Goal: Task Accomplishment & Management: Complete application form

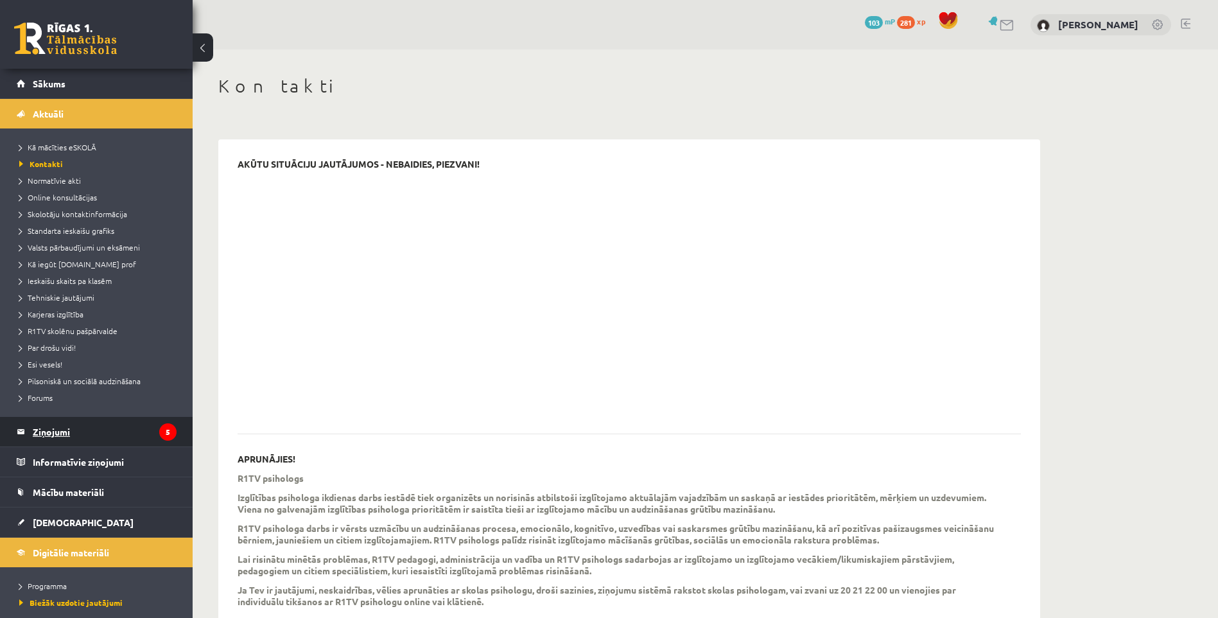
click at [65, 433] on legend "Ziņojumi 5" at bounding box center [105, 432] width 144 height 30
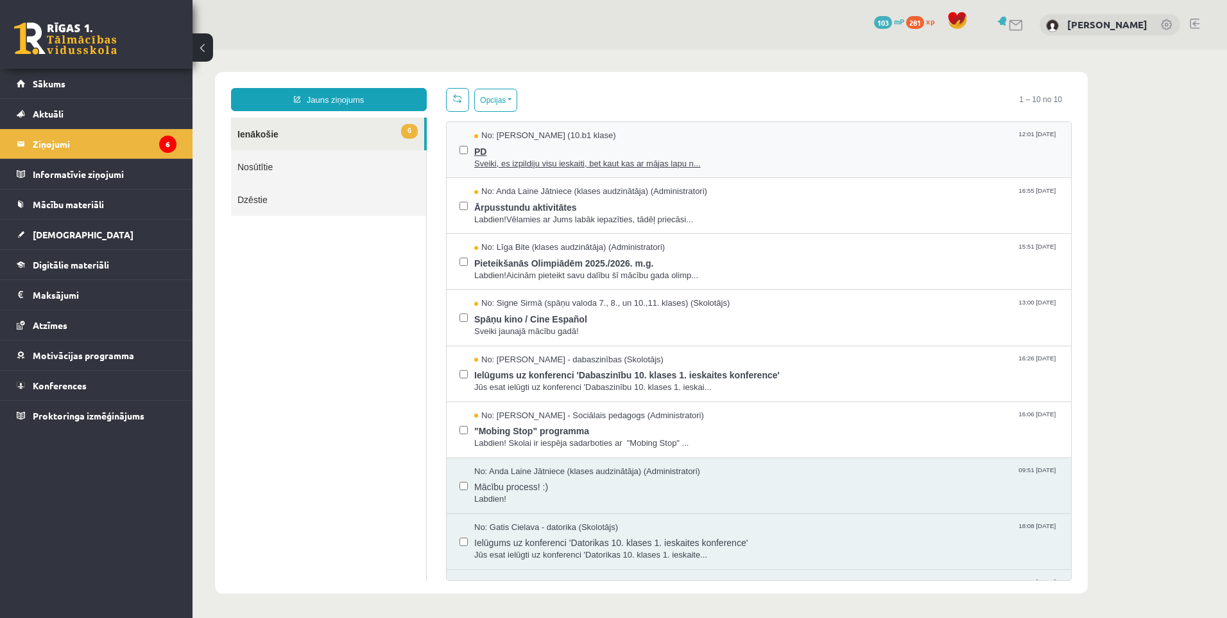
click at [560, 140] on span "No: [PERSON_NAME] (10.b1 klase)" at bounding box center [545, 136] width 142 height 12
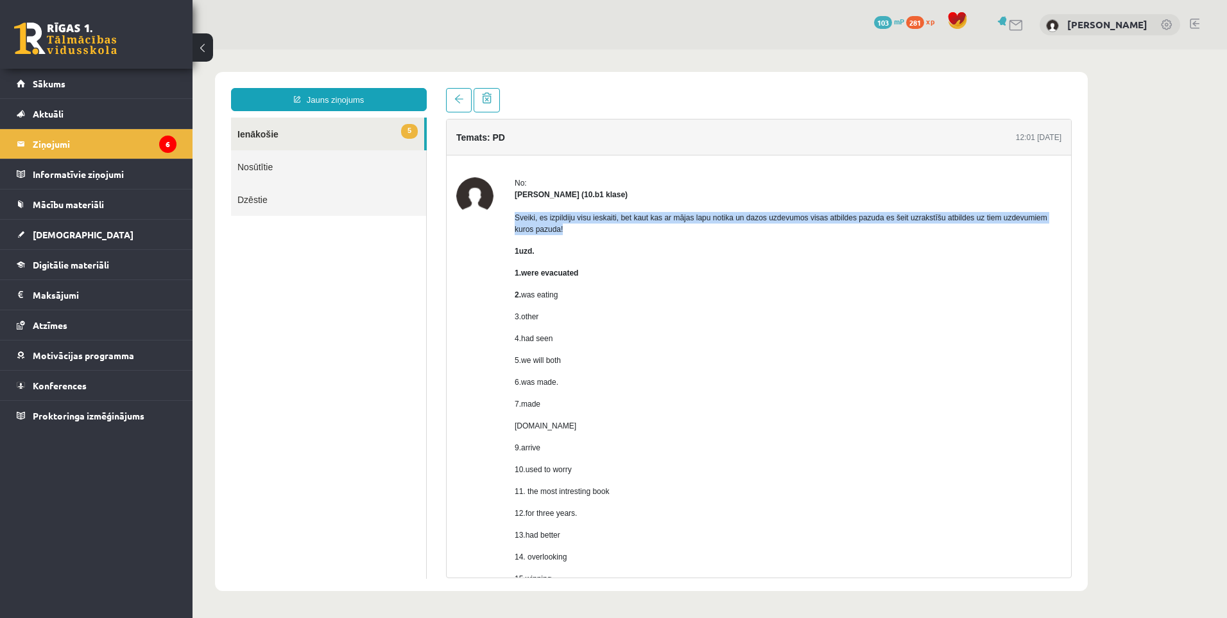
drag, startPoint x: 515, startPoint y: 220, endPoint x: 564, endPoint y: 234, distance: 50.4
click at [564, 234] on p "Sveiki, es izpildiju visu ieskaiti, bet kaut kas ar mājas lapu notika un dazos …" at bounding box center [788, 223] width 547 height 23
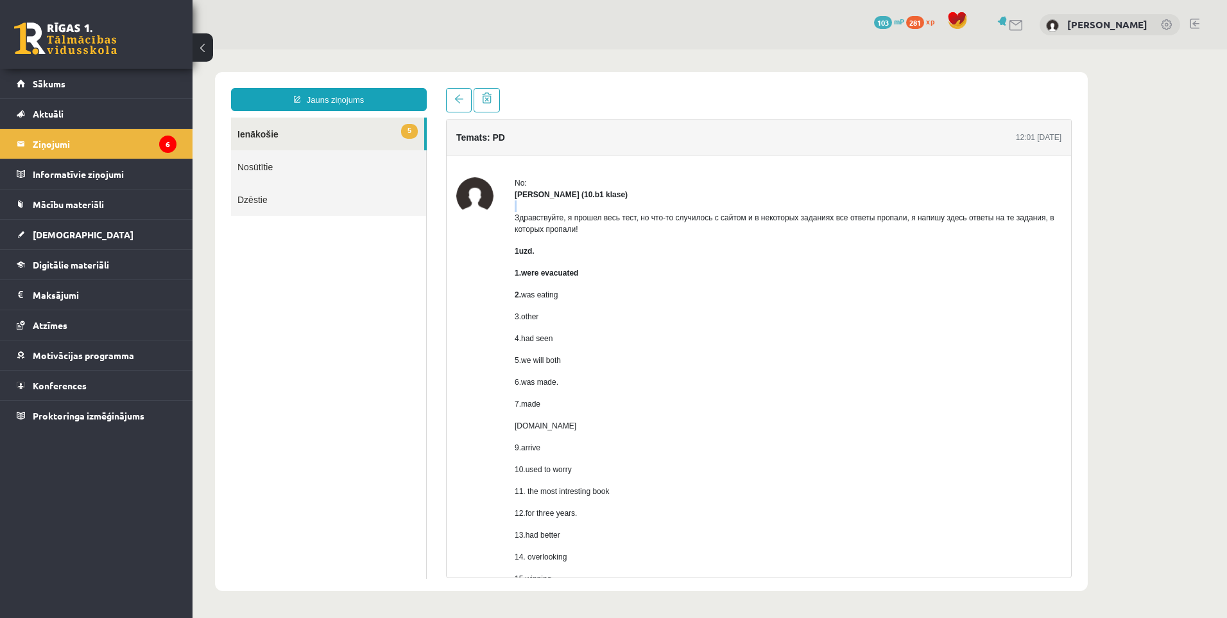
click at [349, 132] on link "5 Ienākošie" at bounding box center [327, 133] width 193 height 33
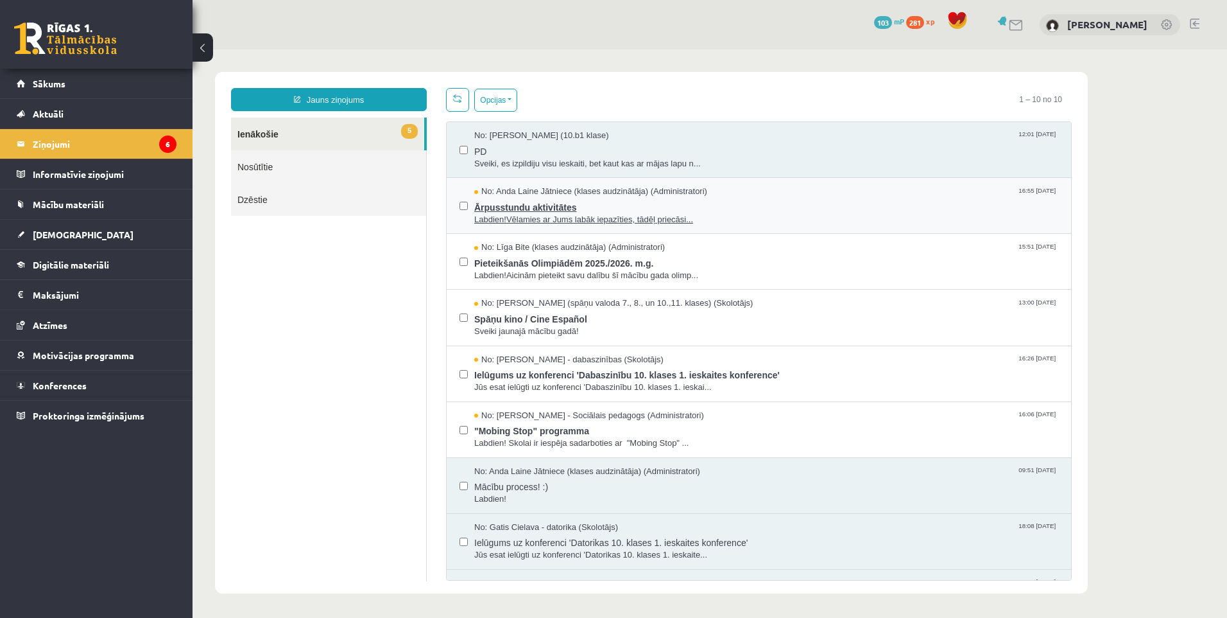
click at [542, 209] on span "Ārpusstundu aktivitātes" at bounding box center [766, 206] width 584 height 16
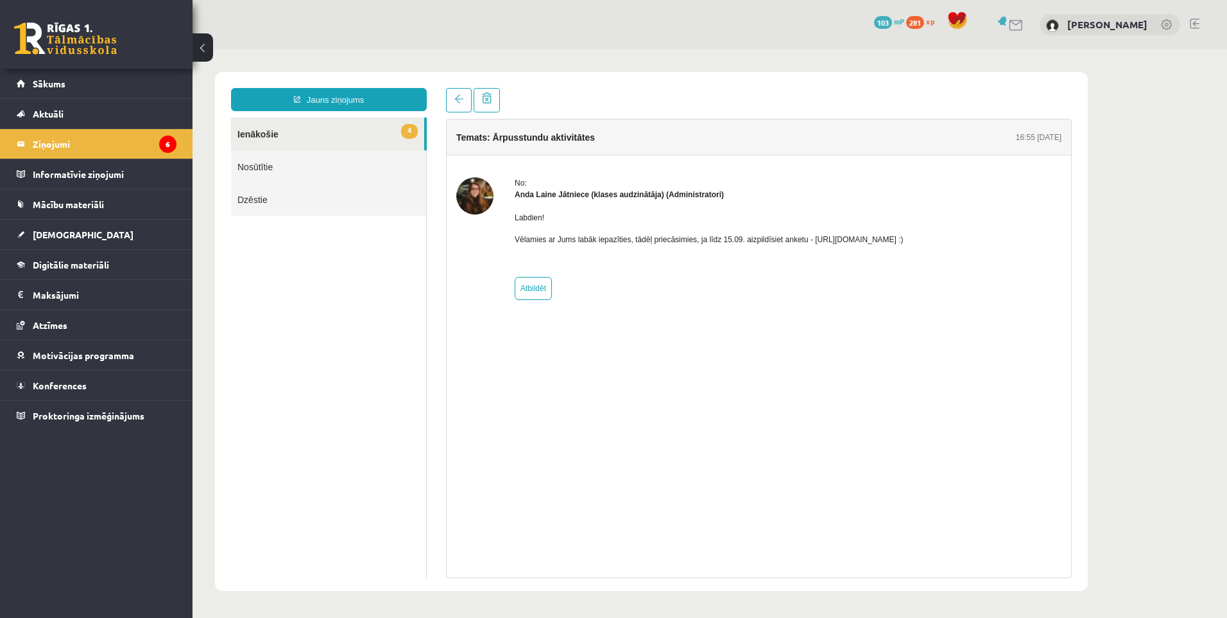
click at [342, 126] on link "4 Ienākošie" at bounding box center [327, 133] width 193 height 33
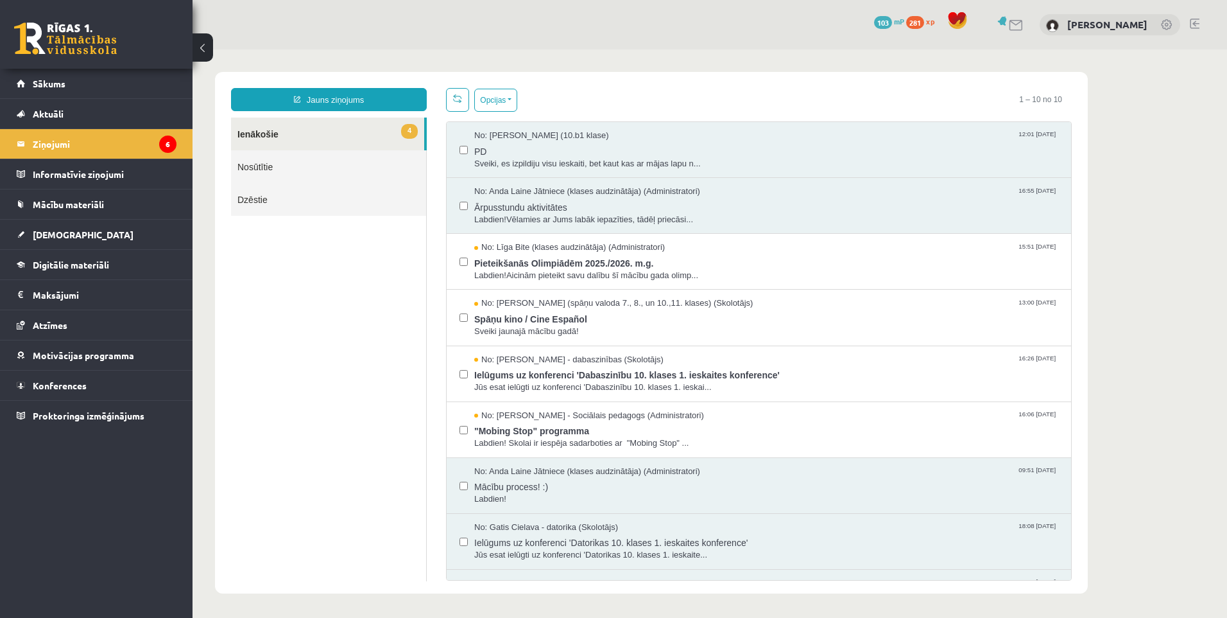
click at [293, 162] on link "Nosūtītie" at bounding box center [328, 166] width 195 height 33
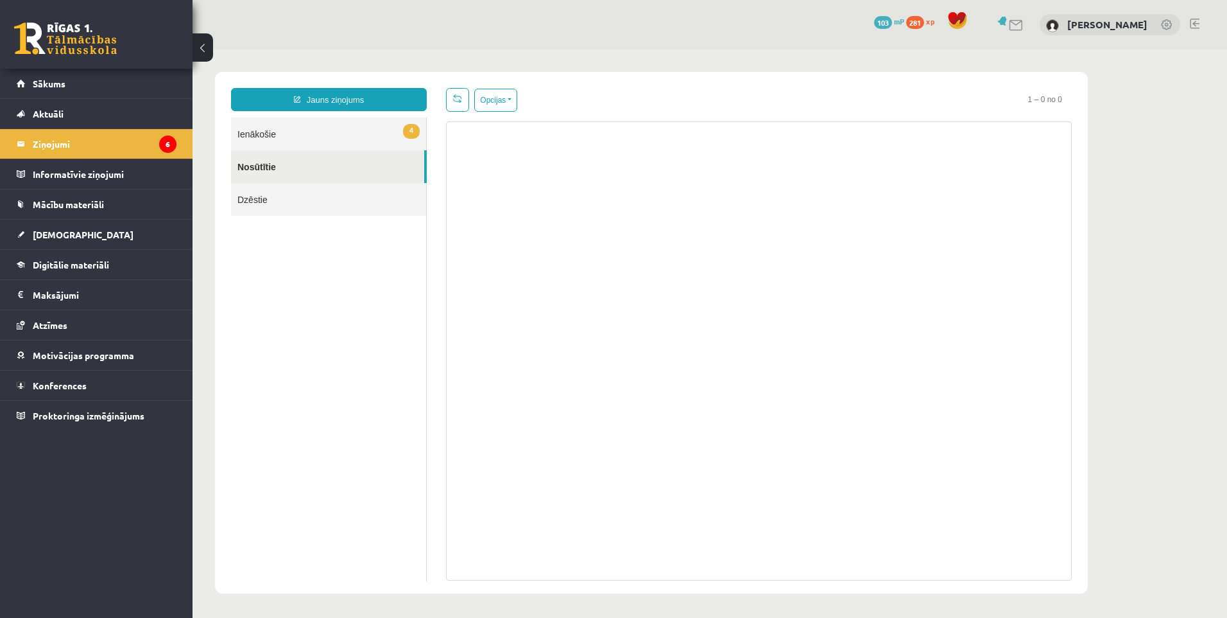
click at [318, 144] on link "4 Ienākošie" at bounding box center [328, 133] width 195 height 33
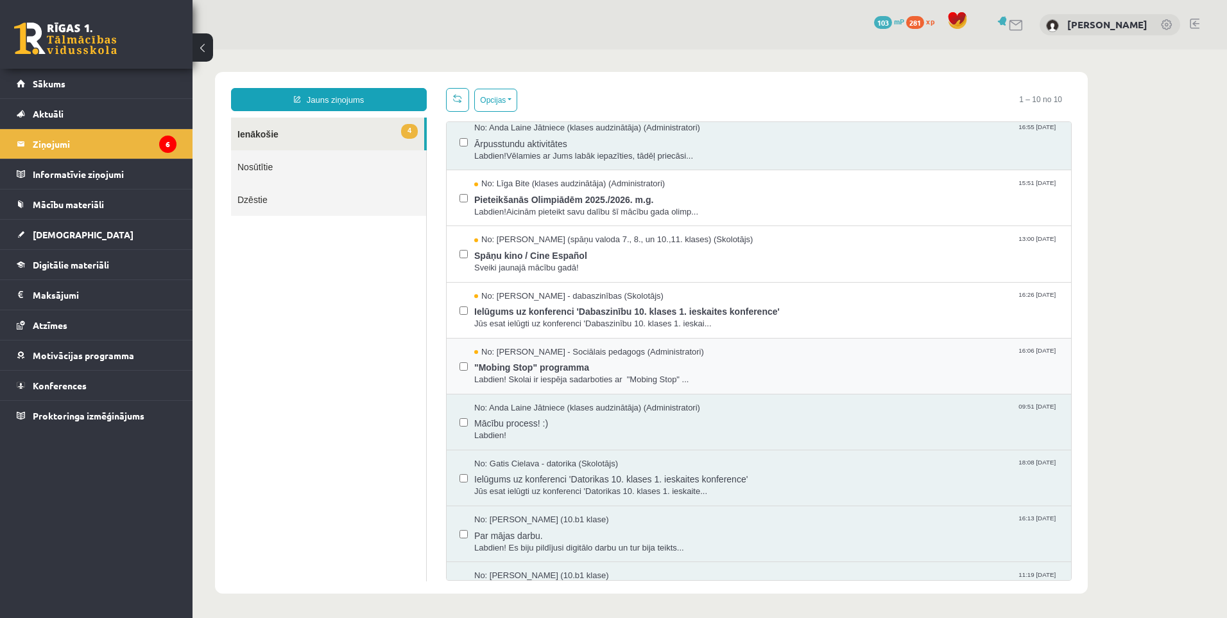
scroll to position [64, 0]
click at [544, 363] on span ""Mobing Stop" programma" at bounding box center [766, 365] width 584 height 16
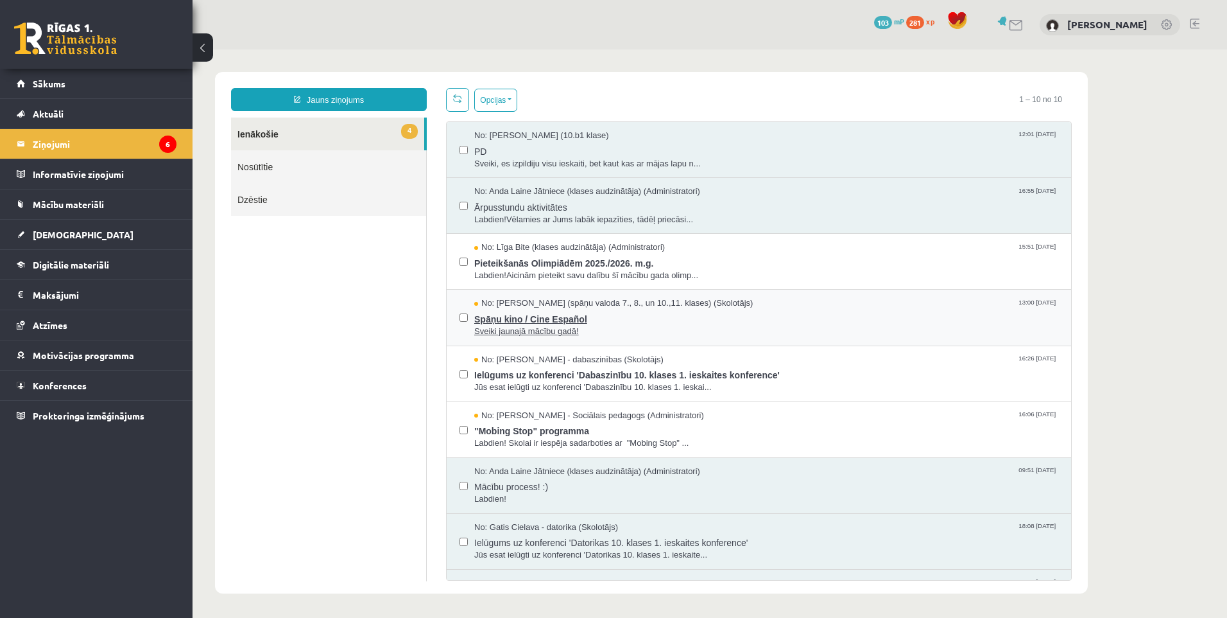
scroll to position [0, 0]
click at [523, 250] on span "No: Līga Bite (klases audzinātāja) (Administratori)" at bounding box center [569, 247] width 191 height 12
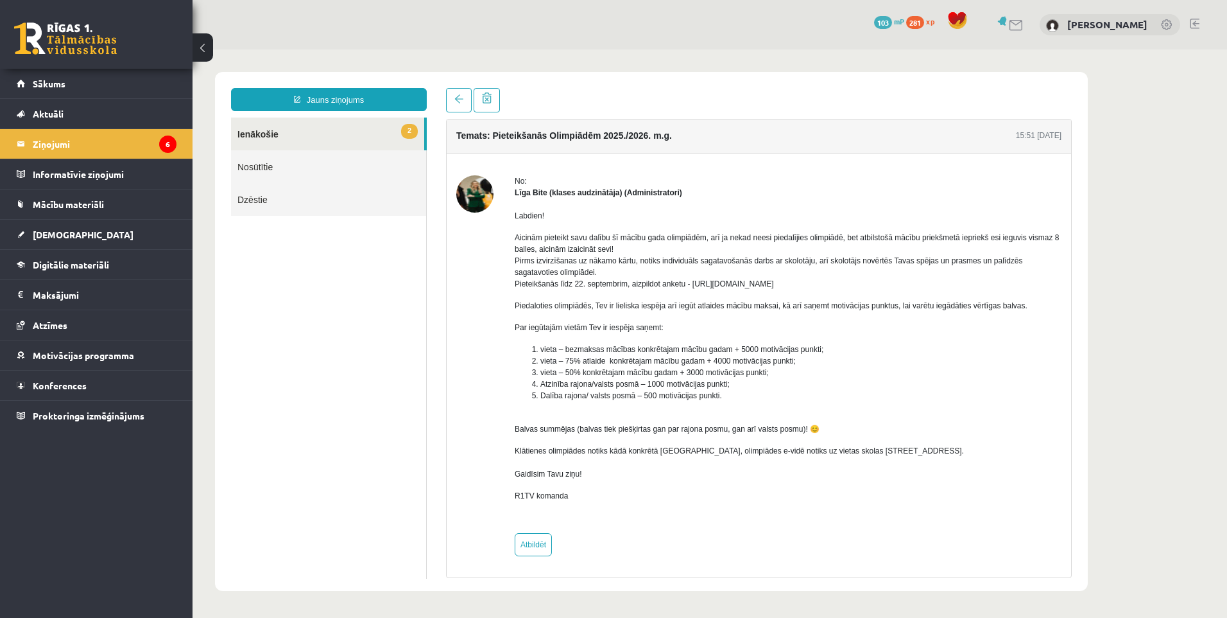
scroll to position [3, 0]
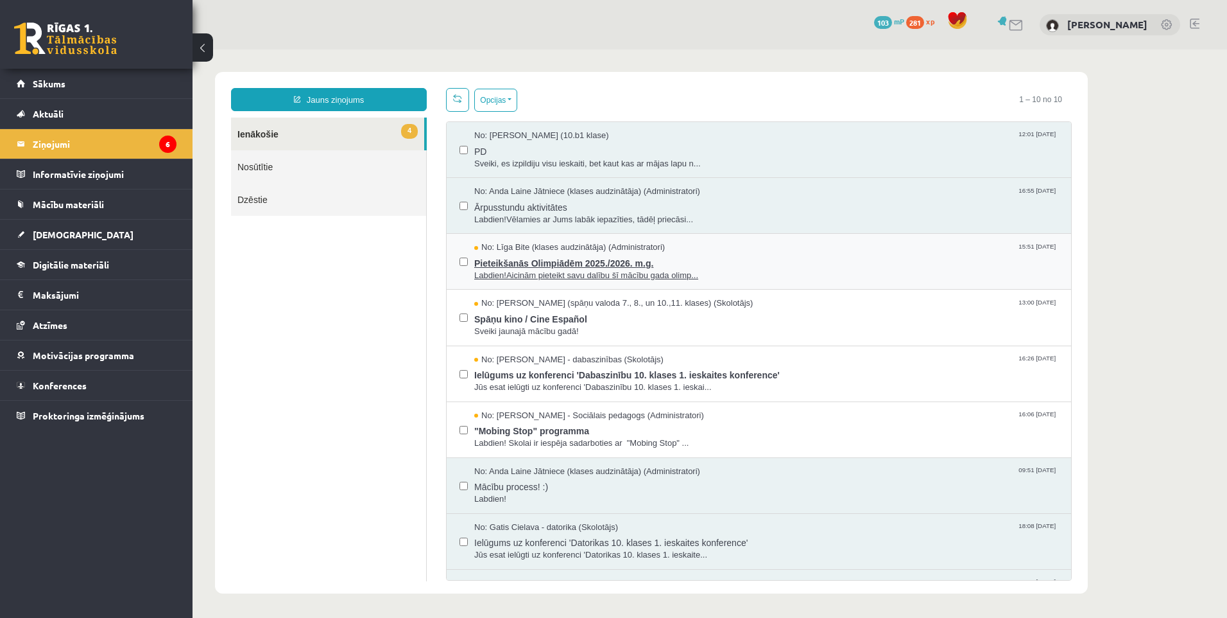
click at [505, 263] on span "Pieteikšanās Olimpiādēm 2025./2026. m.g." at bounding box center [766, 262] width 584 height 16
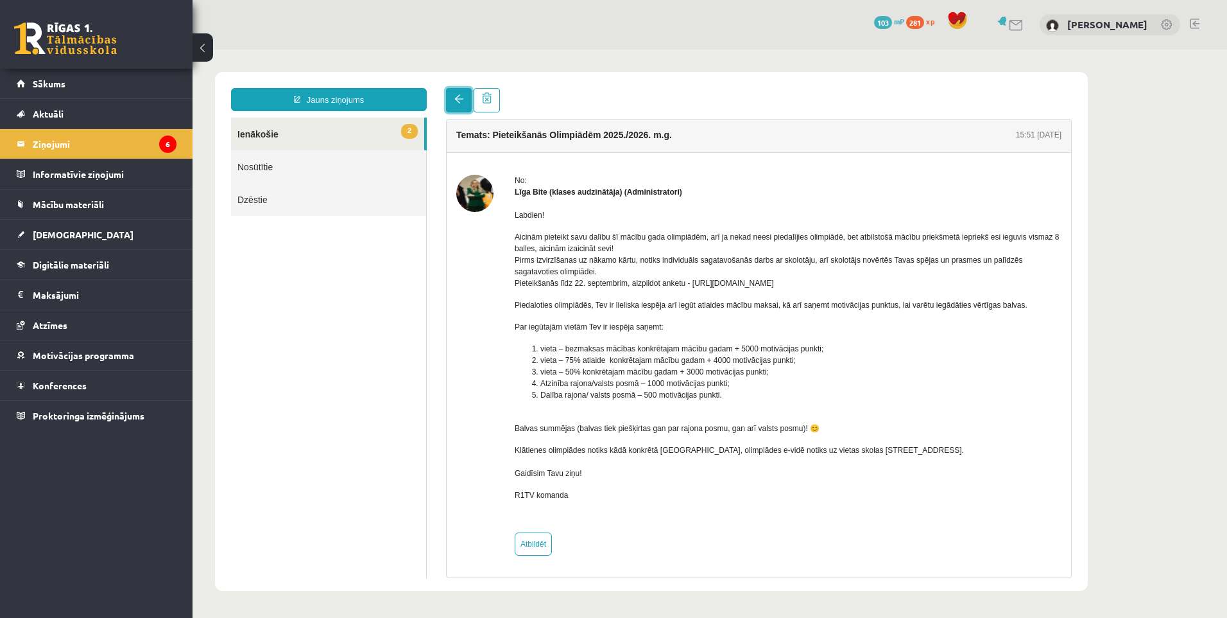
click at [449, 97] on link at bounding box center [459, 100] width 26 height 24
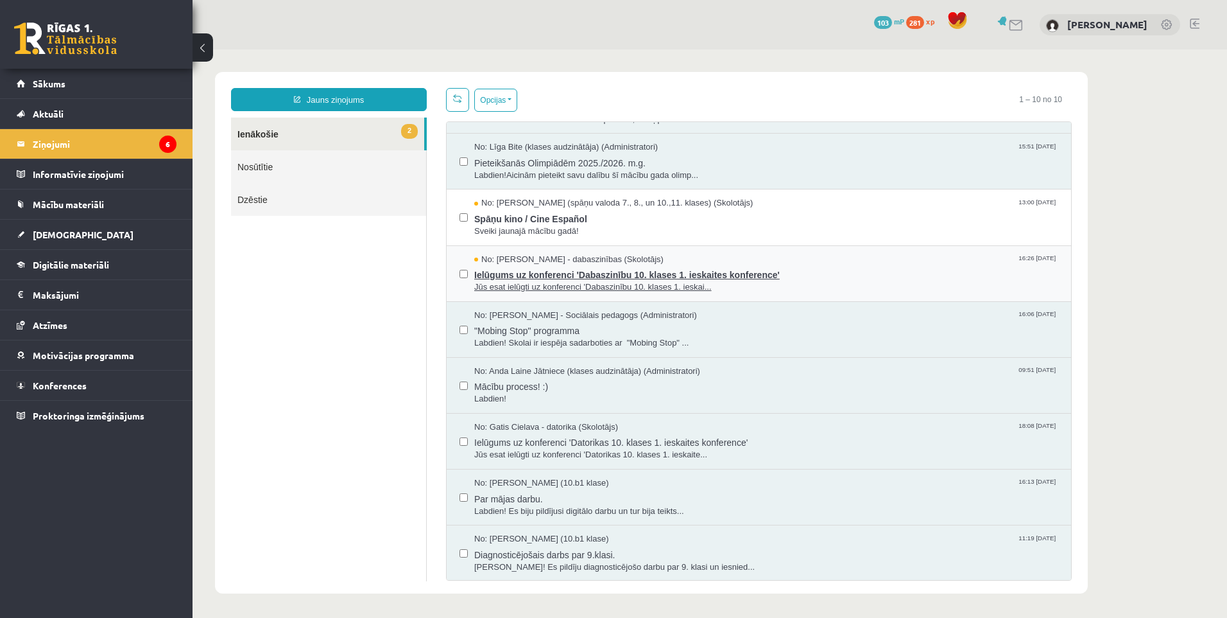
scroll to position [101, 0]
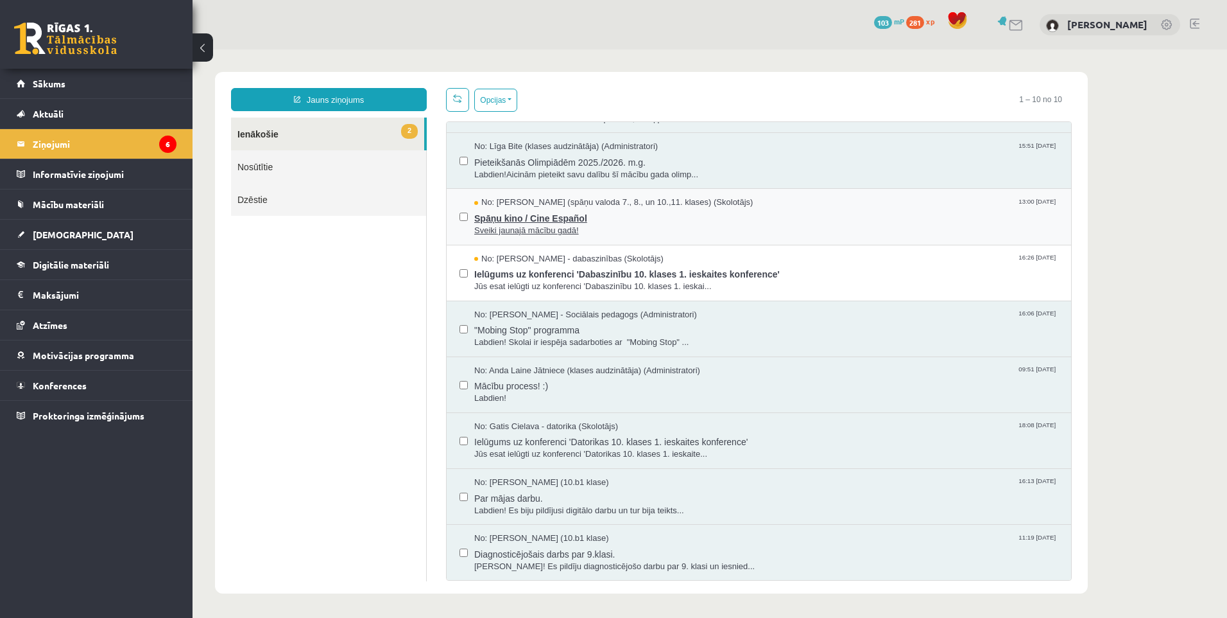
click at [526, 213] on span "Spāņu kino / Cine Español" at bounding box center [766, 217] width 584 height 16
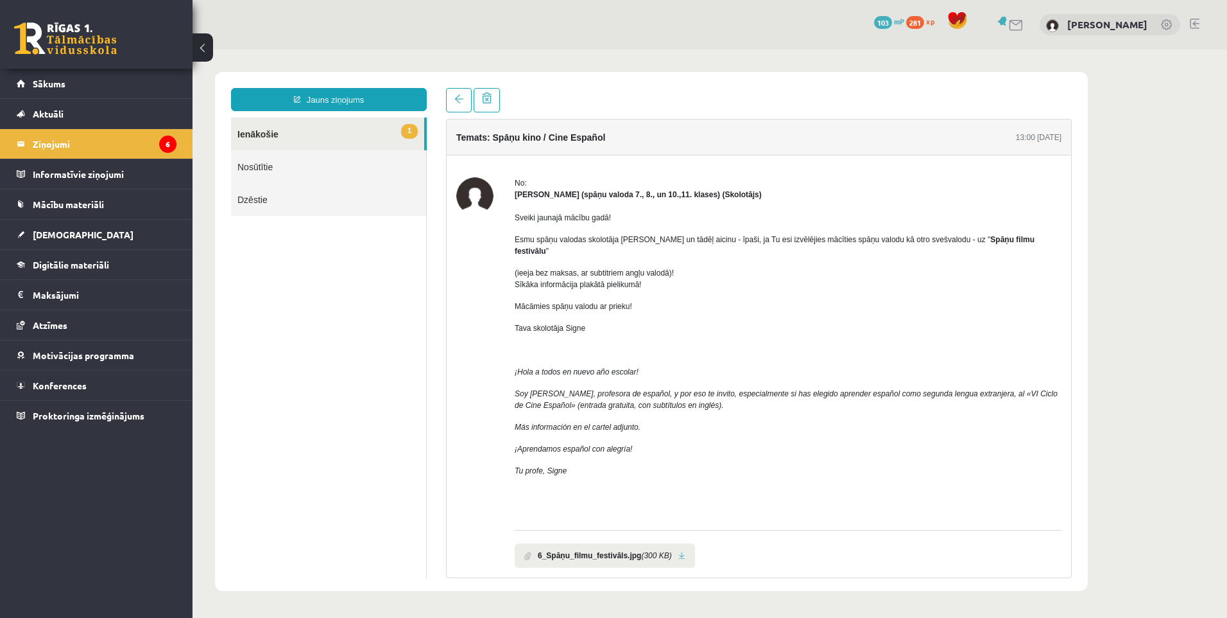
scroll to position [0, 0]
click at [453, 104] on link at bounding box center [459, 100] width 26 height 24
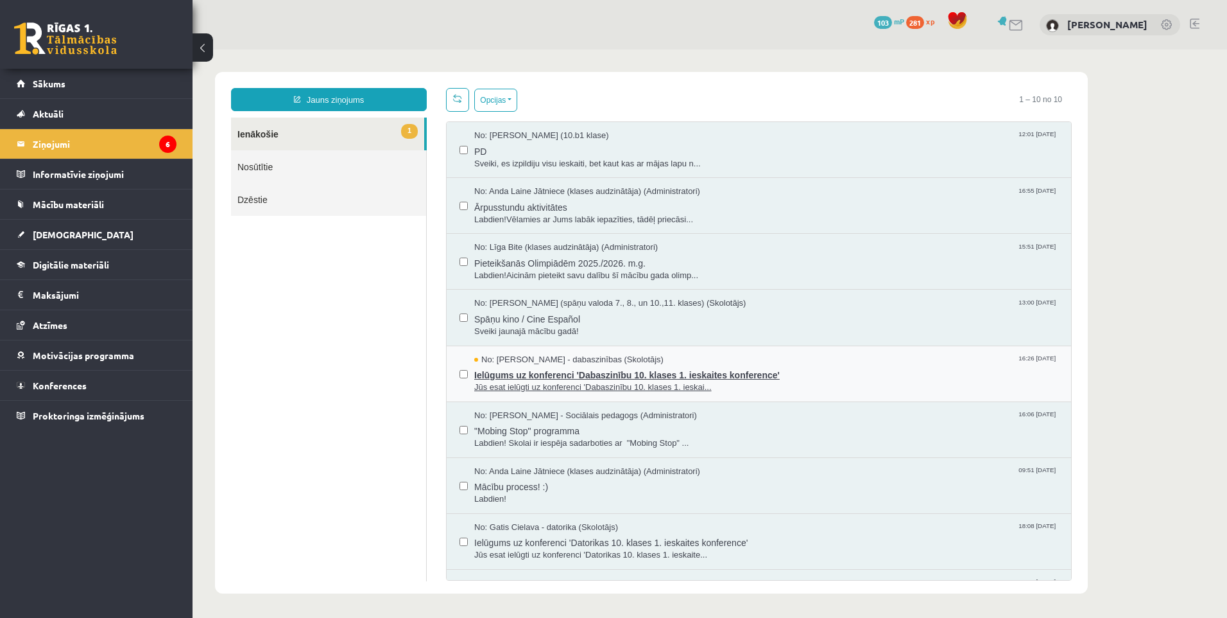
click at [522, 368] on span "Ielūgums uz konferenci 'Dabaszinību 10. klases 1. ieskaites konference'" at bounding box center [766, 373] width 584 height 16
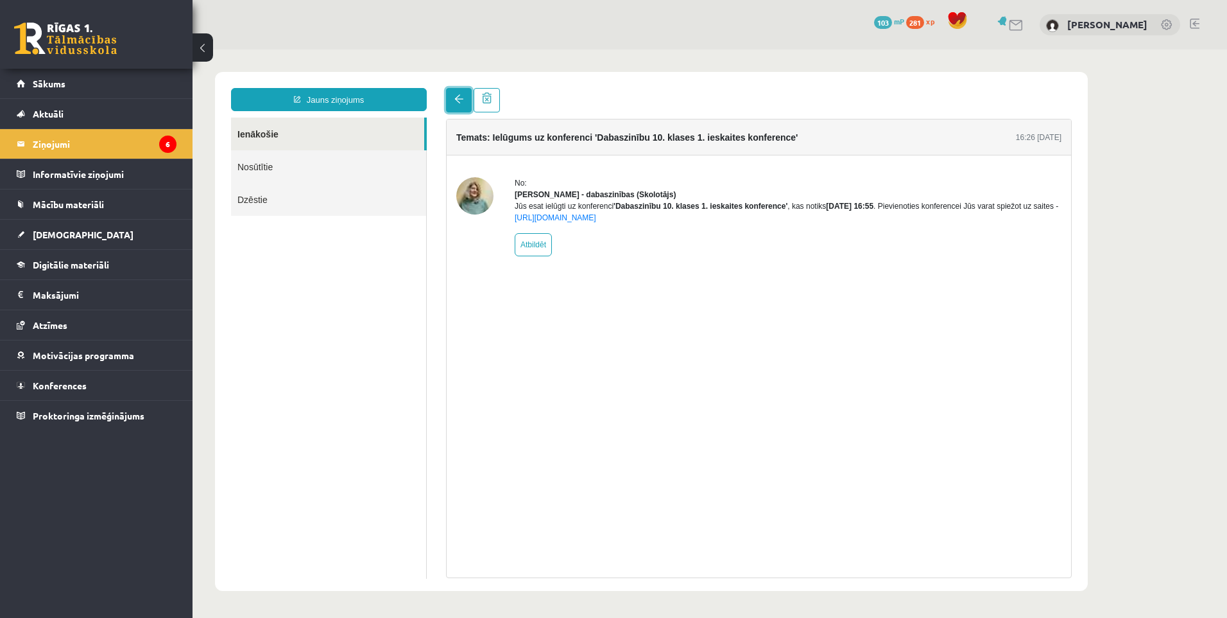
click at [465, 91] on link at bounding box center [459, 100] width 26 height 24
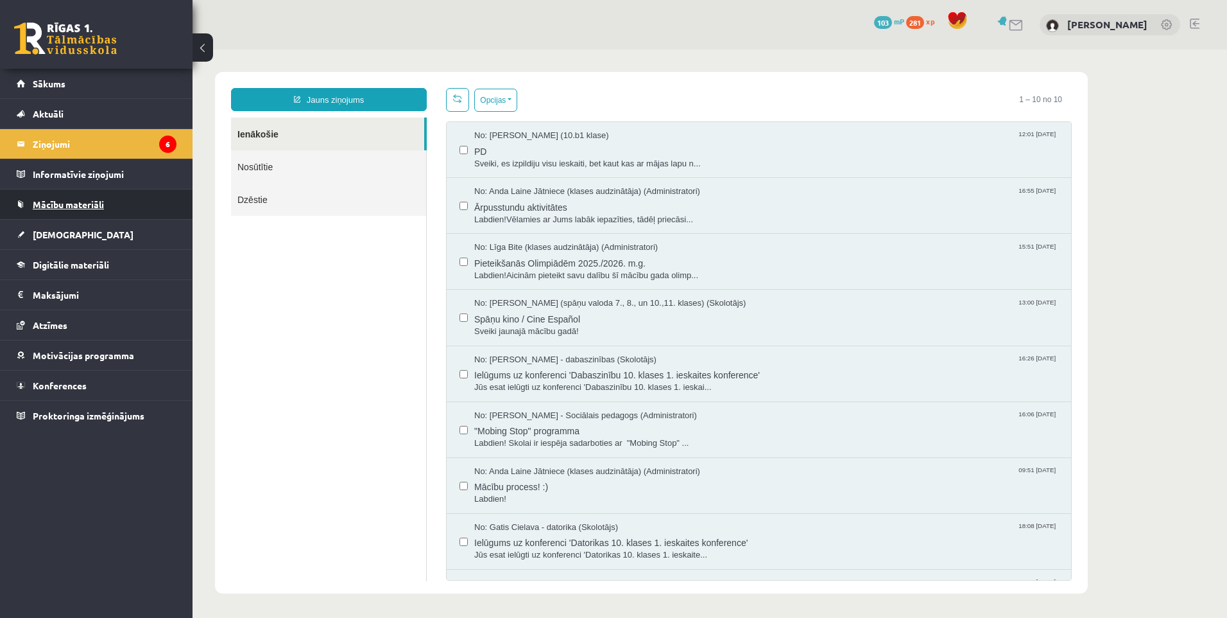
click at [66, 207] on span "Mācību materiāli" at bounding box center [68, 204] width 71 height 12
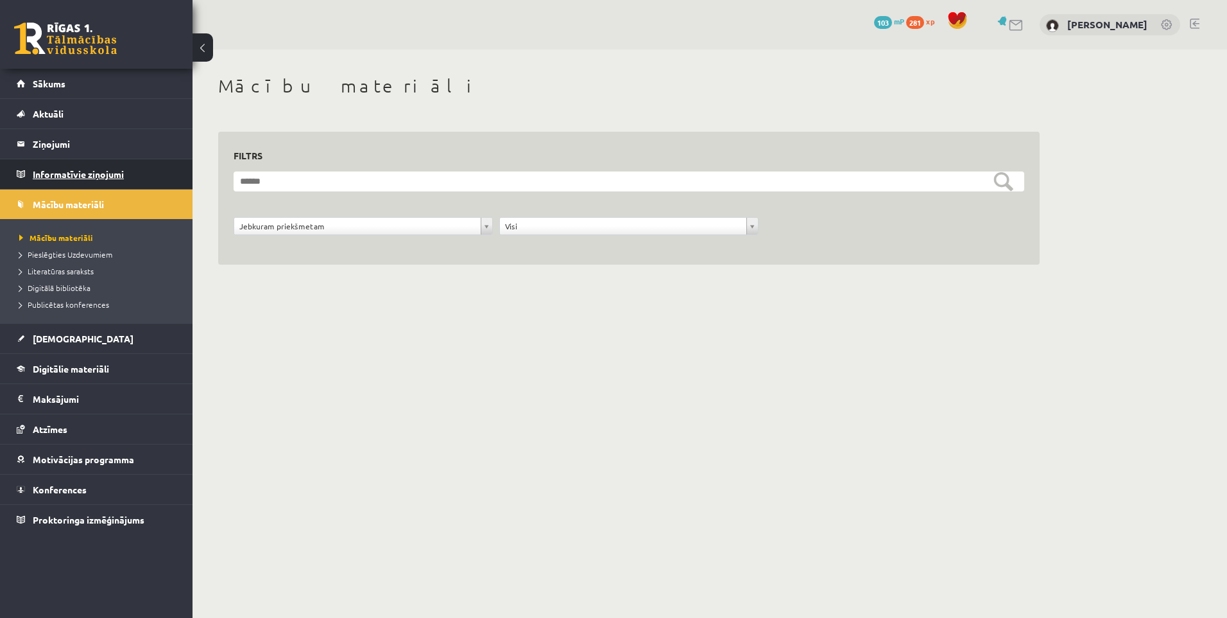
click at [74, 180] on legend "Informatīvie ziņojumi 0" at bounding box center [105, 174] width 144 height 30
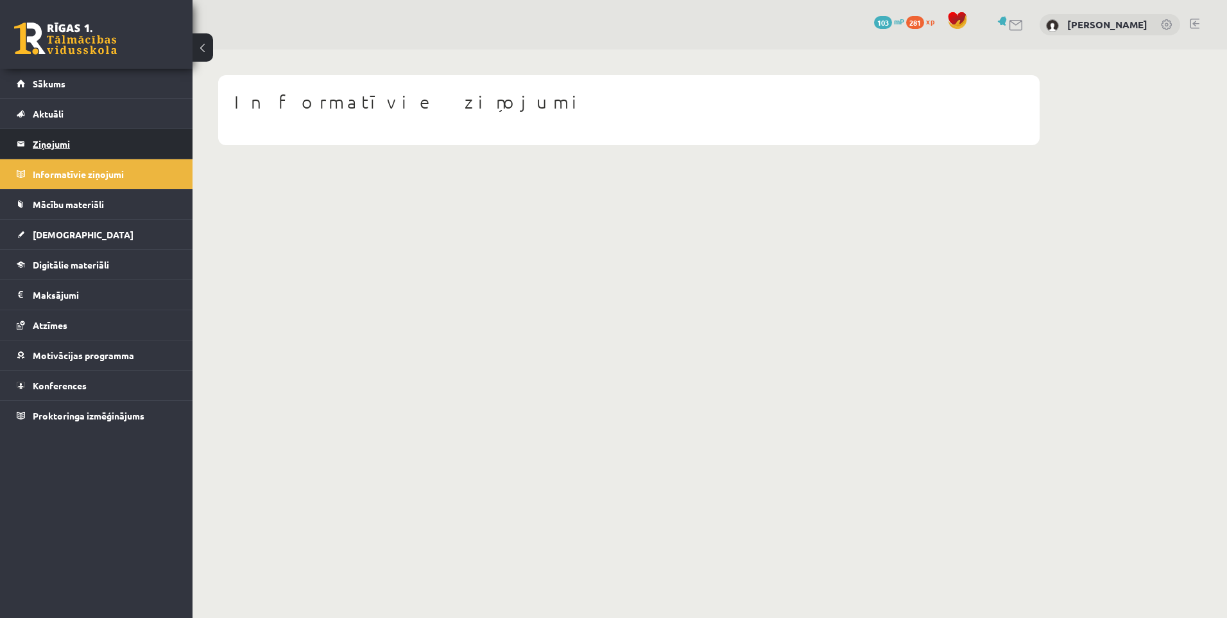
click at [51, 147] on legend "Ziņojumi 6" at bounding box center [105, 144] width 144 height 30
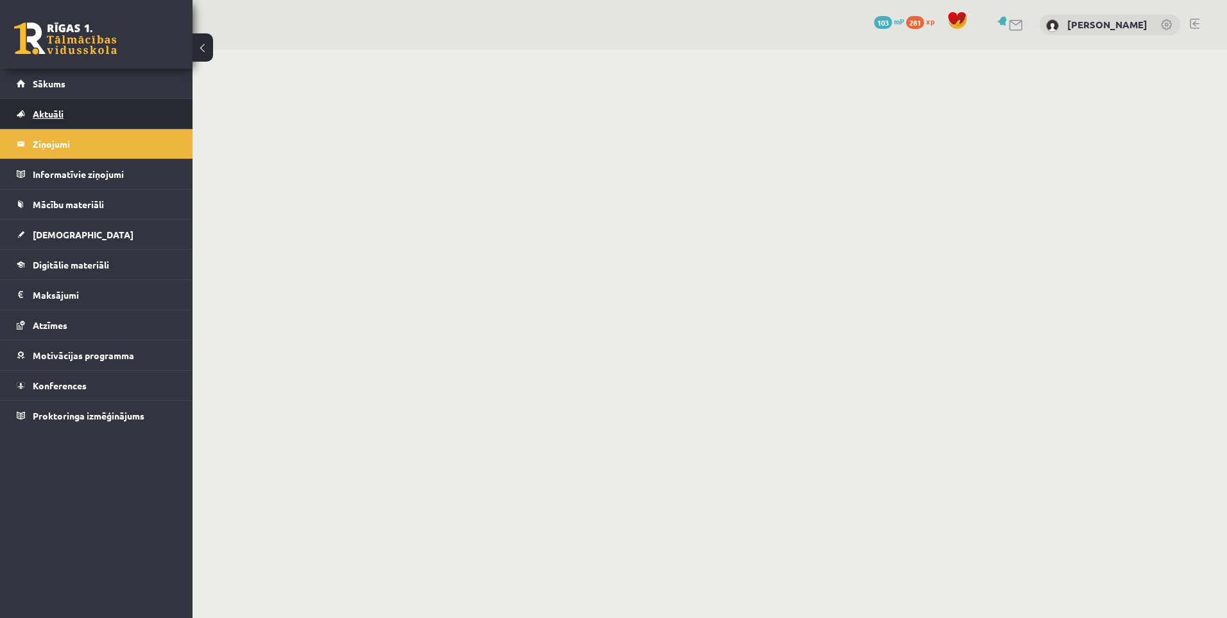
click at [45, 116] on span "Aktuāli" at bounding box center [48, 114] width 31 height 12
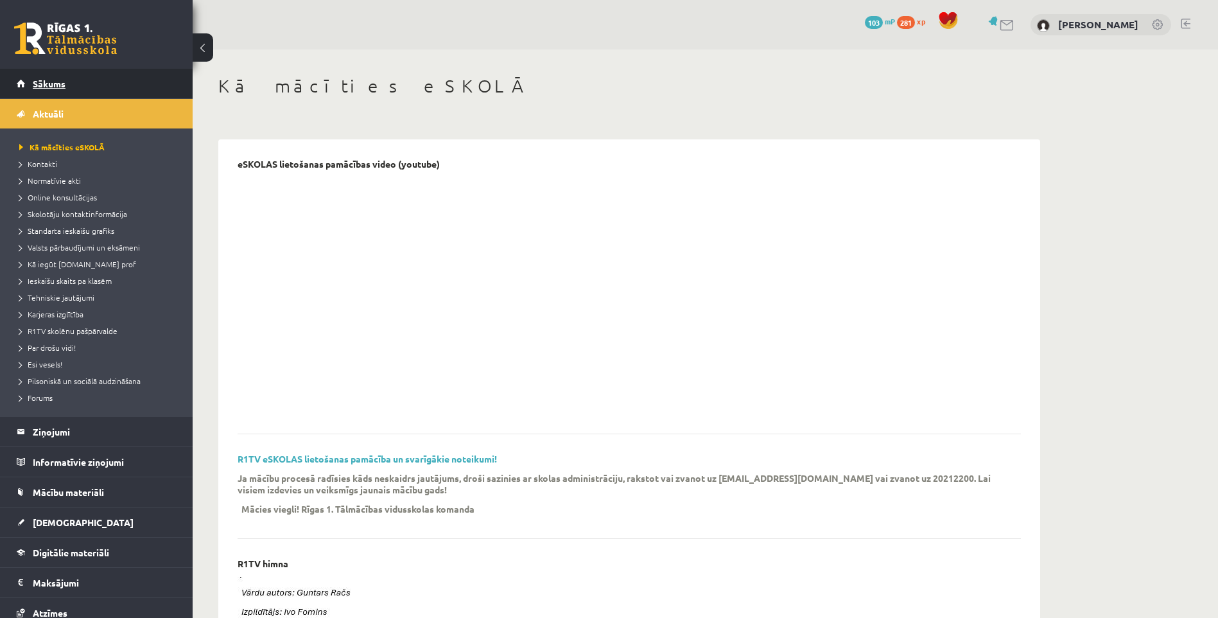
click at [45, 89] on link "Sākums" at bounding box center [97, 84] width 160 height 30
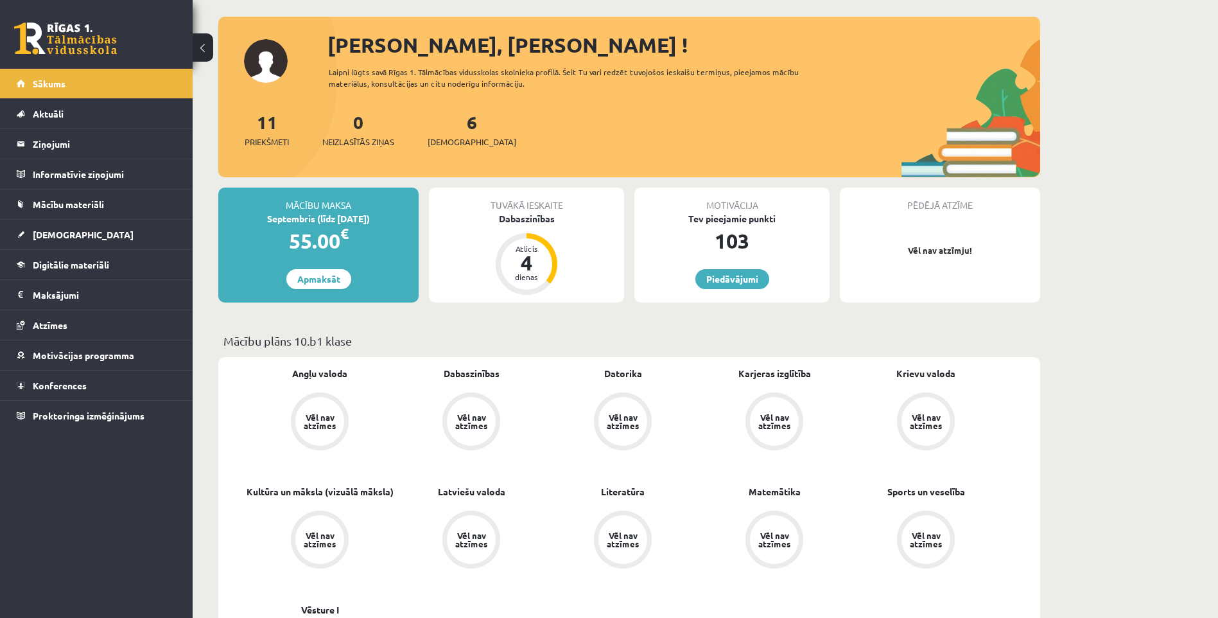
scroll to position [64, 0]
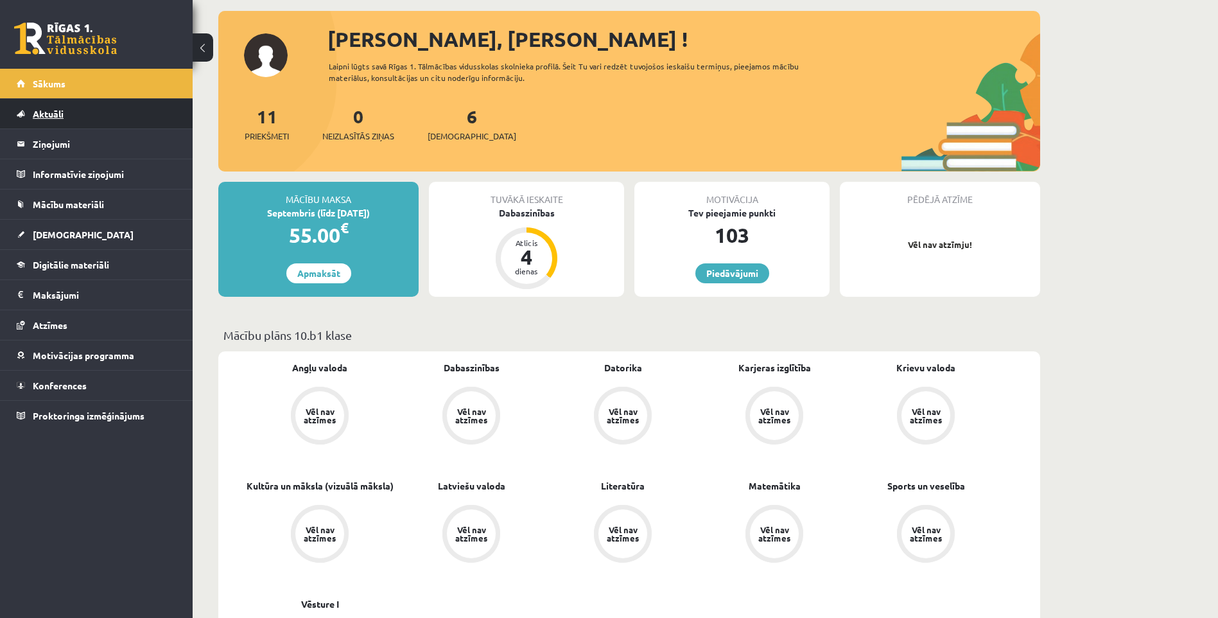
click at [48, 107] on link "Aktuāli" at bounding box center [97, 114] width 160 height 30
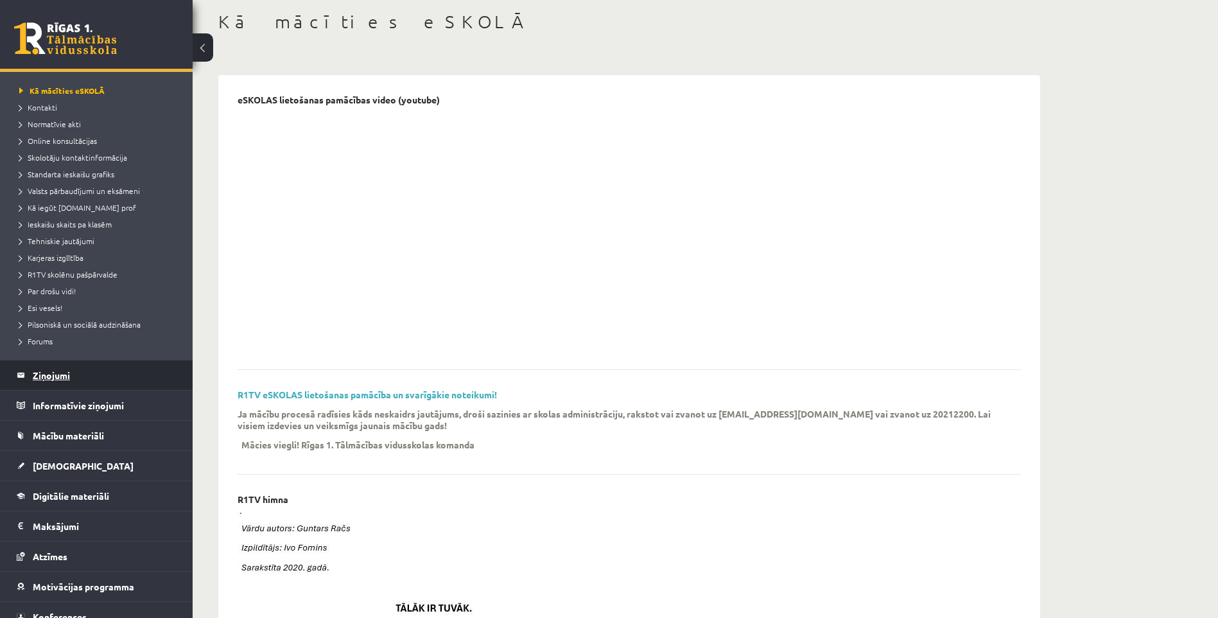
scroll to position [64, 0]
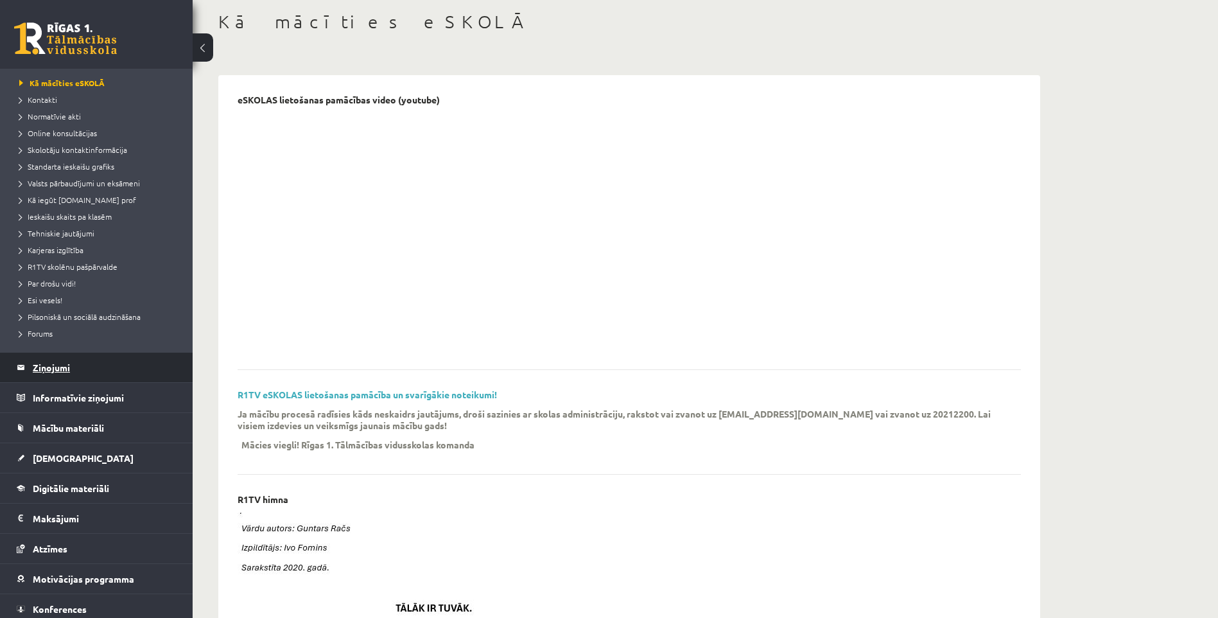
click at [51, 368] on legend "Ziņojumi 0" at bounding box center [105, 367] width 144 height 30
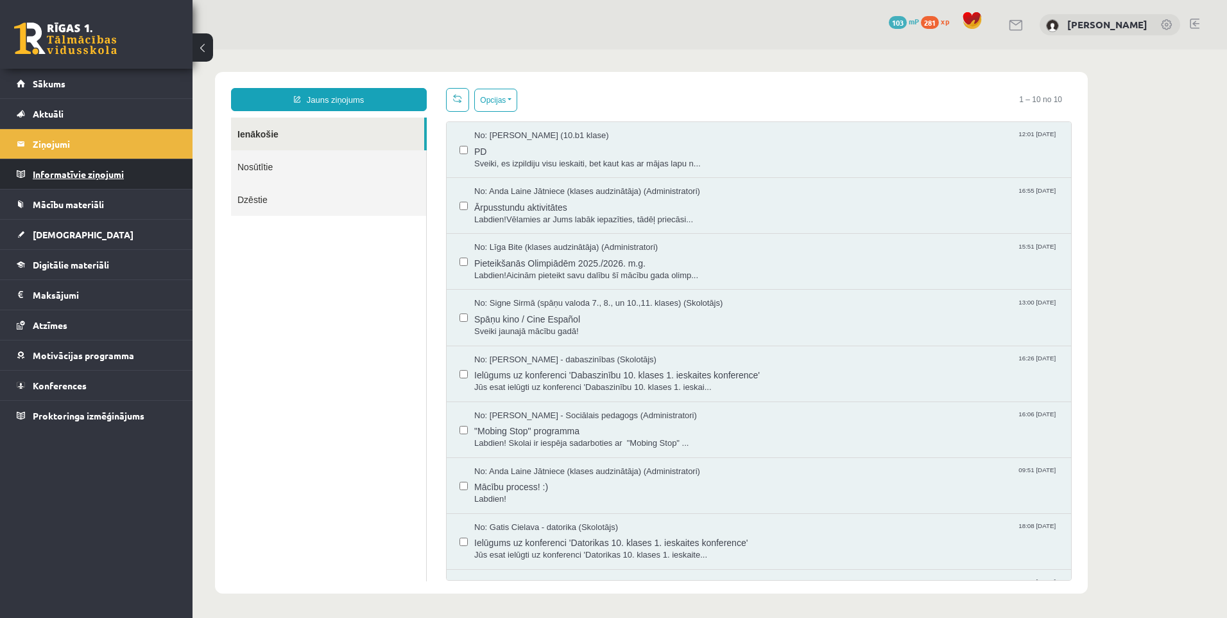
click at [51, 174] on legend "Informatīvie ziņojumi 0" at bounding box center [105, 174] width 144 height 30
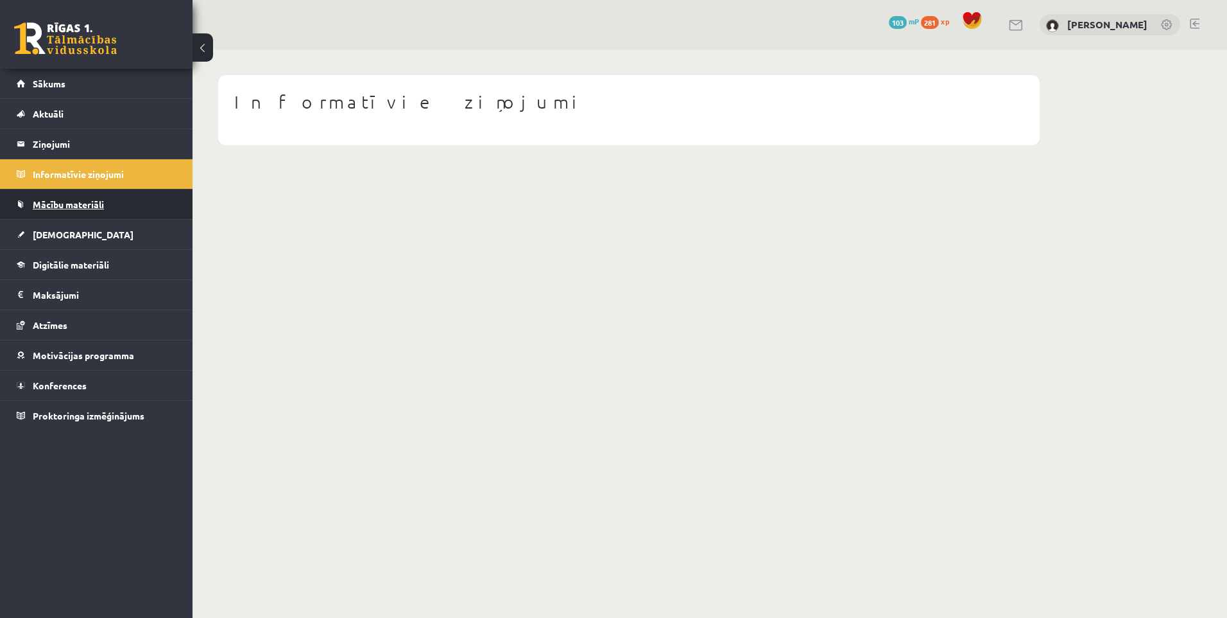
click at [64, 201] on span "Mācību materiāli" at bounding box center [68, 204] width 71 height 12
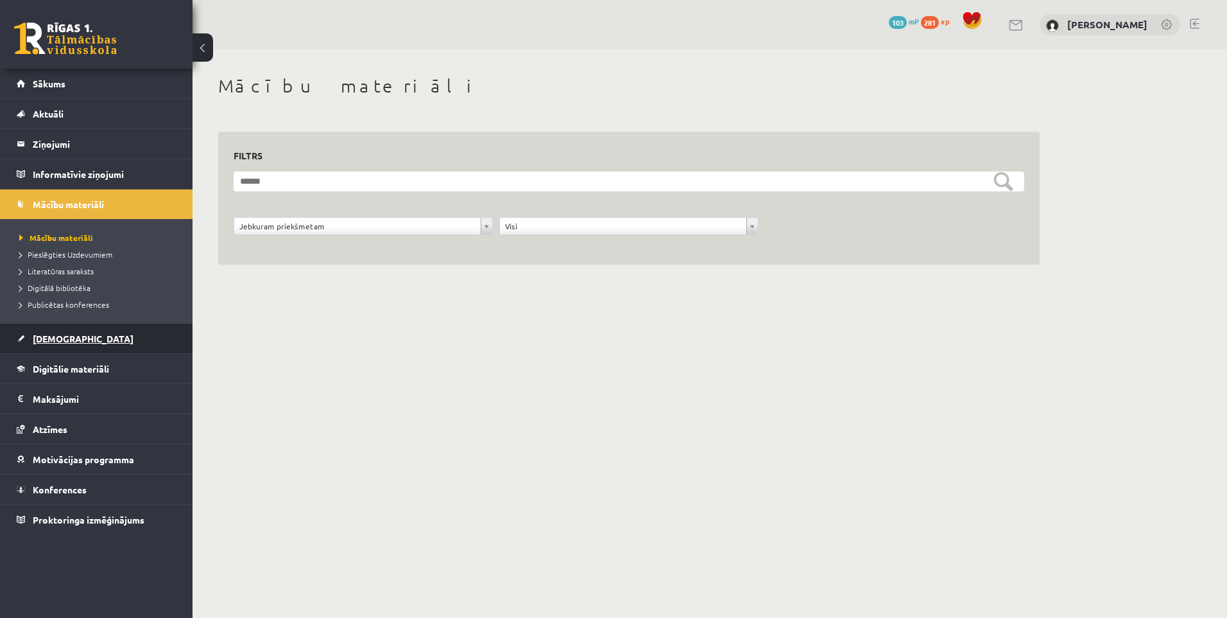
click at [43, 340] on span "[DEMOGRAPHIC_DATA]" at bounding box center [83, 339] width 101 height 12
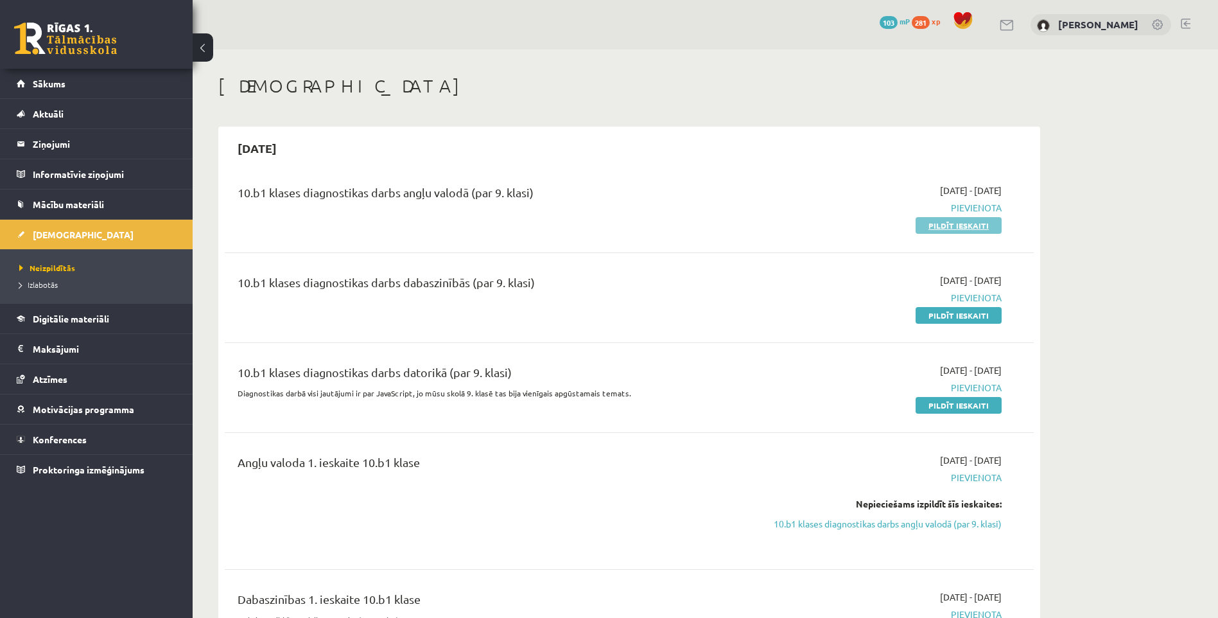
click at [940, 225] on link "Pildīt ieskaiti" at bounding box center [958, 225] width 86 height 17
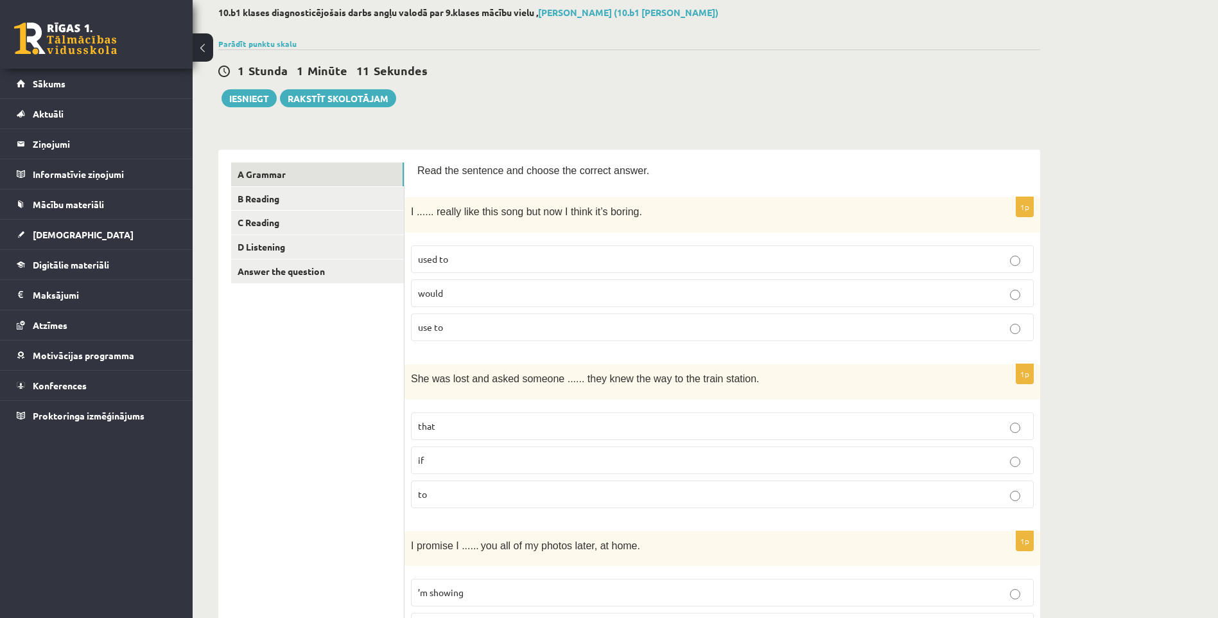
scroll to position [64, 0]
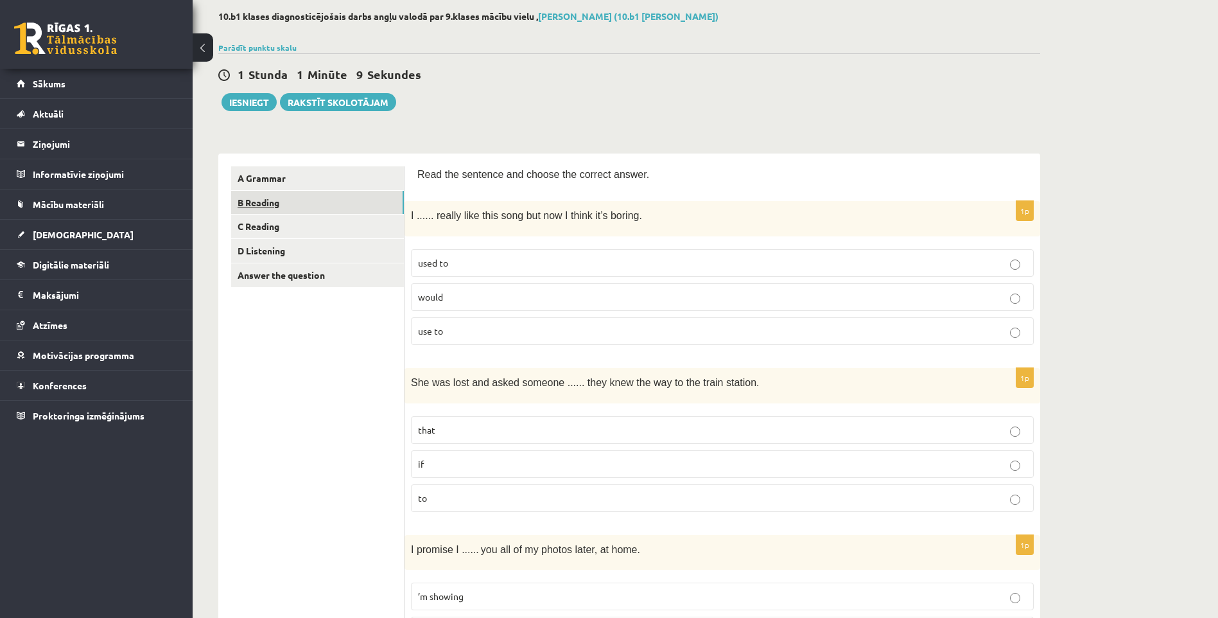
click at [295, 193] on link "B Reading" at bounding box center [317, 203] width 173 height 24
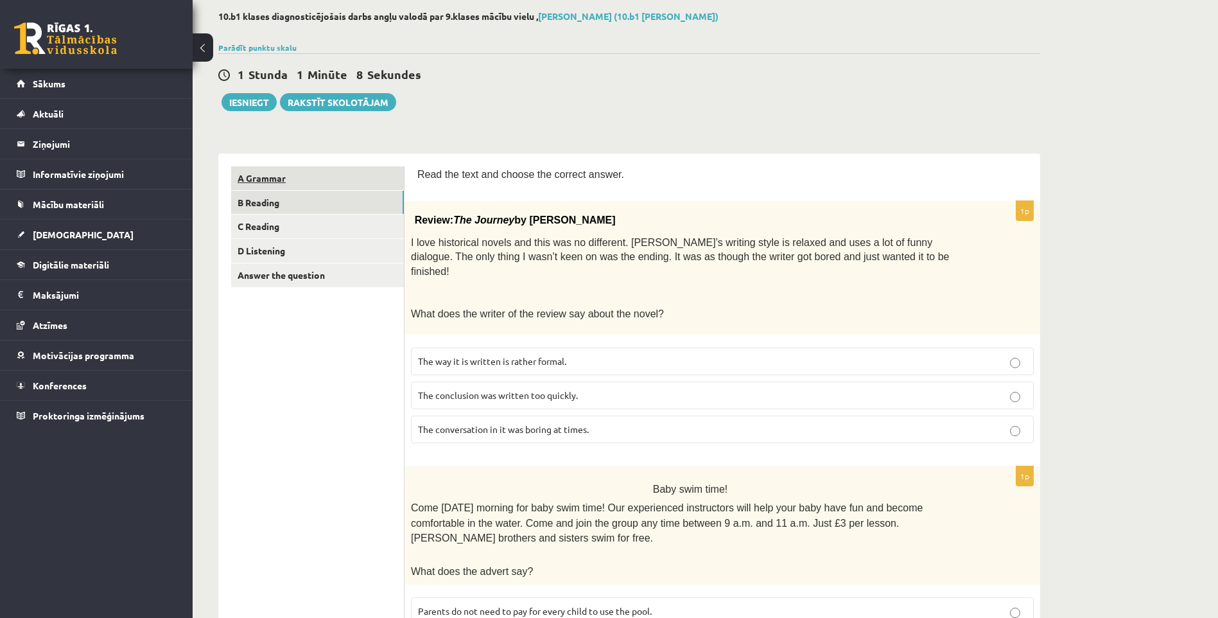
click at [300, 174] on link "A Grammar" at bounding box center [317, 178] width 173 height 24
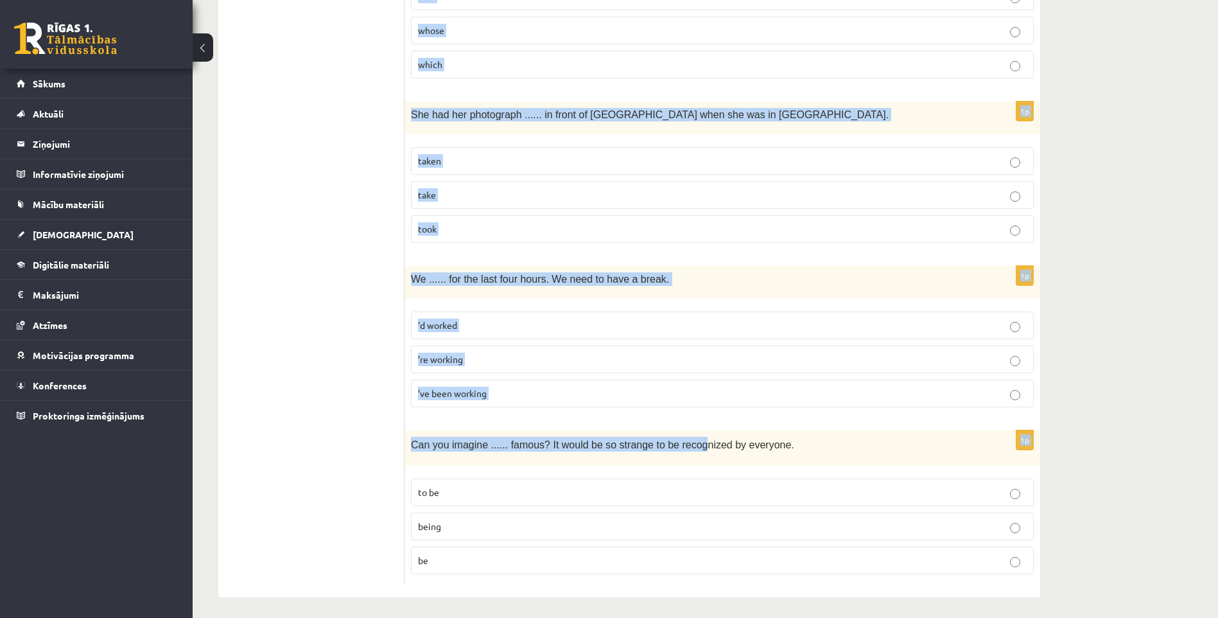
scroll to position [3002, 0]
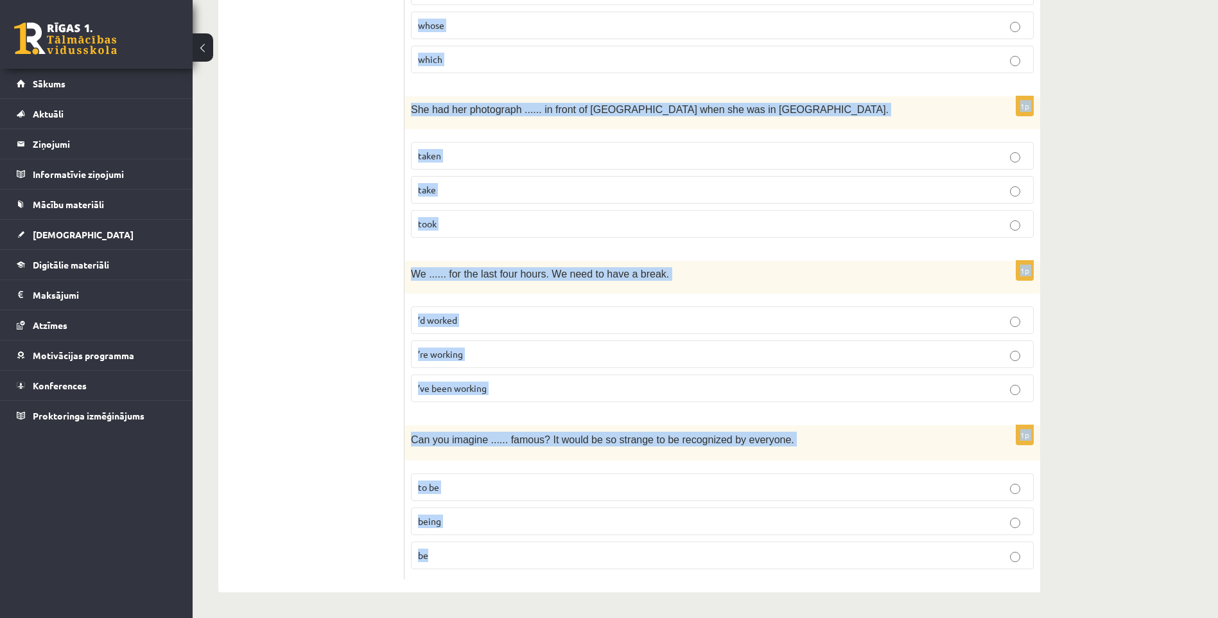
drag, startPoint x: 548, startPoint y: 211, endPoint x: 664, endPoint y: 547, distance: 355.9
copy form "Read the sentence and choose the correct answer. 1p I ...... really like this s…"
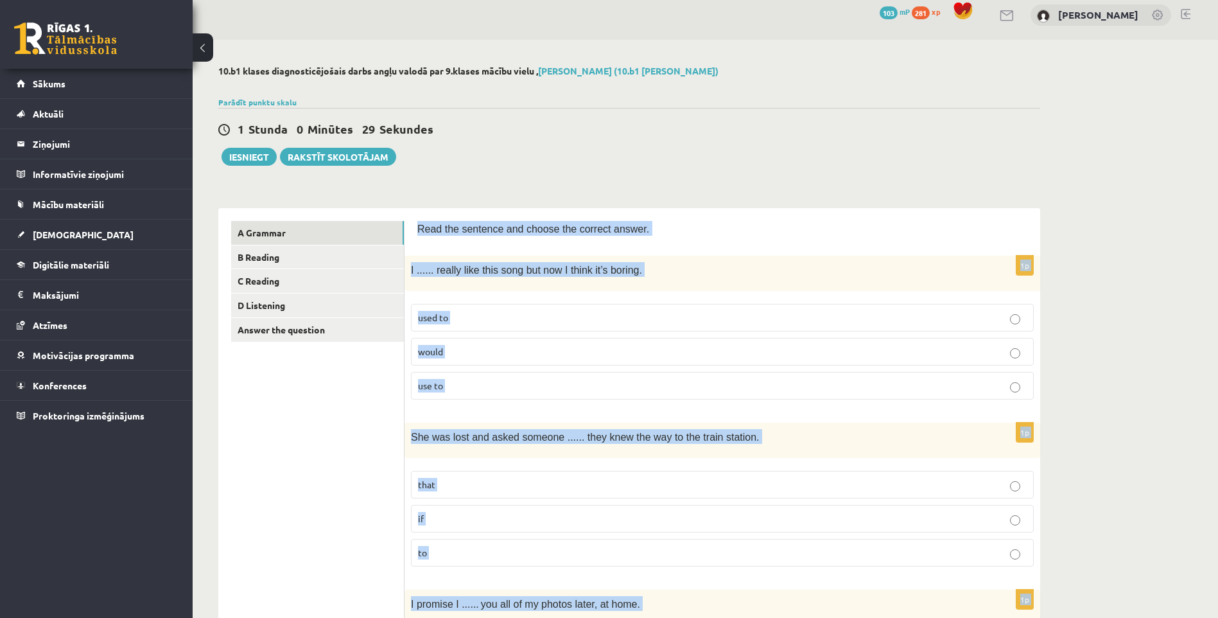
scroll to position [0, 0]
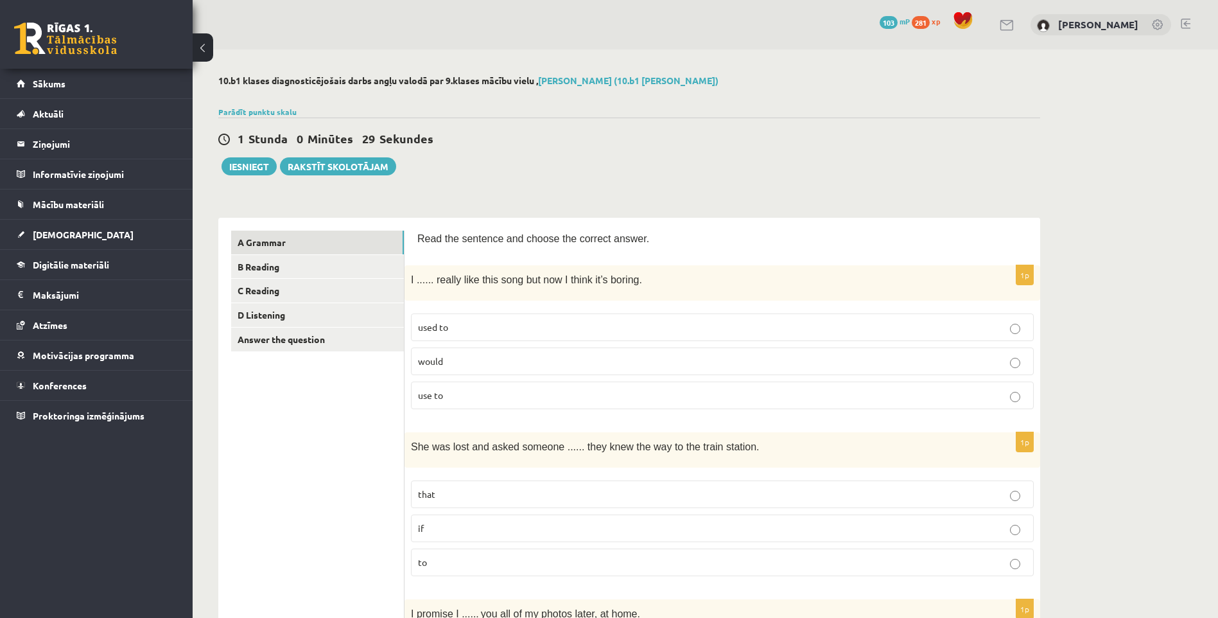
click at [454, 328] on p "used to" at bounding box center [722, 326] width 609 height 13
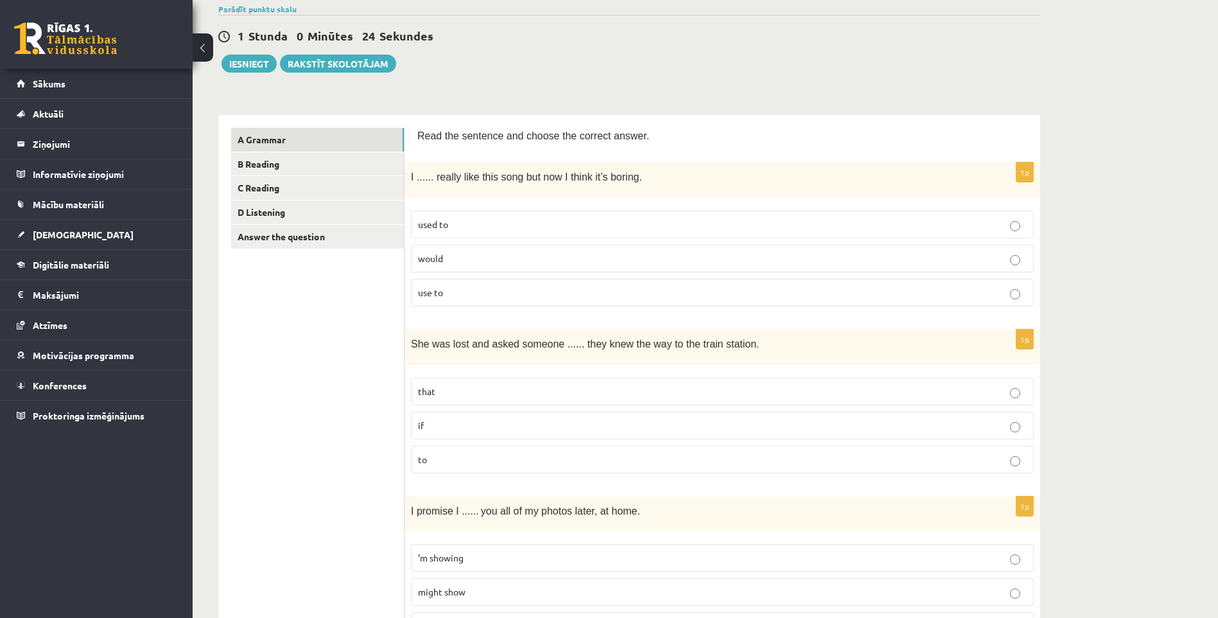
scroll to position [128, 0]
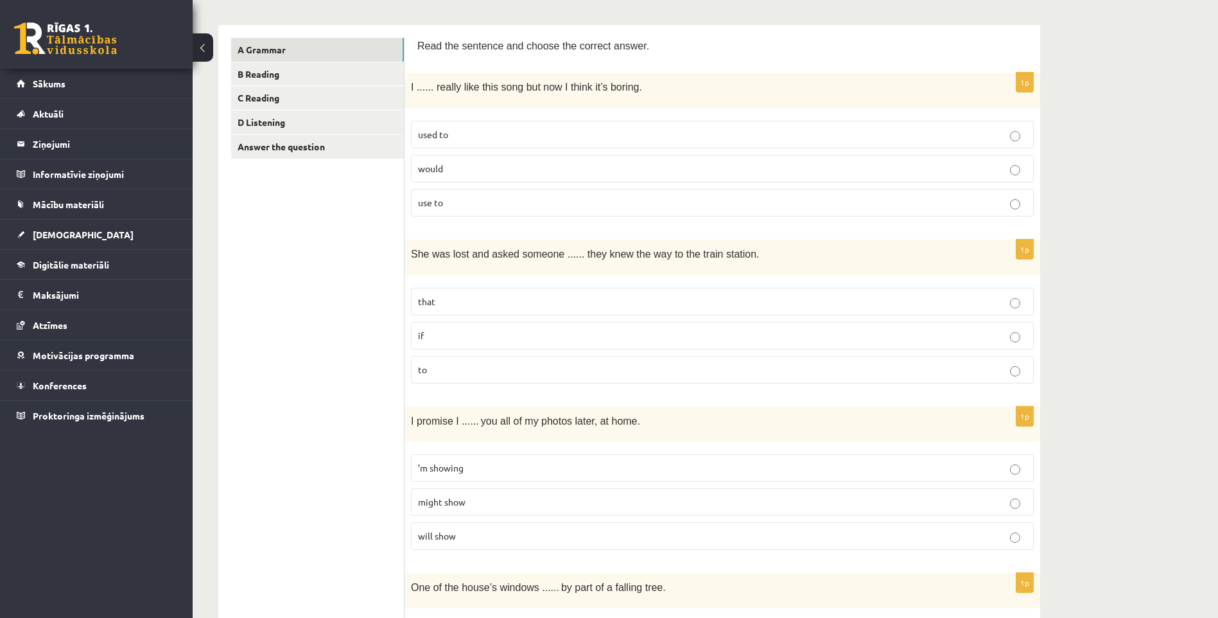
click at [456, 331] on p "if" at bounding box center [722, 335] width 609 height 13
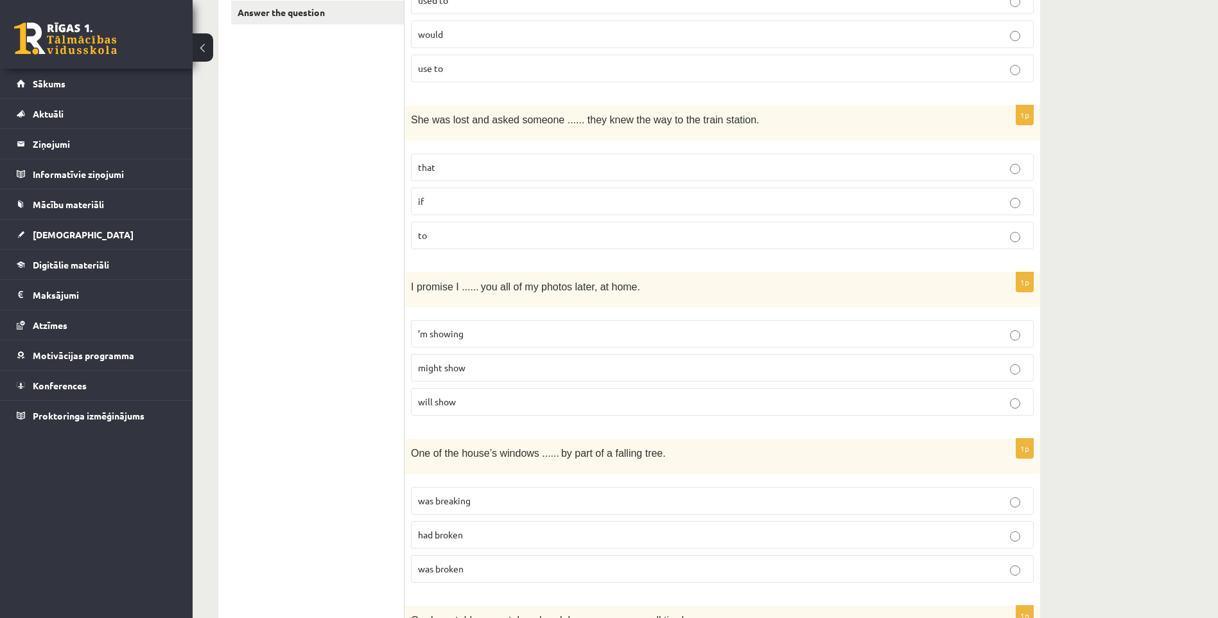
scroll to position [385, 0]
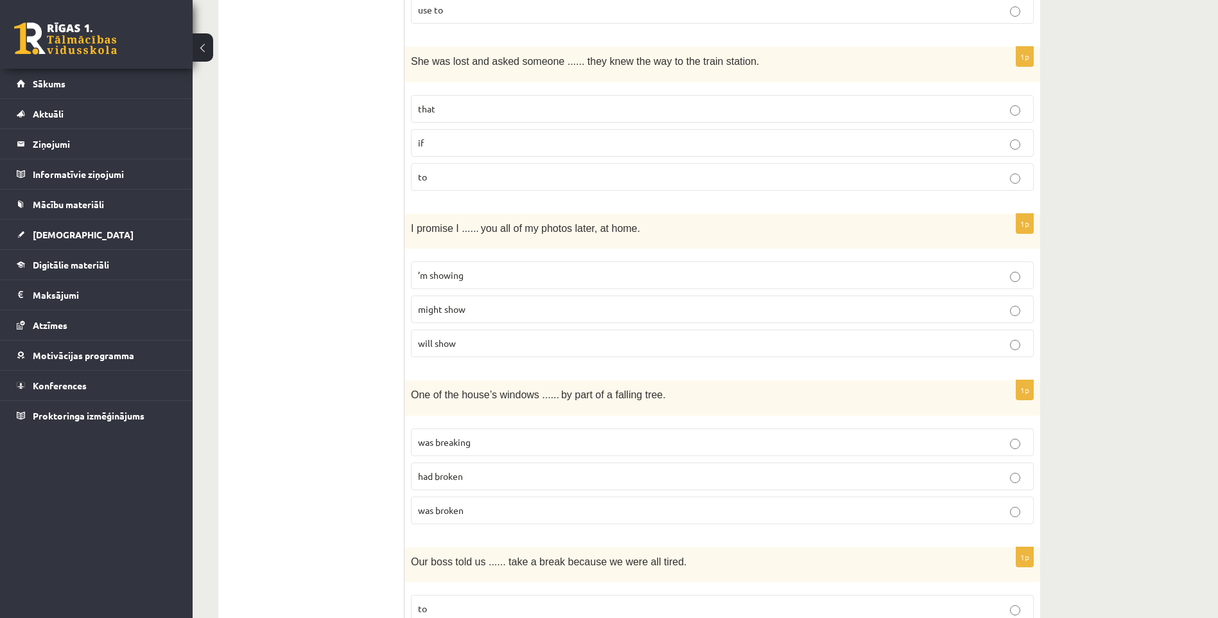
click at [453, 347] on span "will show" at bounding box center [437, 343] width 38 height 12
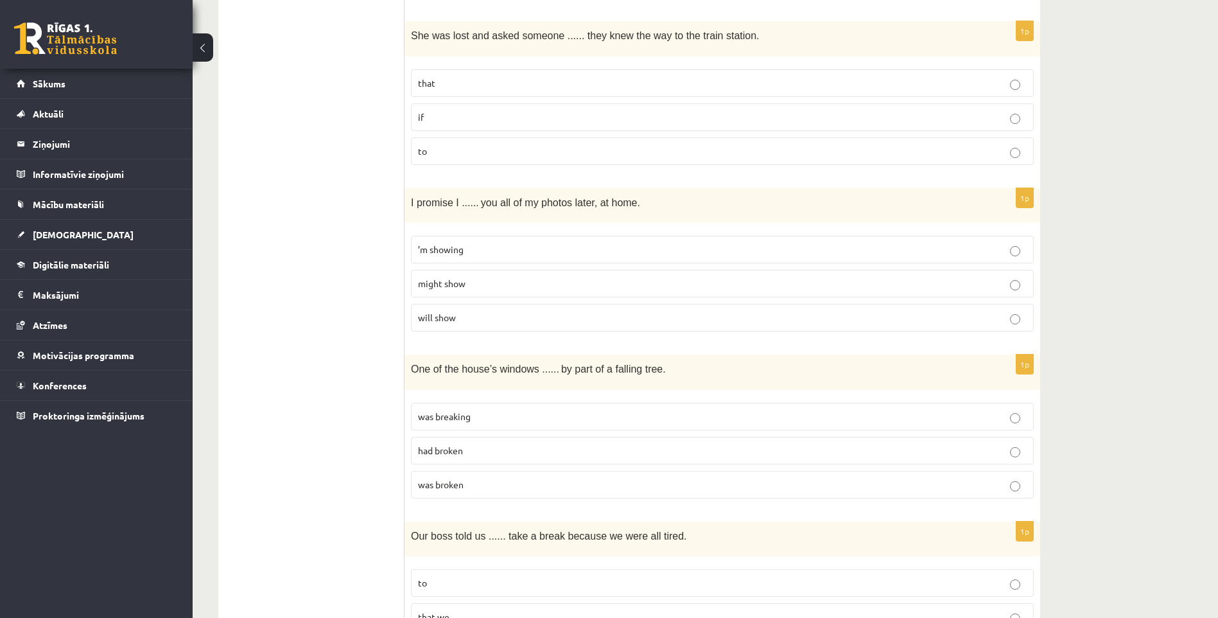
scroll to position [514, 0]
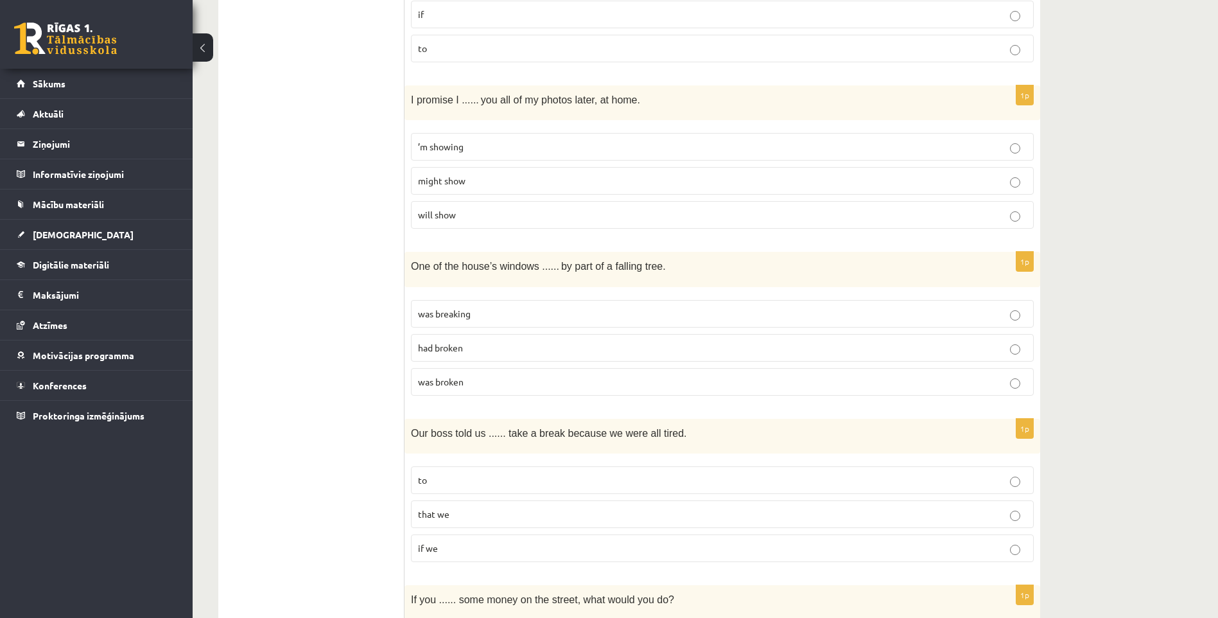
click at [467, 385] on p "was broken" at bounding box center [722, 381] width 609 height 13
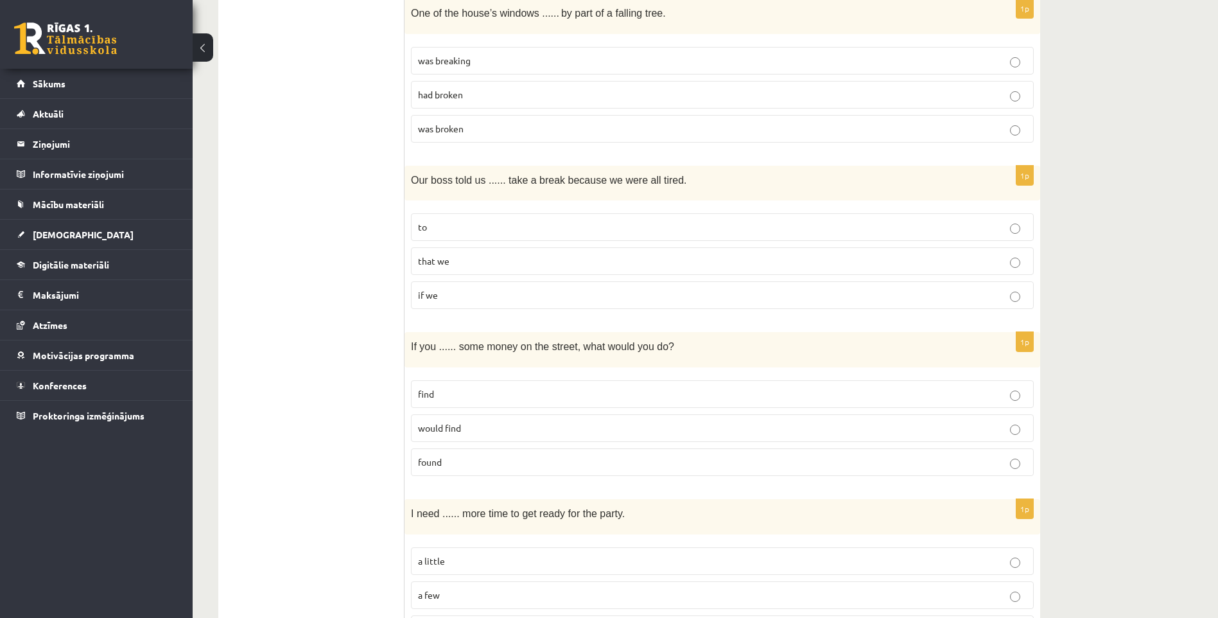
scroll to position [770, 0]
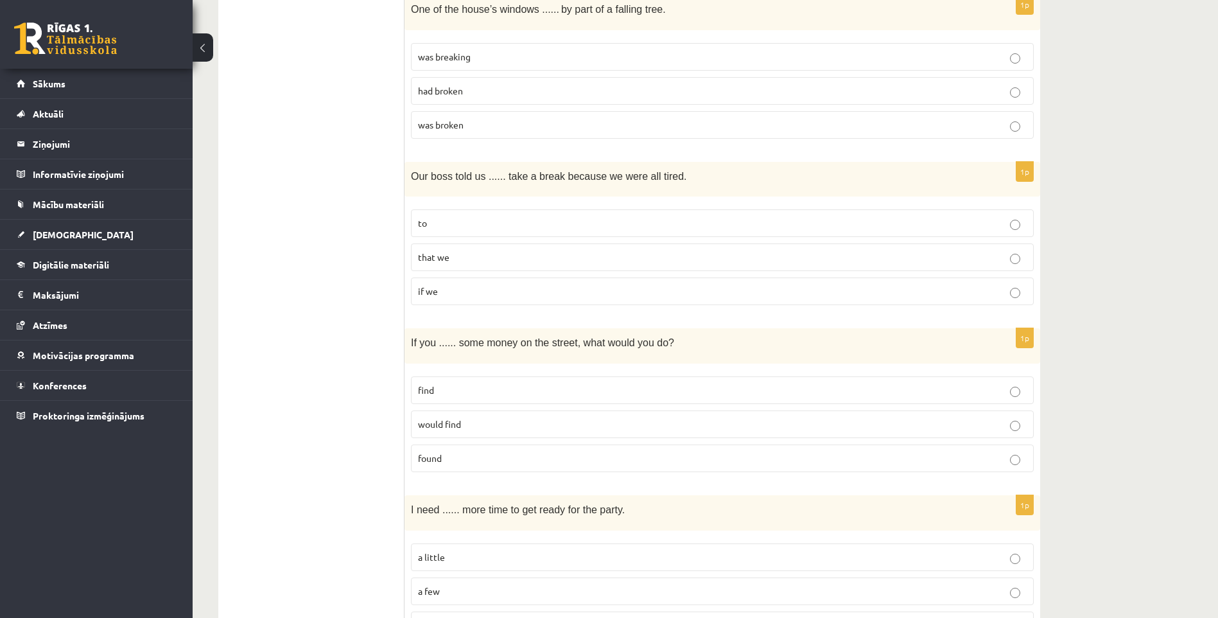
click at [439, 232] on label "to" at bounding box center [722, 223] width 623 height 28
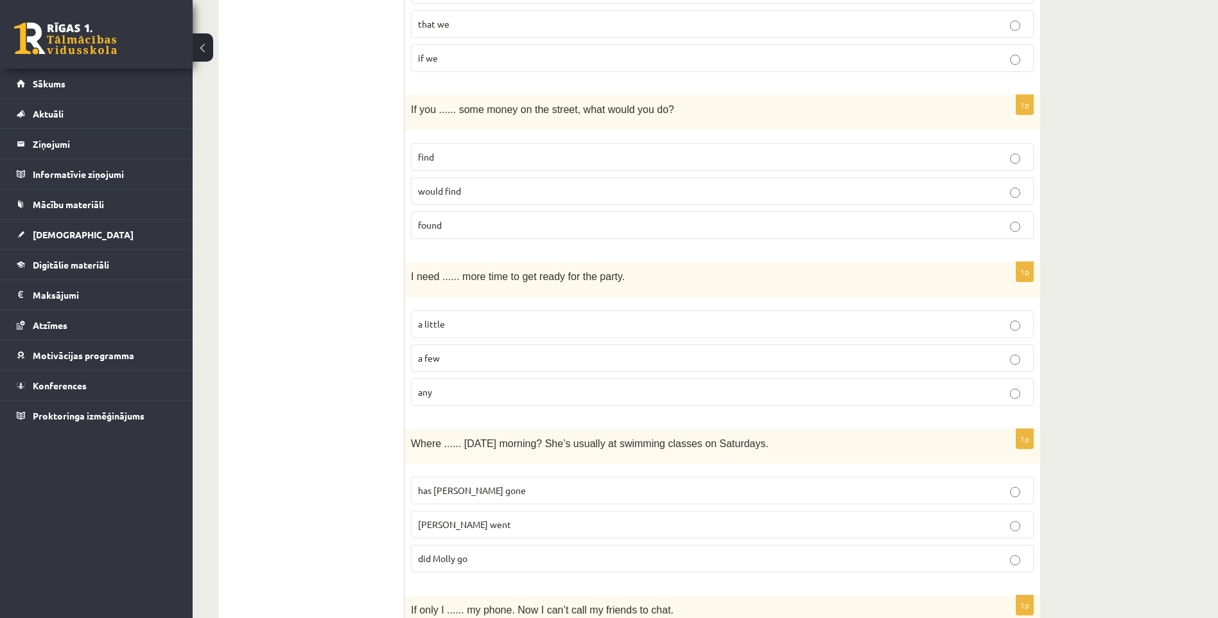
scroll to position [963, 0]
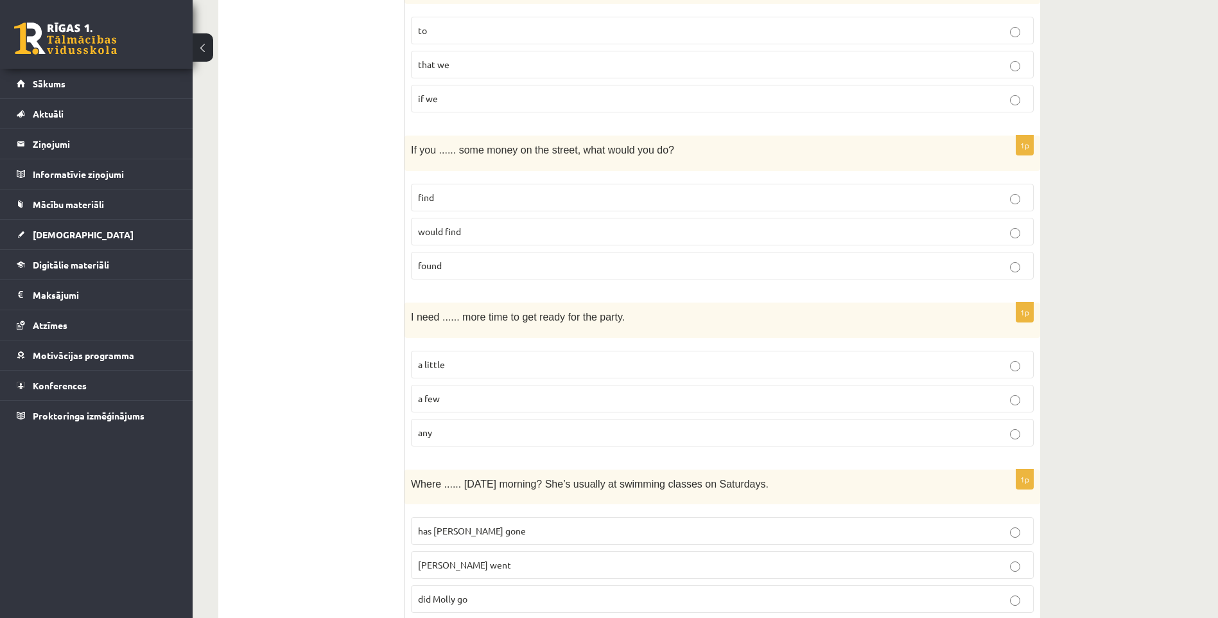
click at [454, 271] on p "found" at bounding box center [722, 265] width 609 height 13
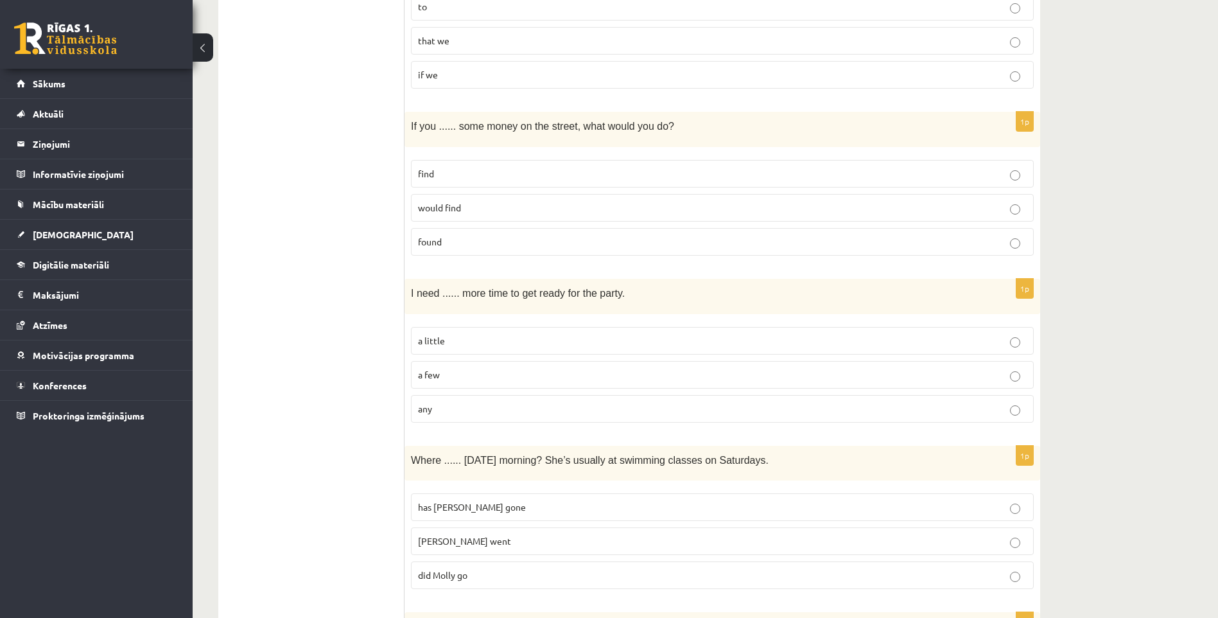
scroll to position [1027, 0]
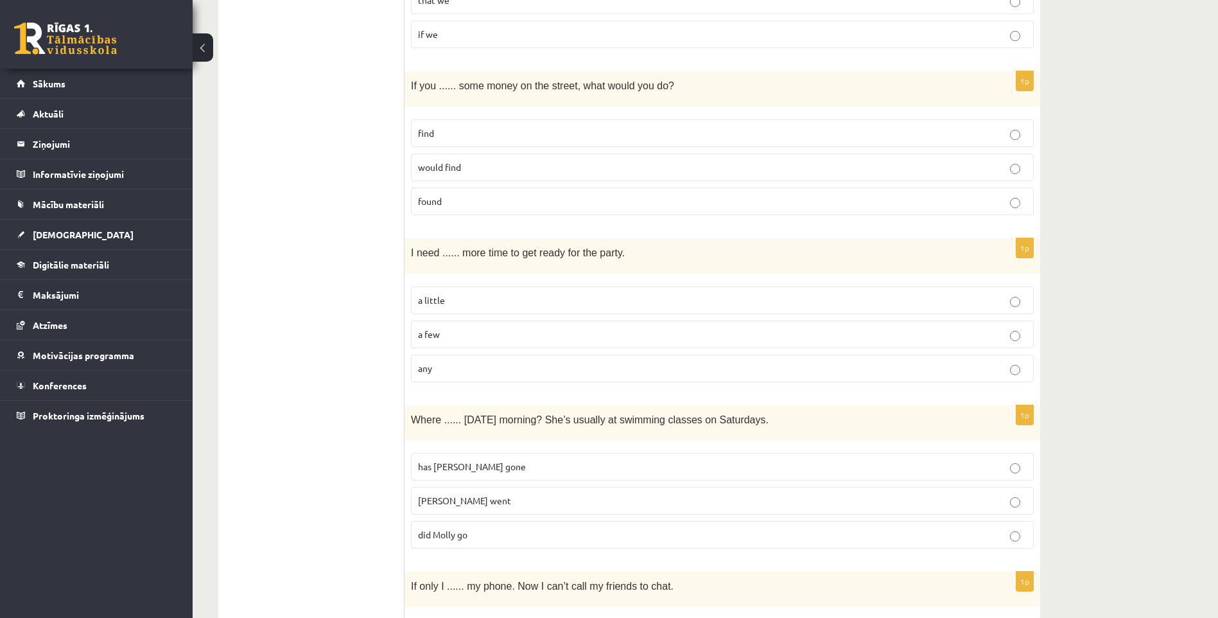
click at [459, 303] on p "a little" at bounding box center [722, 299] width 609 height 13
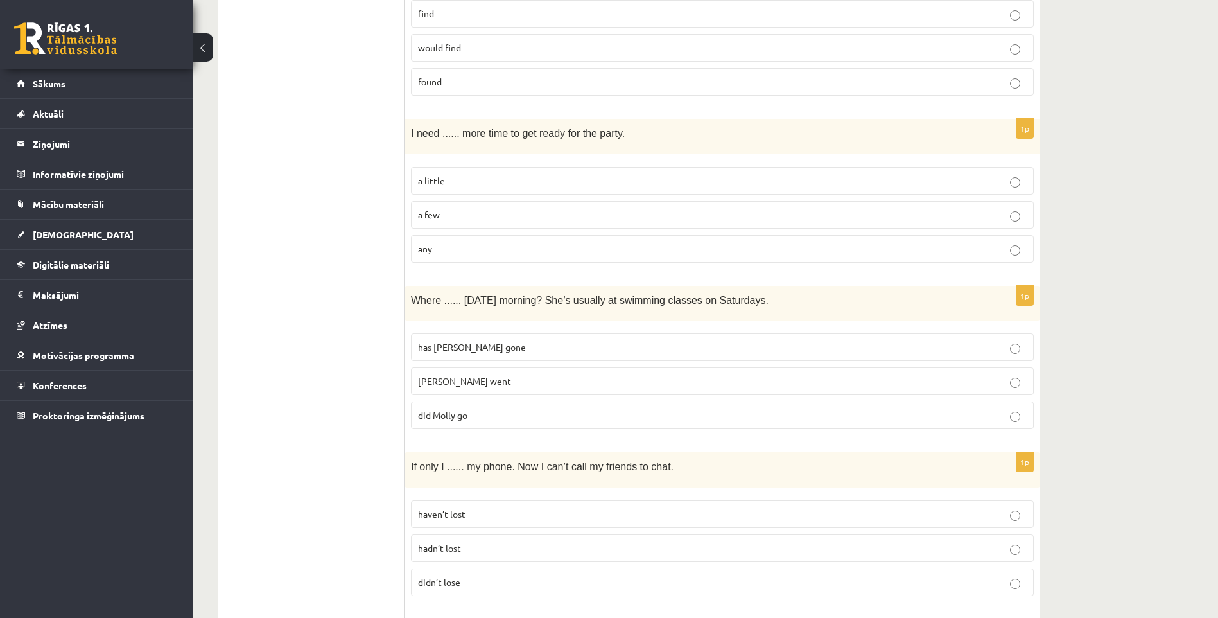
scroll to position [1155, 0]
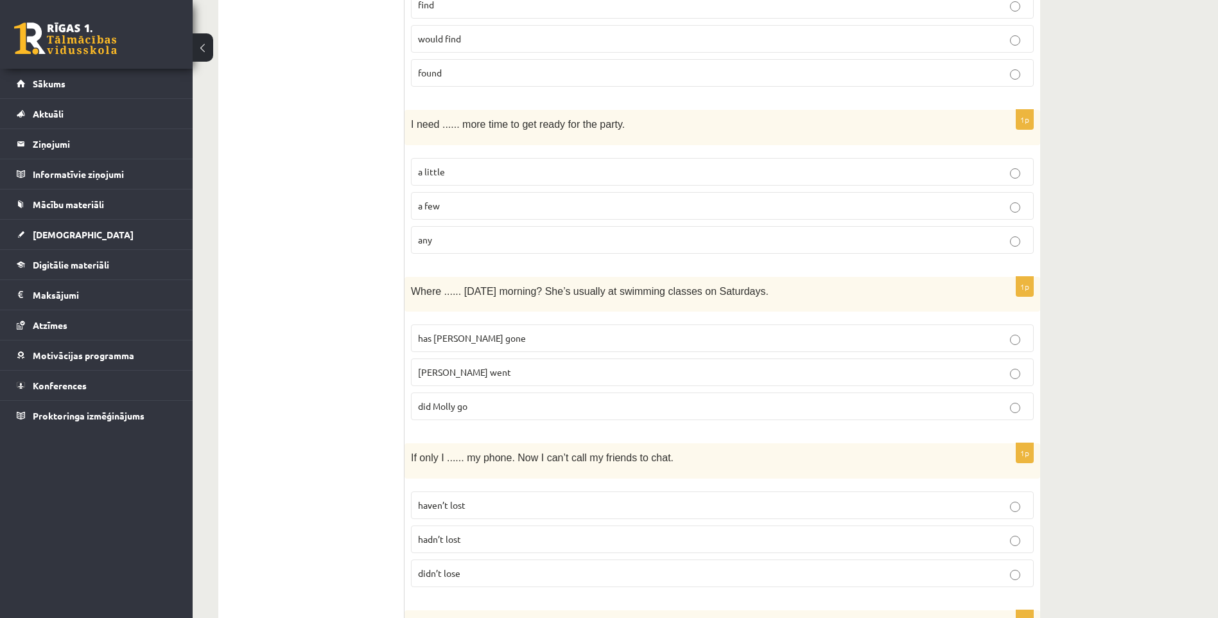
click at [474, 409] on p "did Molly go" at bounding box center [722, 405] width 609 height 13
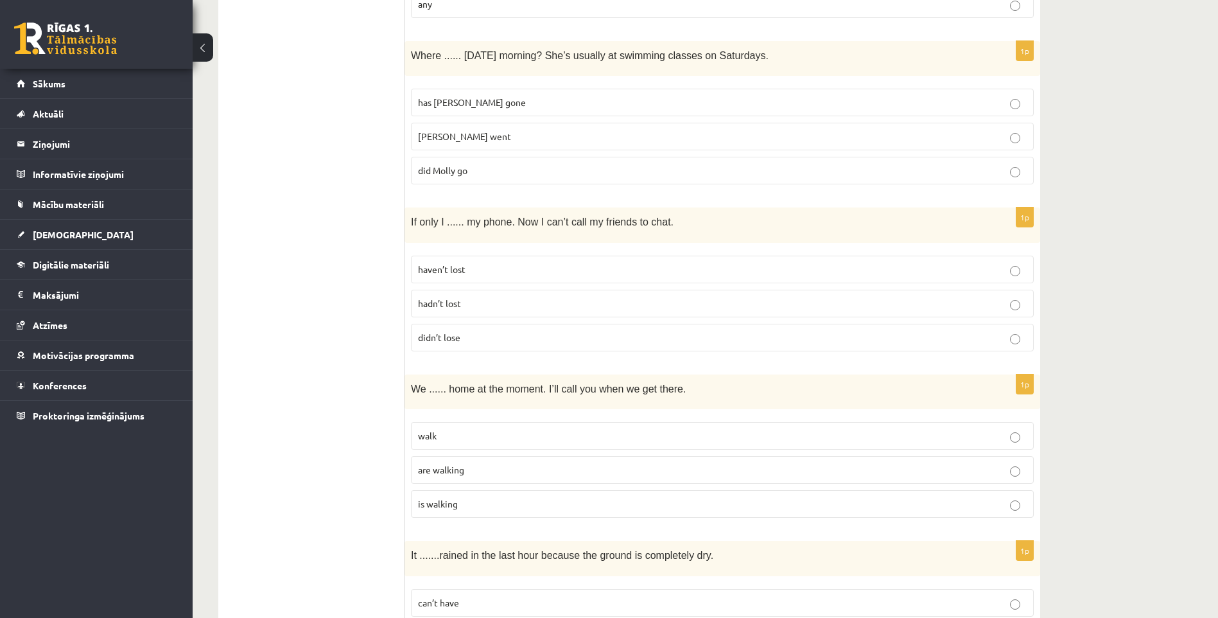
scroll to position [1412, 0]
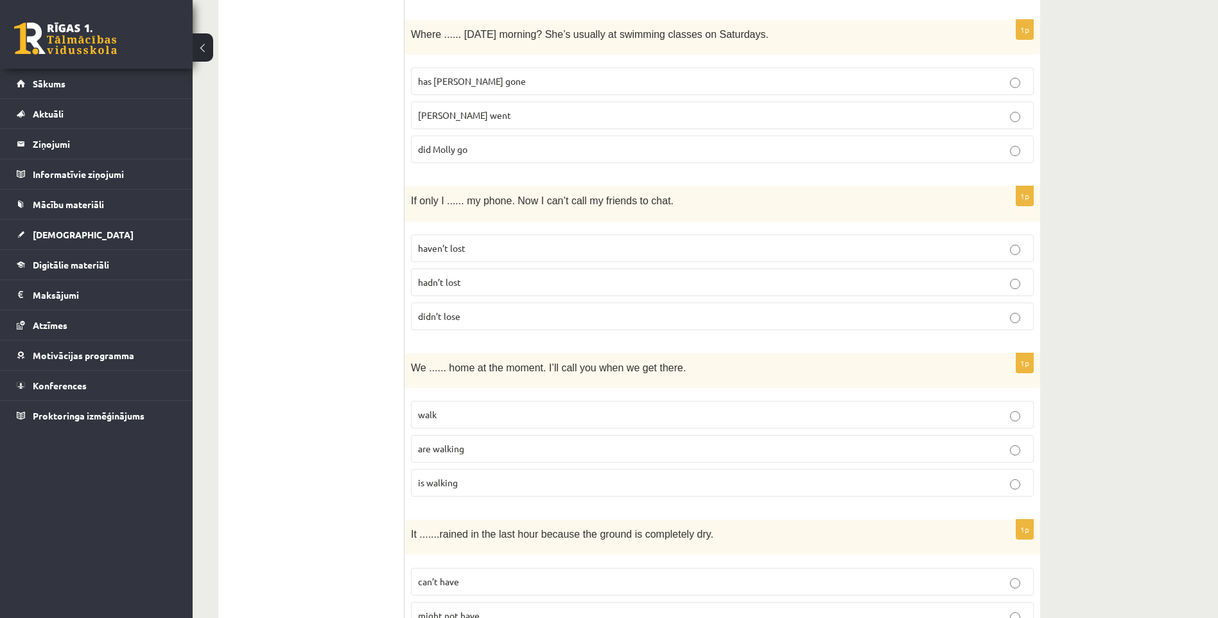
click at [462, 291] on label "hadn’t lost" at bounding box center [722, 282] width 623 height 28
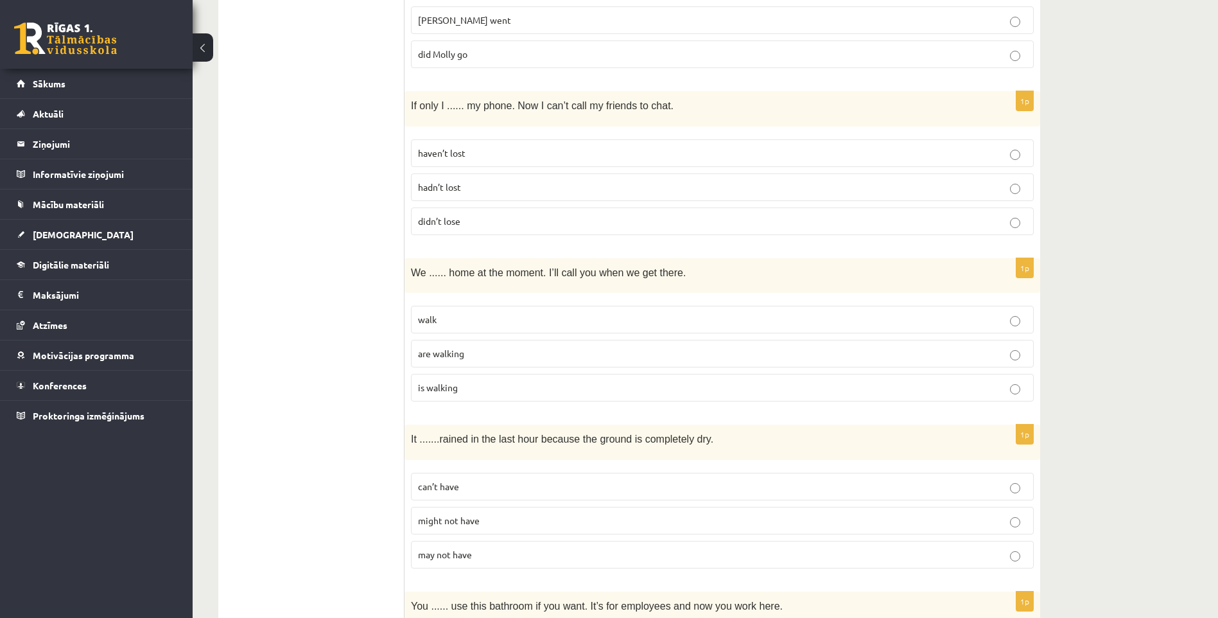
scroll to position [1541, 0]
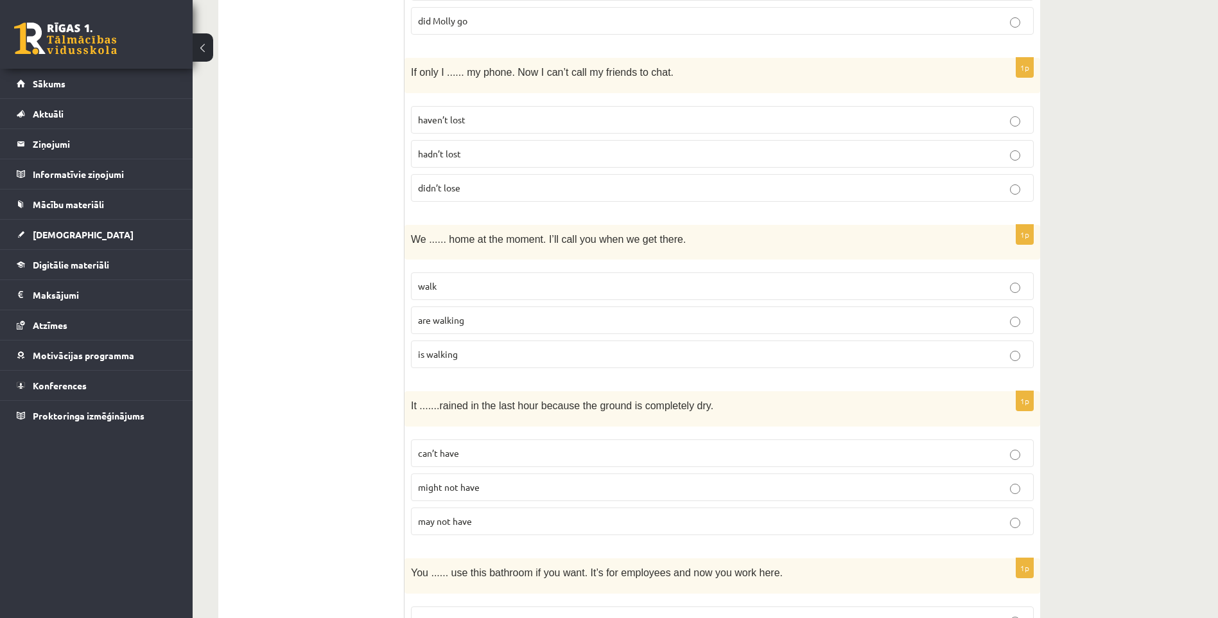
click at [463, 324] on span "are walking" at bounding box center [441, 320] width 46 height 12
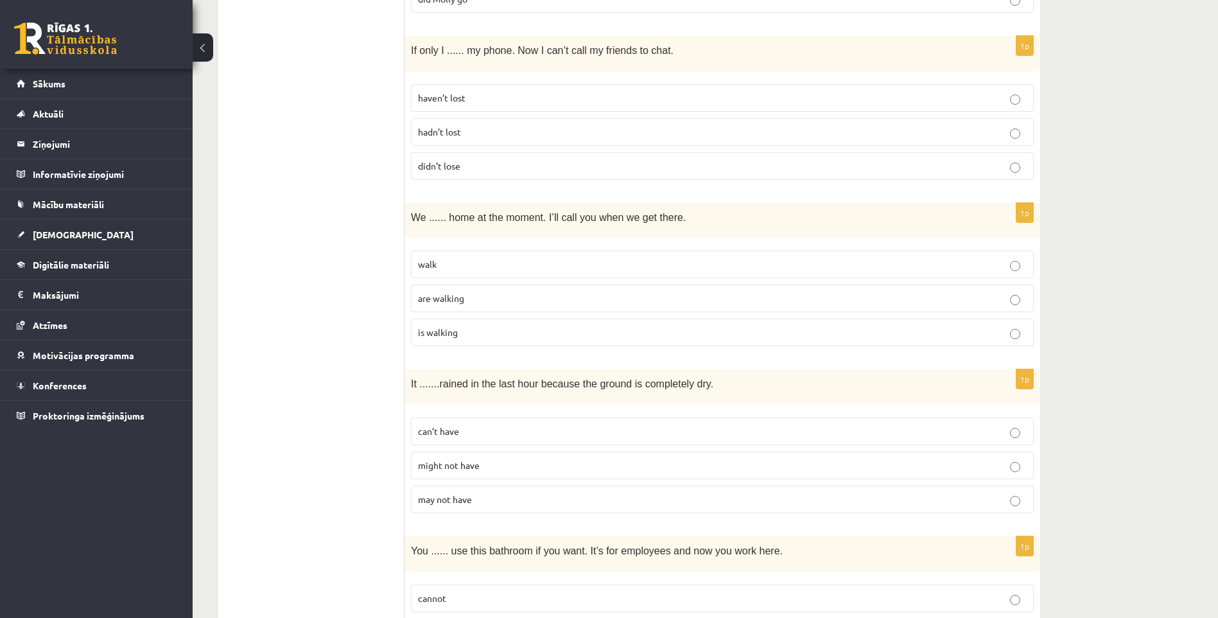
scroll to position [1733, 0]
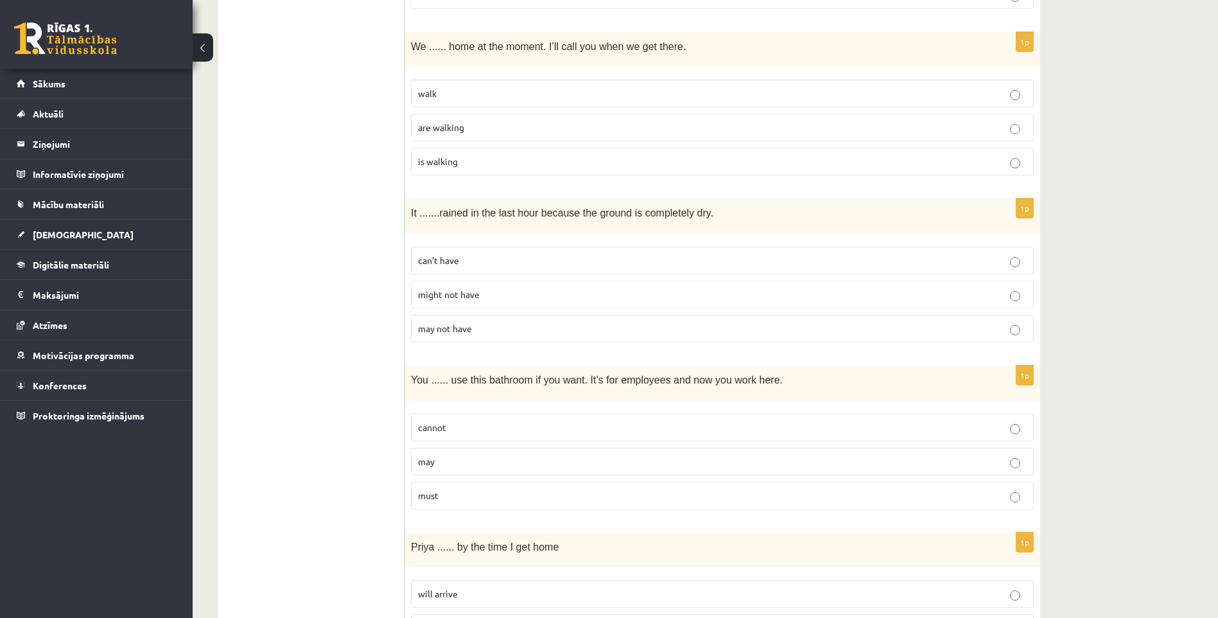
click at [464, 260] on p "can’t have" at bounding box center [722, 260] width 609 height 13
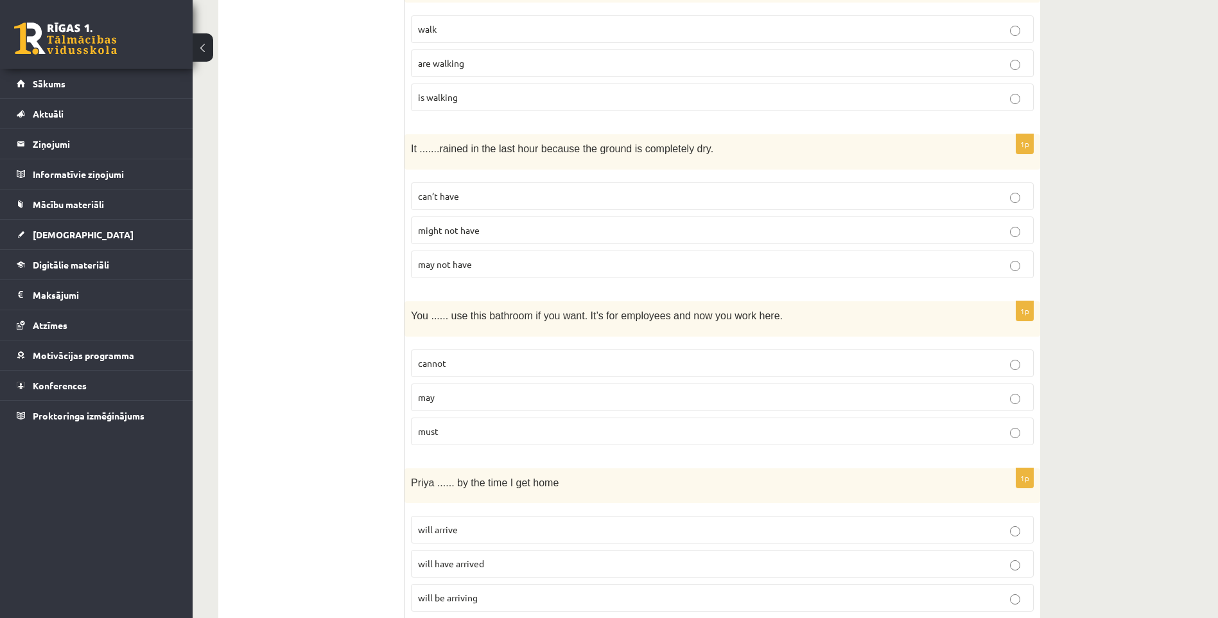
click at [423, 380] on fieldset "cannot may must" at bounding box center [722, 396] width 623 height 106
click at [432, 399] on span "may" at bounding box center [426, 397] width 17 height 12
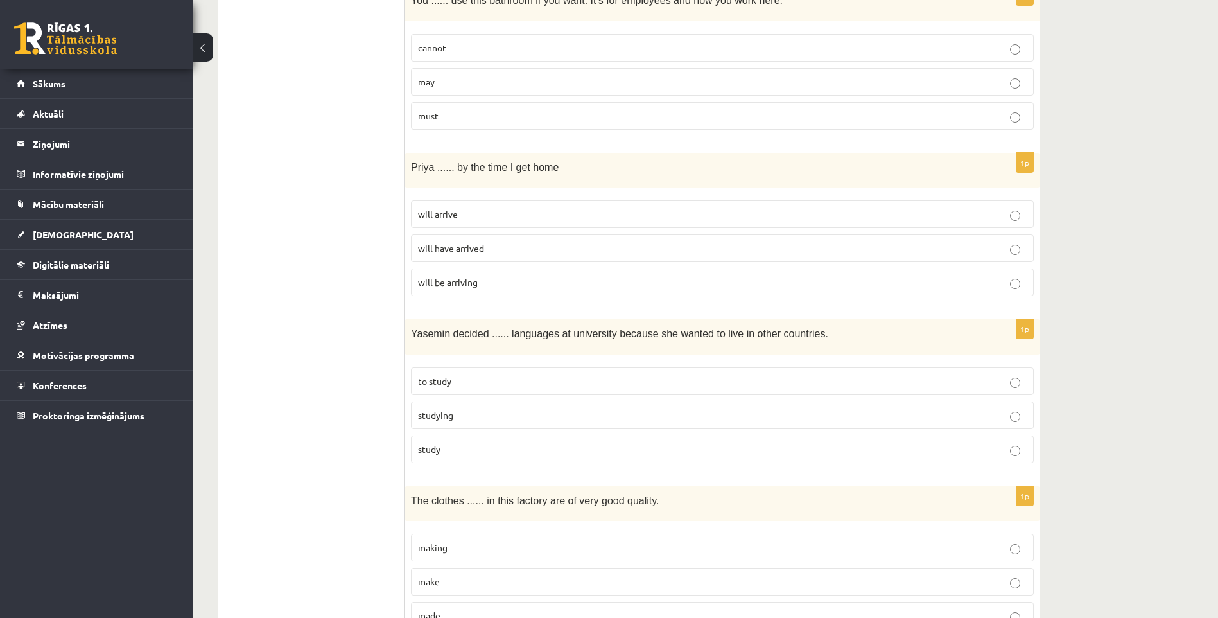
scroll to position [2118, 0]
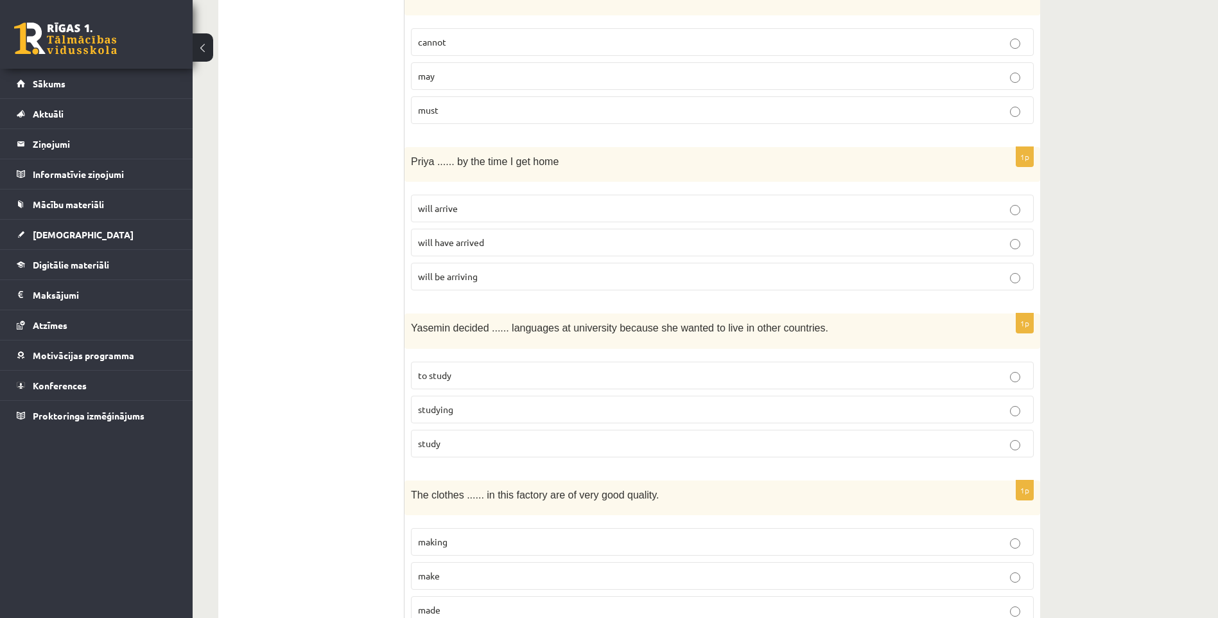
click at [471, 214] on p "will arrive" at bounding box center [722, 208] width 609 height 13
click at [477, 249] on p "will have arrived" at bounding box center [722, 242] width 609 height 13
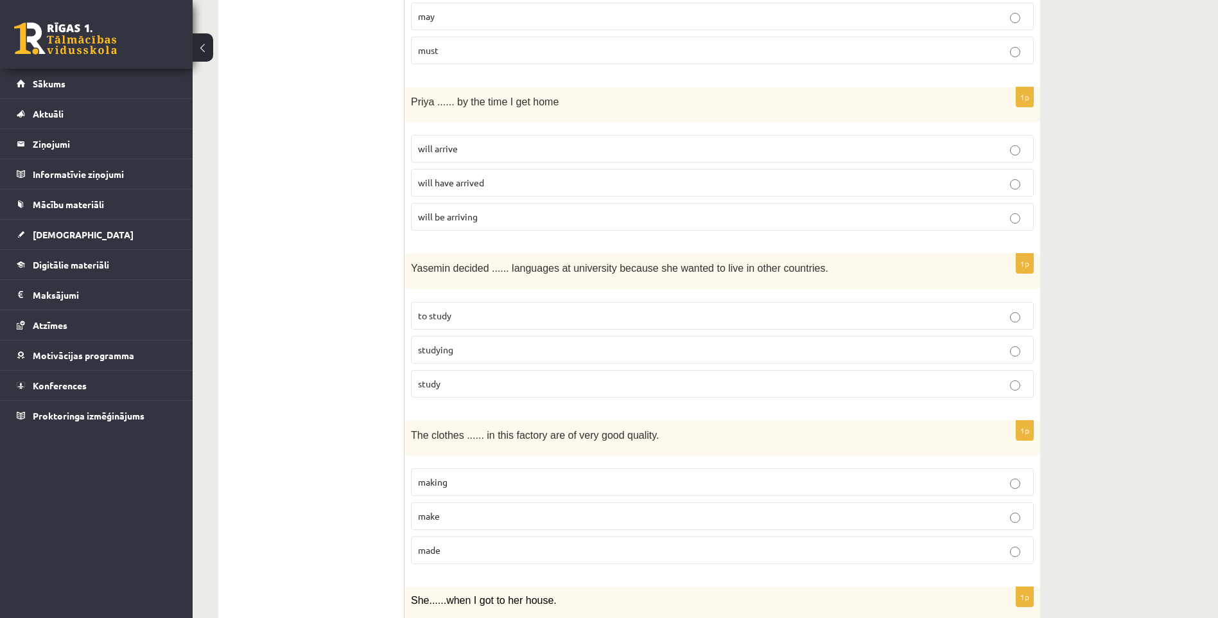
scroll to position [2183, 0]
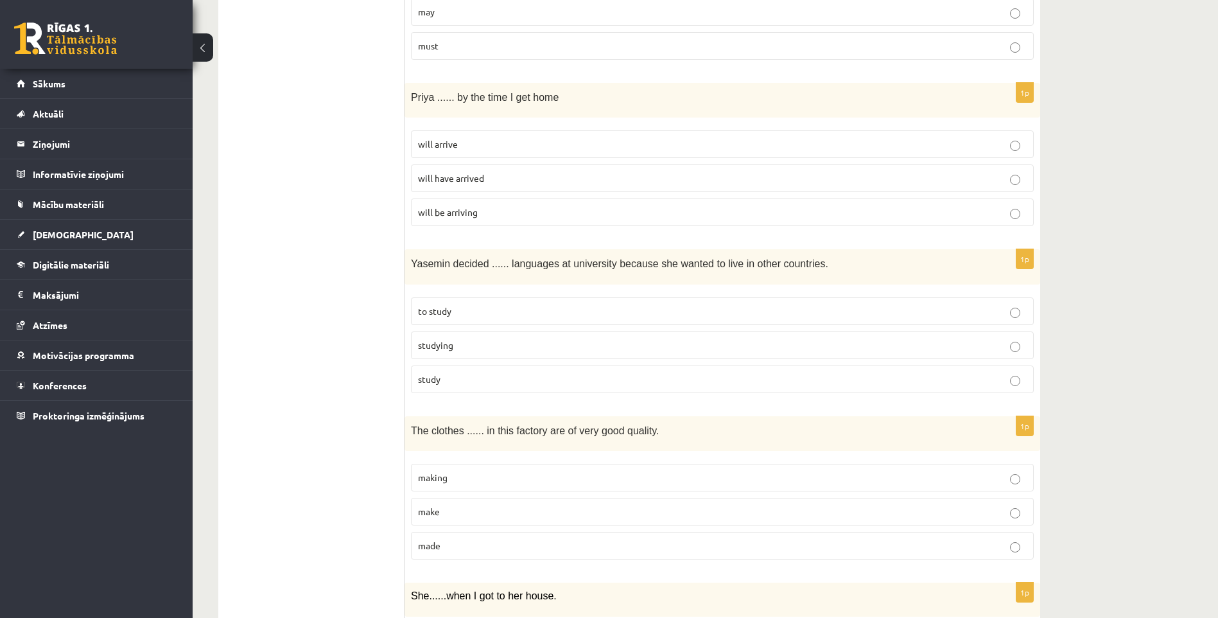
click at [474, 345] on p "studying" at bounding box center [722, 344] width 609 height 13
click at [446, 321] on label "to study" at bounding box center [722, 311] width 623 height 28
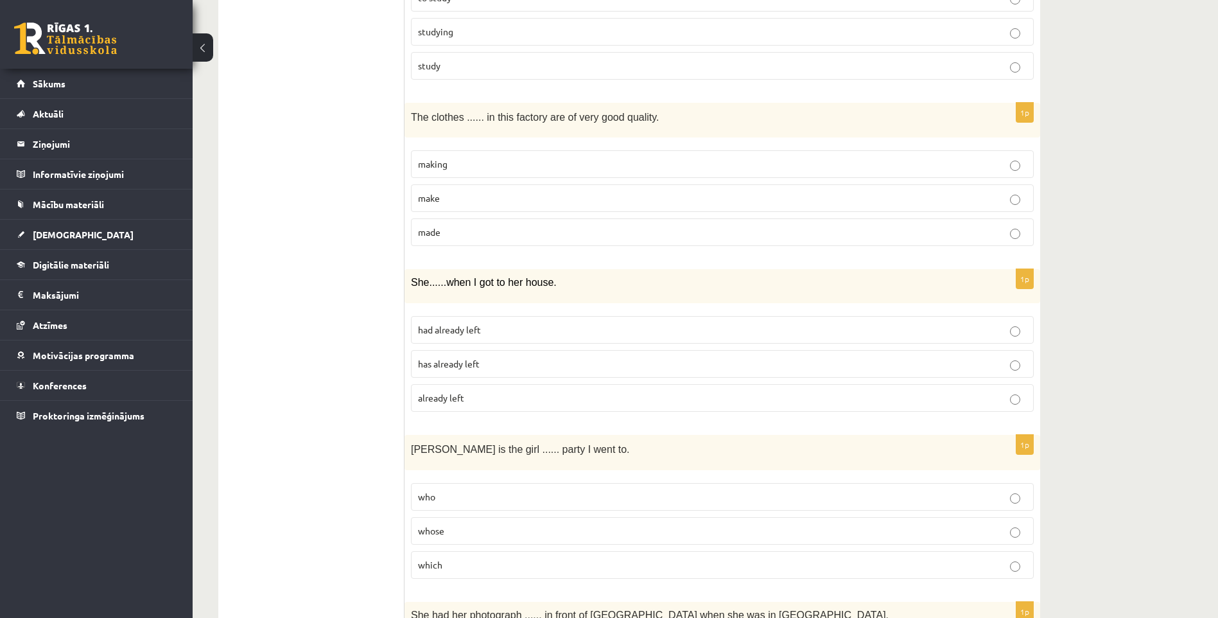
scroll to position [2504, 0]
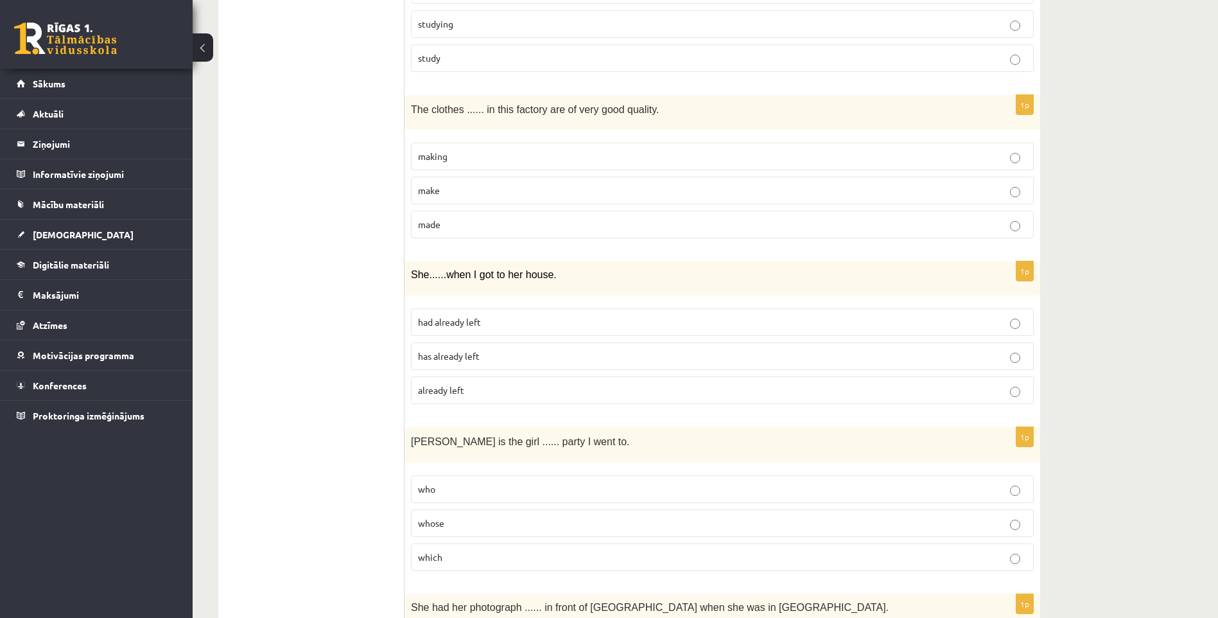
click at [440, 228] on span "made" at bounding box center [429, 224] width 22 height 12
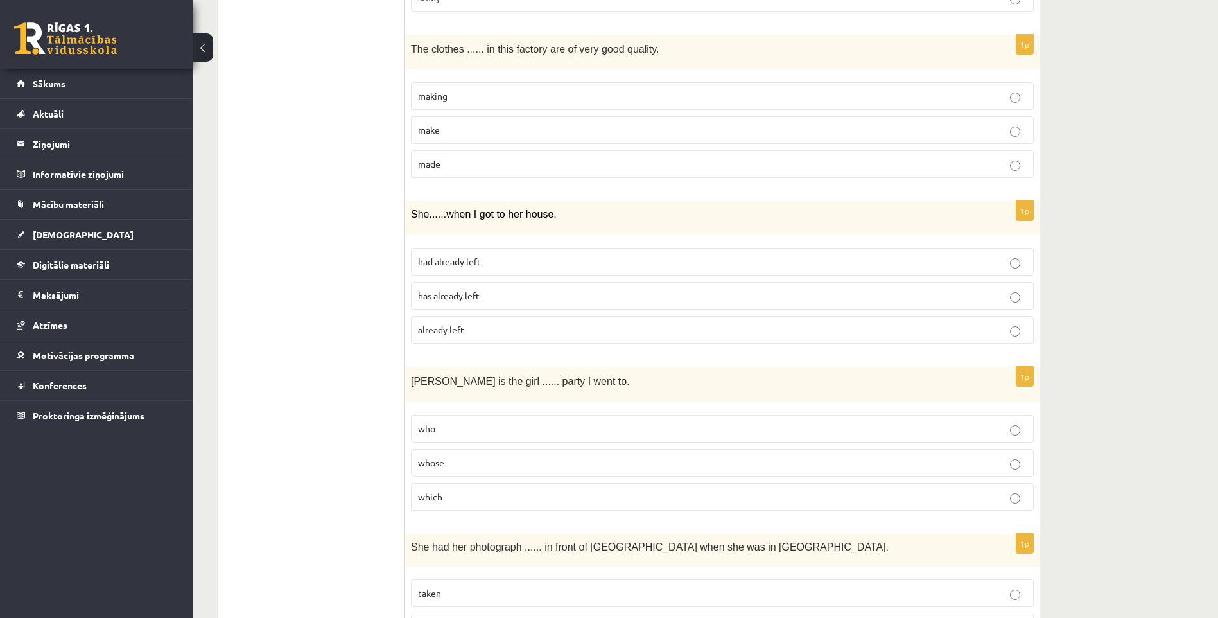
scroll to position [2568, 0]
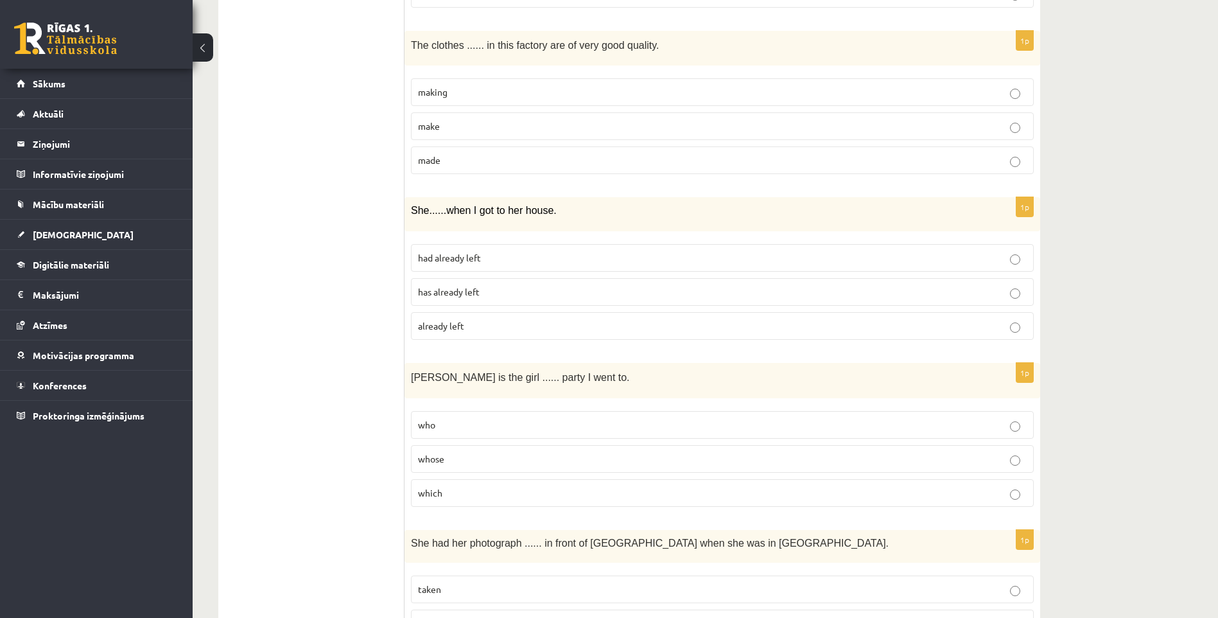
click at [472, 259] on span "had already left" at bounding box center [449, 258] width 63 height 12
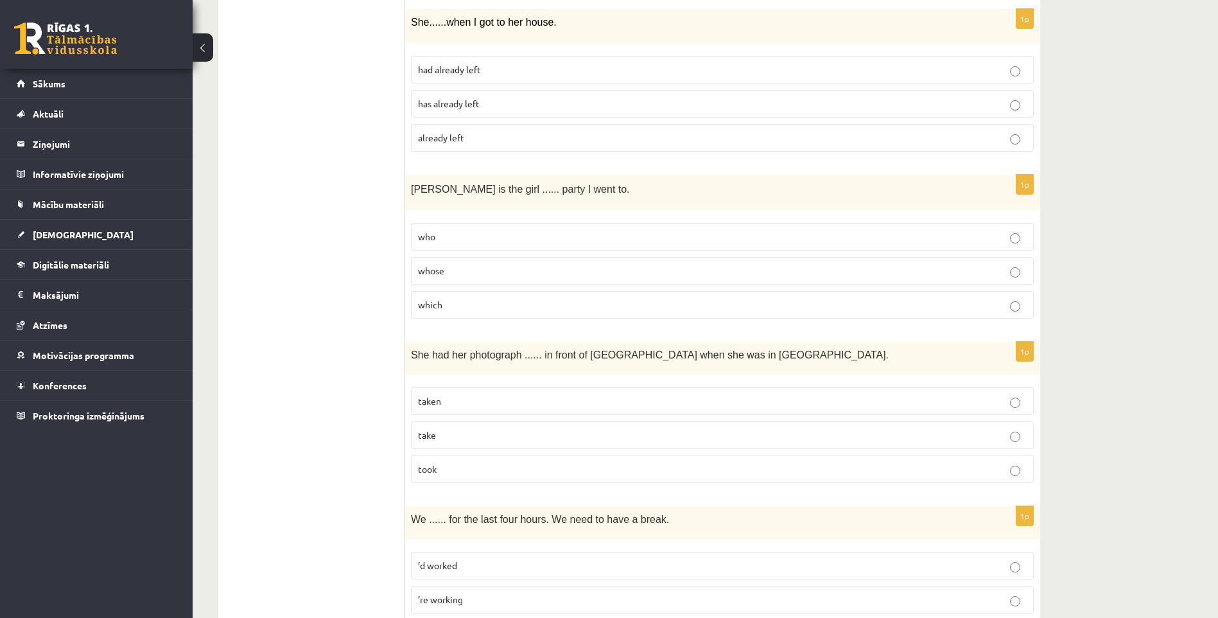
scroll to position [2760, 0]
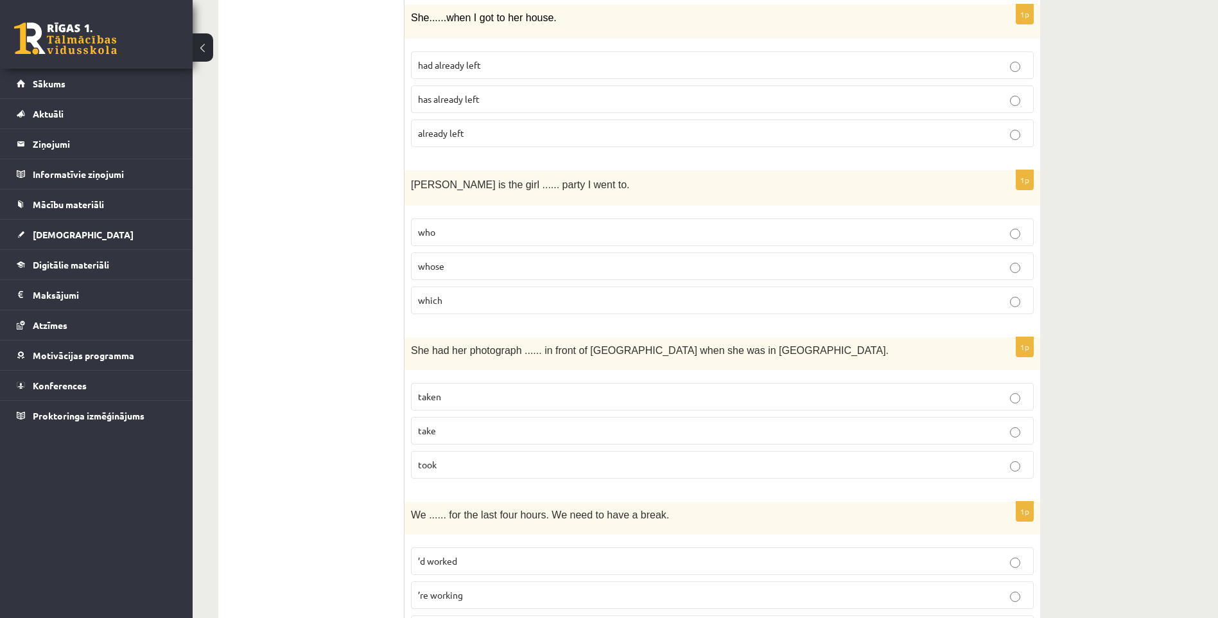
click at [481, 269] on p "whose" at bounding box center [722, 265] width 609 height 13
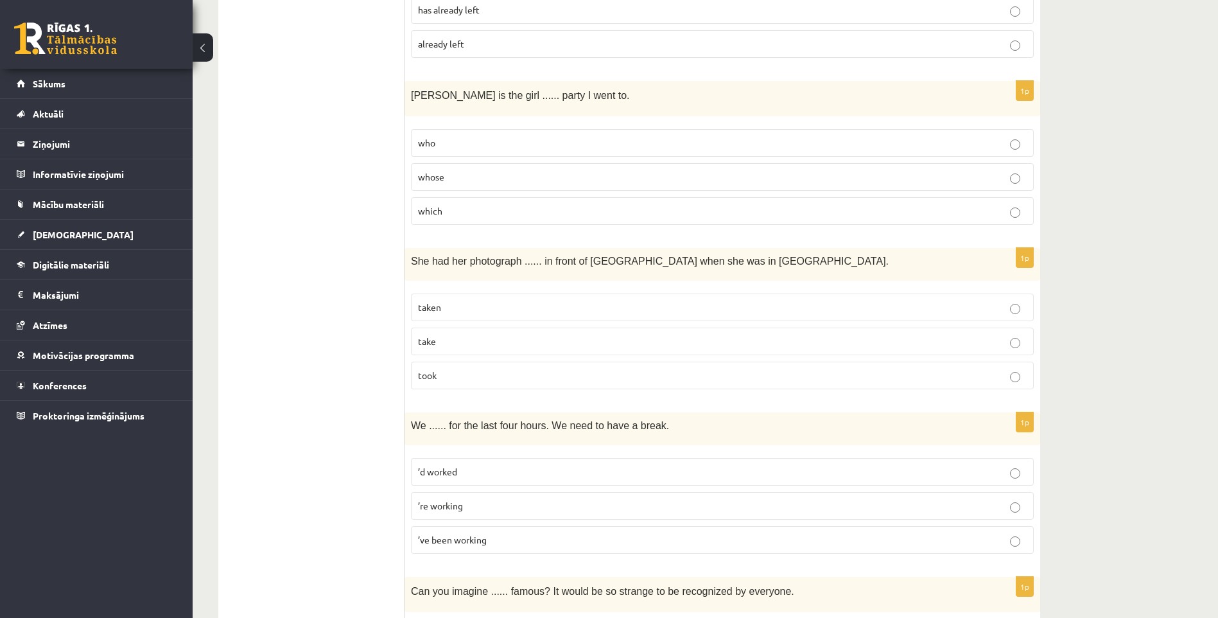
scroll to position [2889, 0]
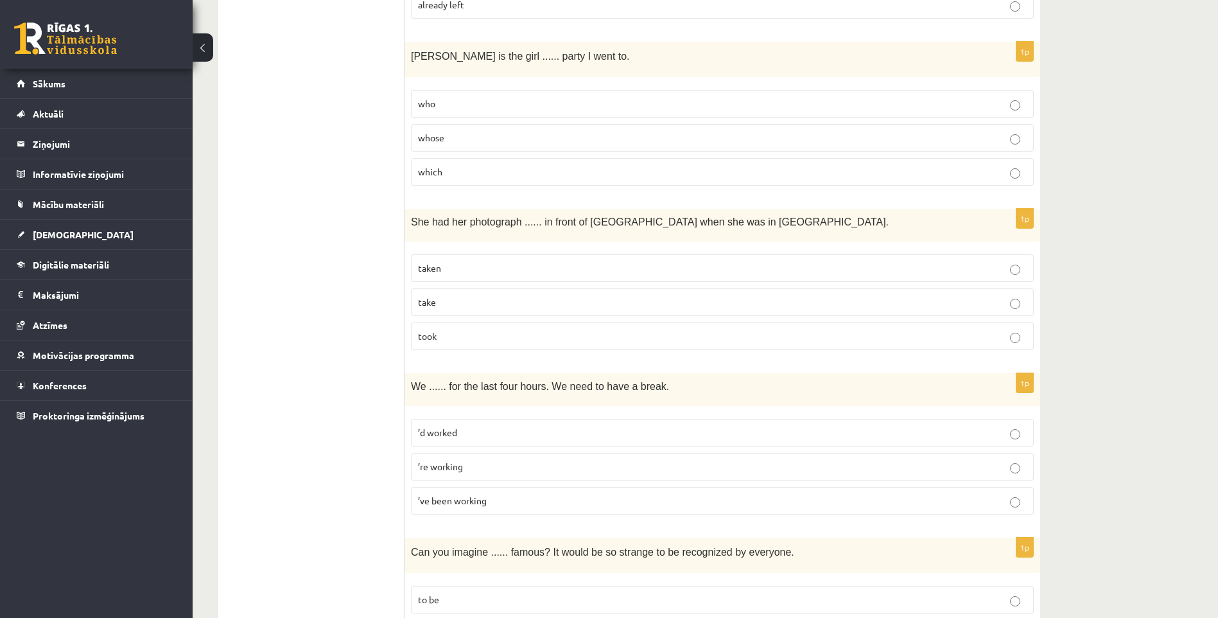
click at [468, 268] on p "taken" at bounding box center [722, 267] width 609 height 13
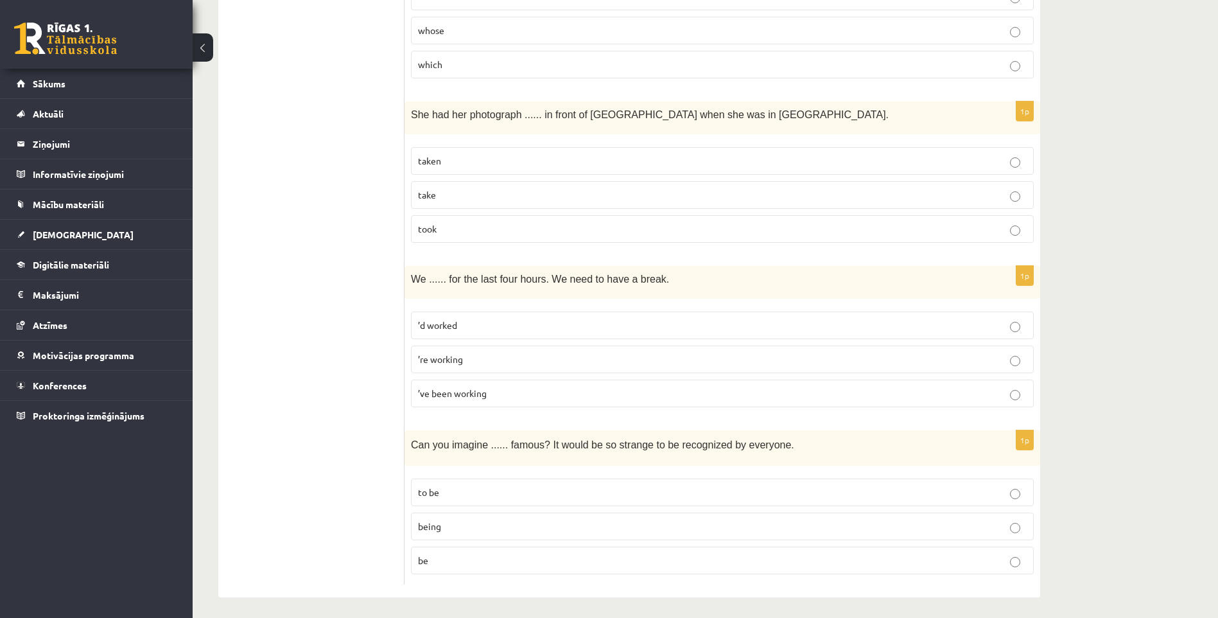
scroll to position [3002, 0]
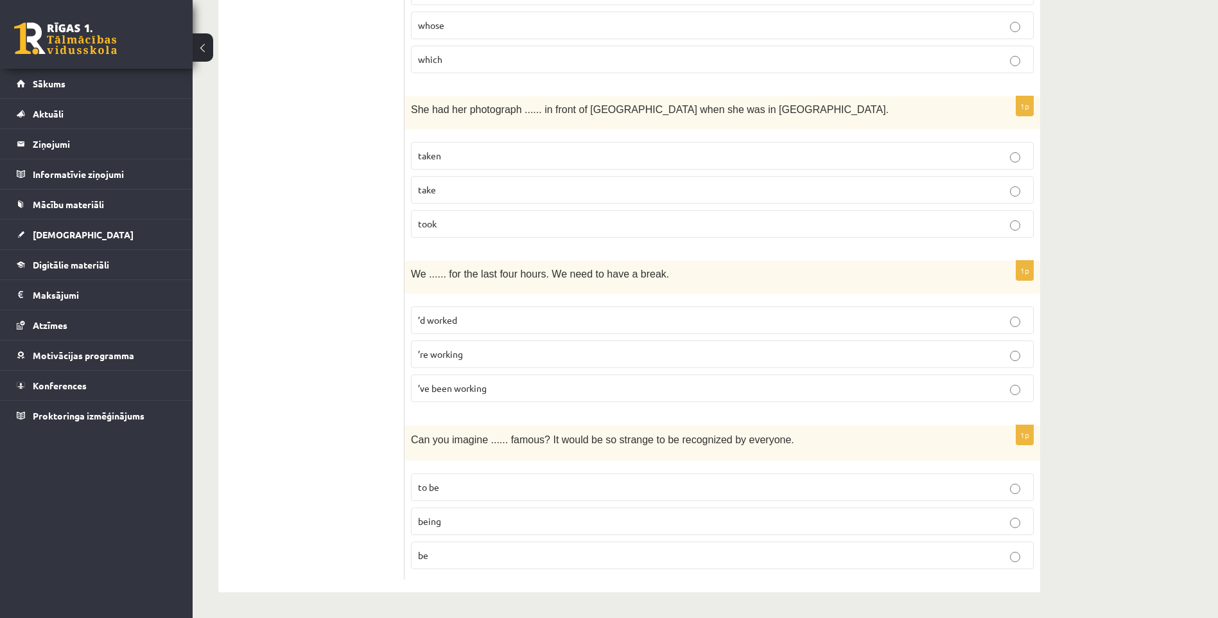
click at [448, 389] on span "’ve been working" at bounding box center [452, 388] width 69 height 12
click at [453, 526] on p "being" at bounding box center [722, 520] width 609 height 13
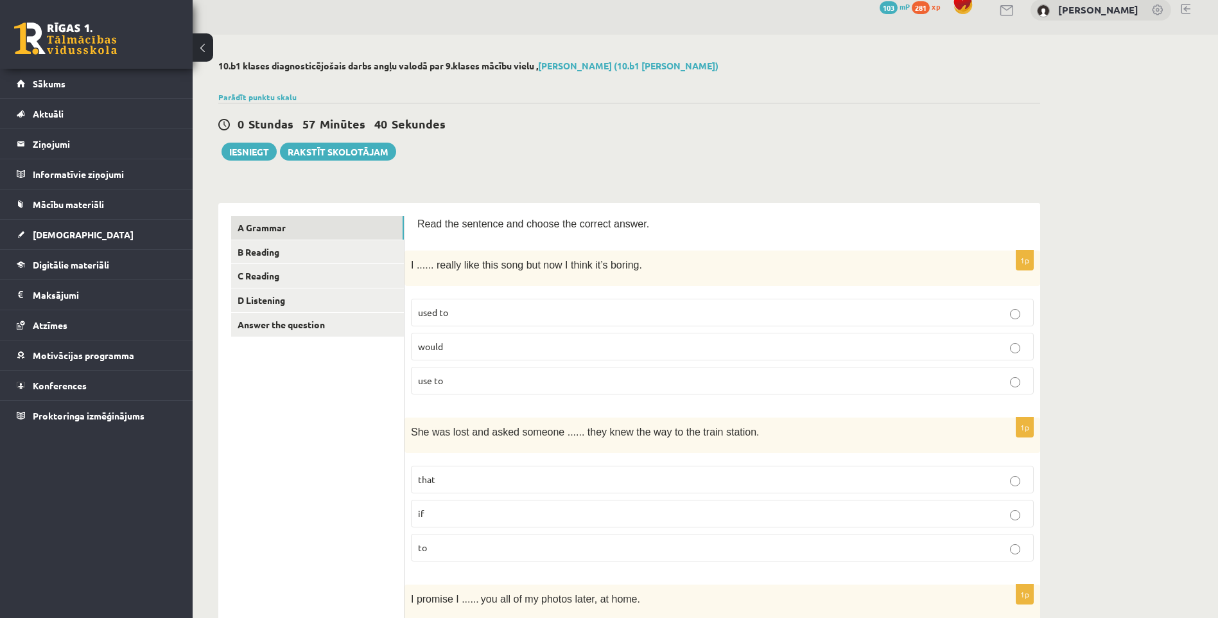
scroll to position [0, 0]
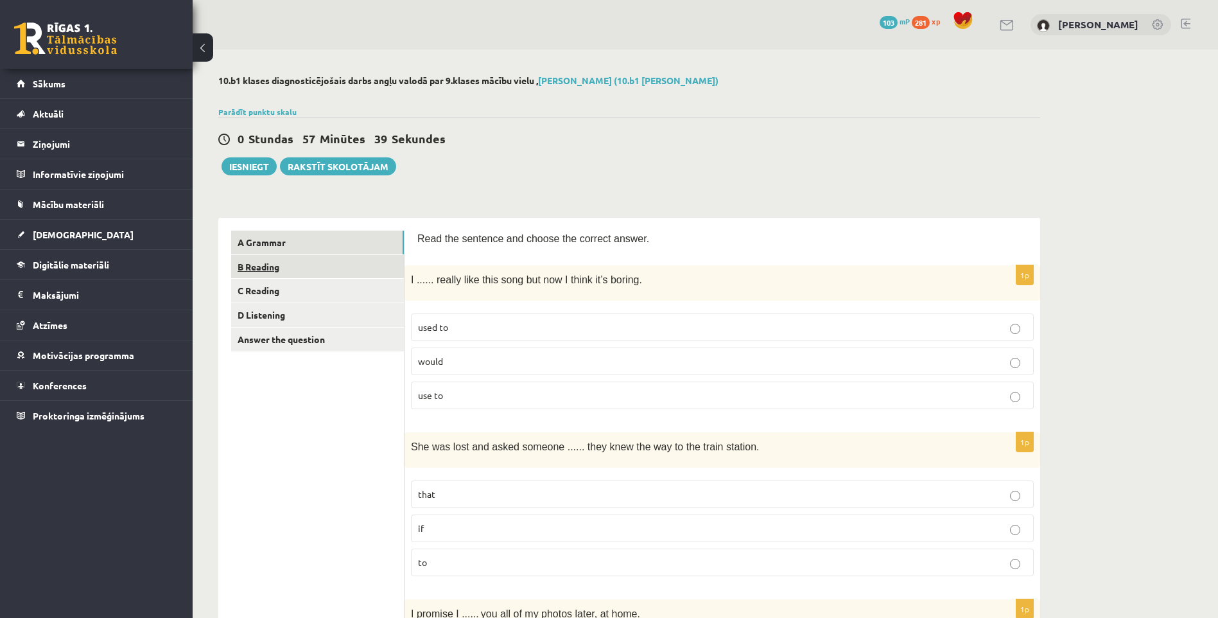
click at [295, 263] on link "B Reading" at bounding box center [317, 267] width 173 height 24
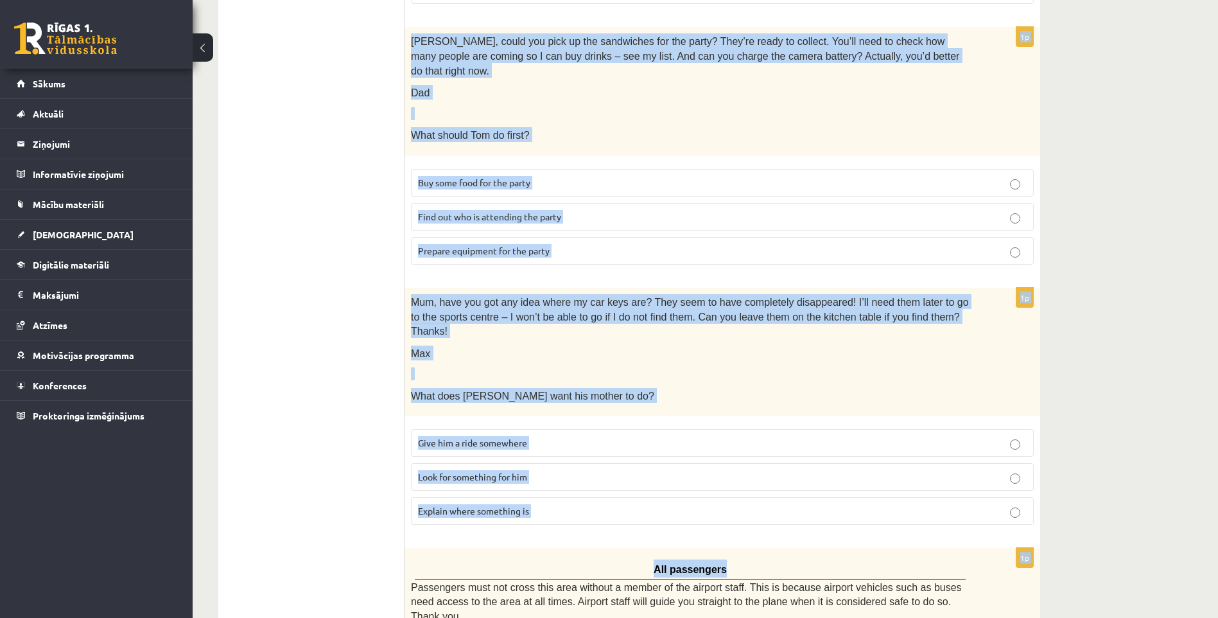
scroll to position [1183, 0]
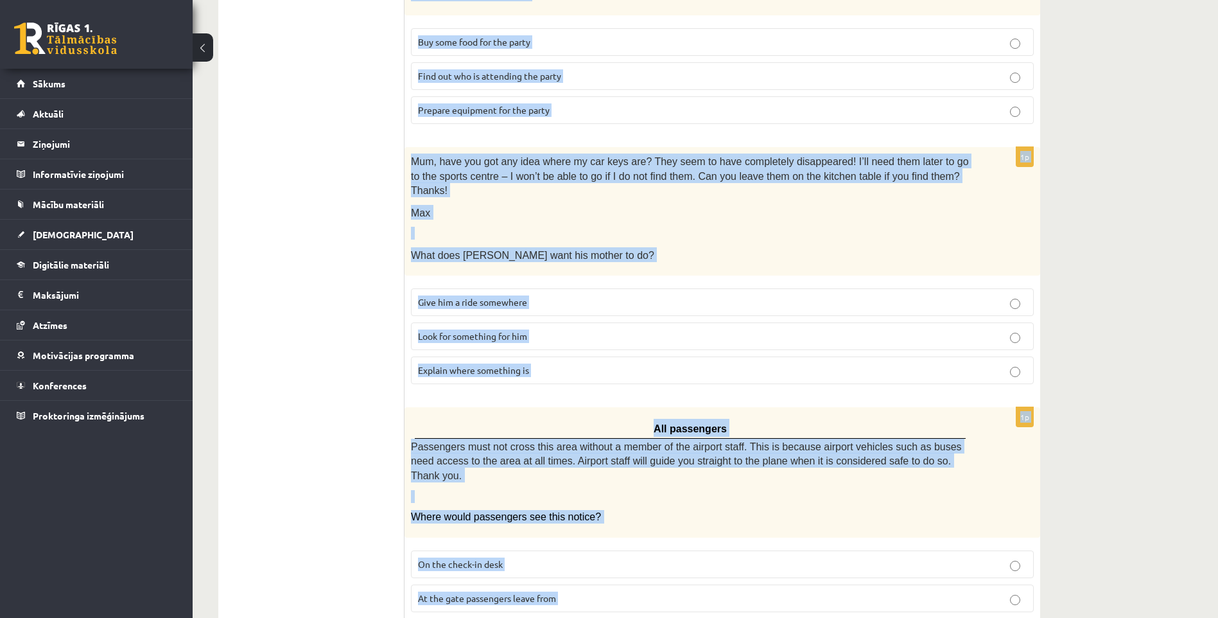
drag, startPoint x: 414, startPoint y: 154, endPoint x: 801, endPoint y: 570, distance: 568.2
copy form "Review: The Journey by Elizabeth Brown I love historical novels and this was no…"
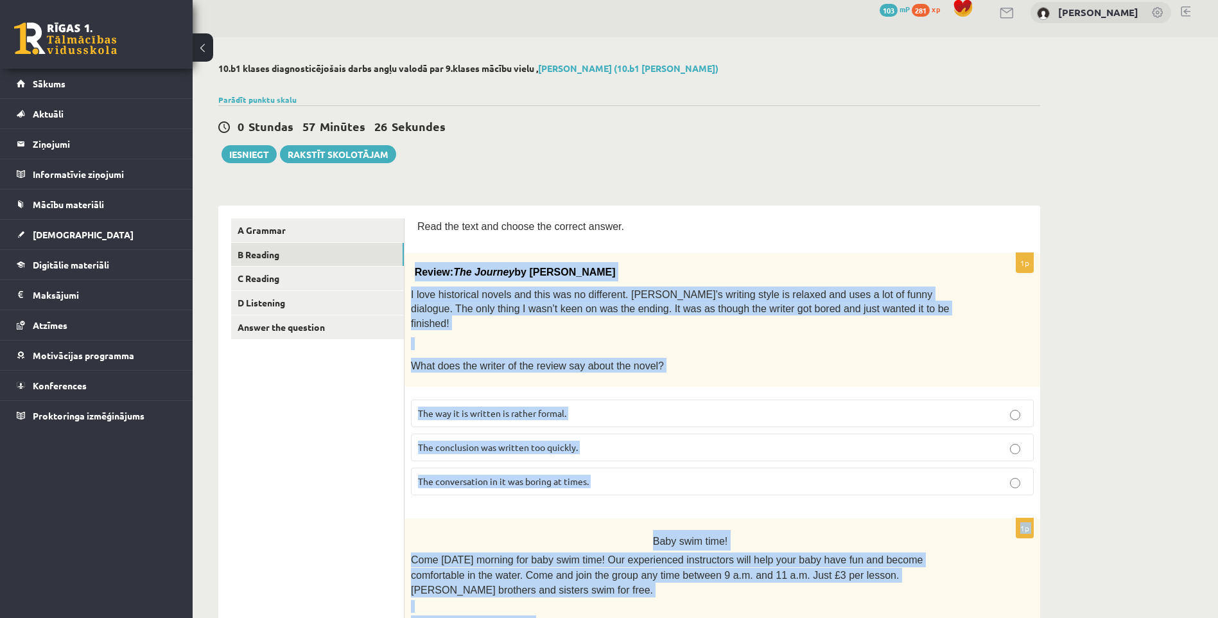
scroll to position [0, 0]
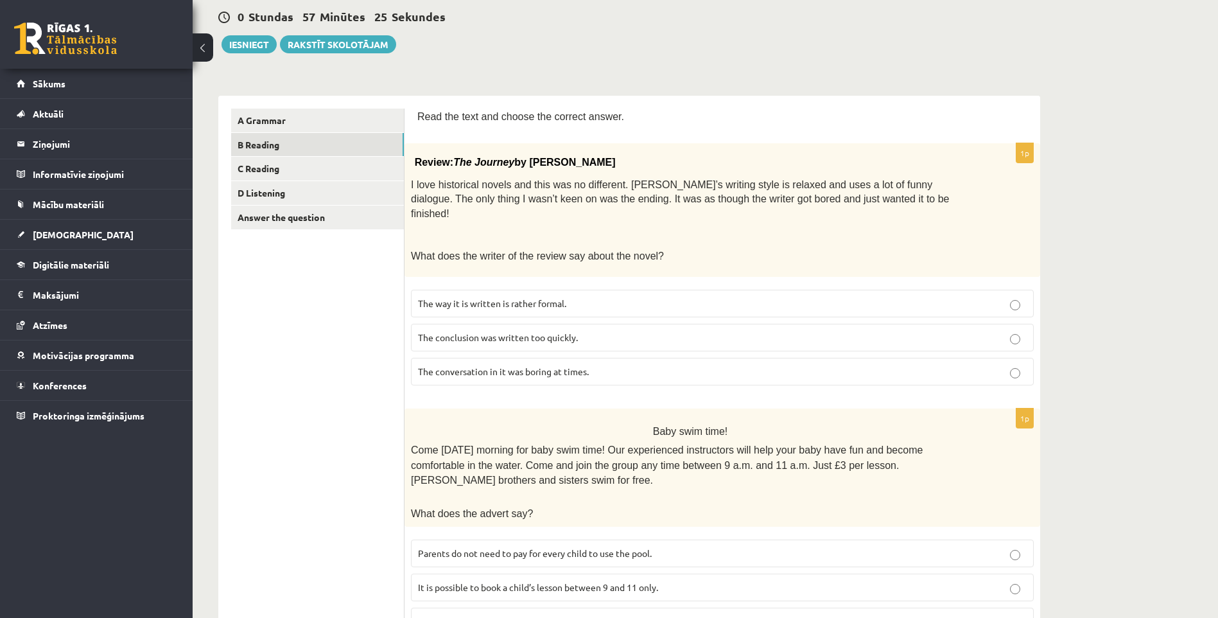
scroll to position [128, 0]
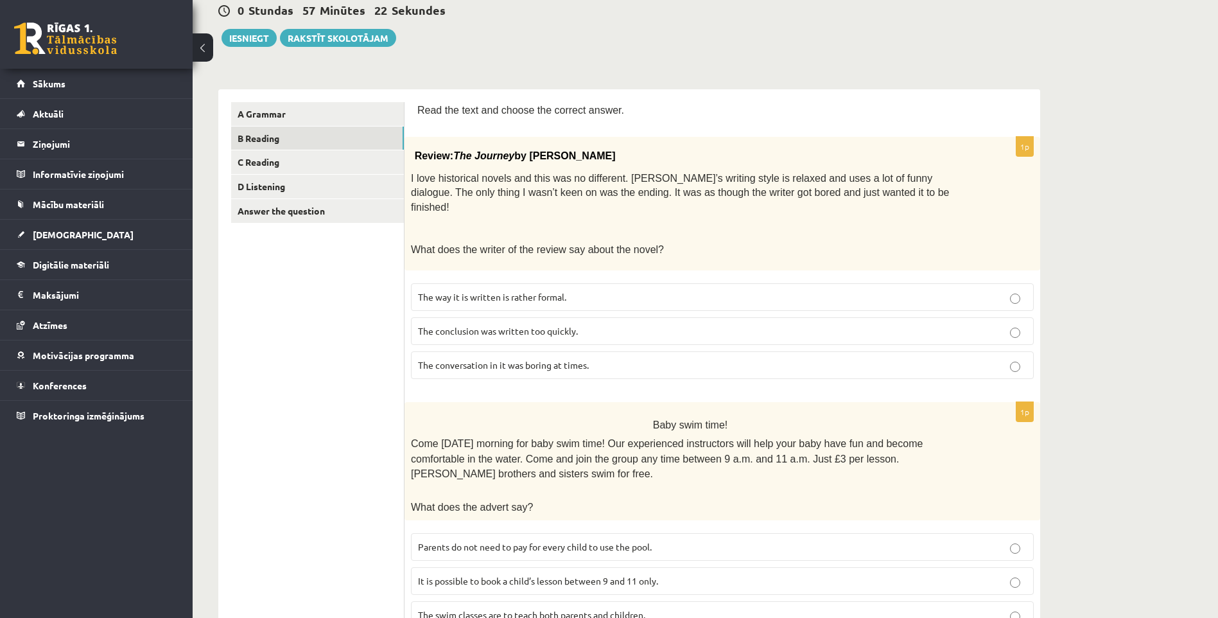
click at [485, 325] on span "The conclusion was written too quickly." at bounding box center [498, 331] width 160 height 12
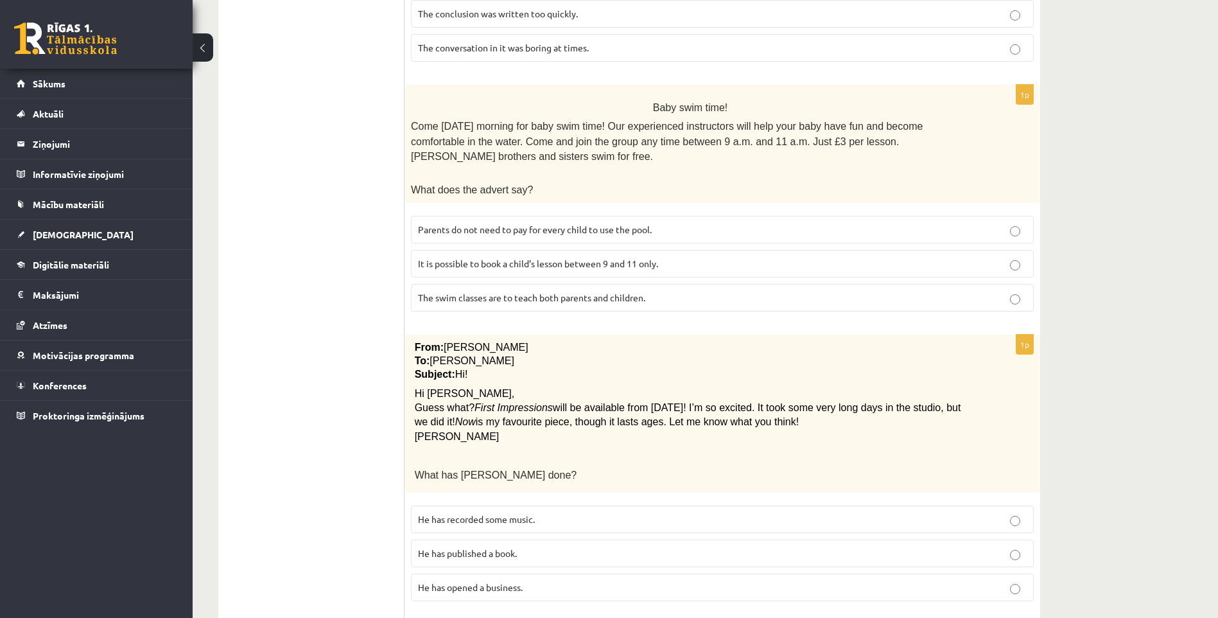
scroll to position [449, 0]
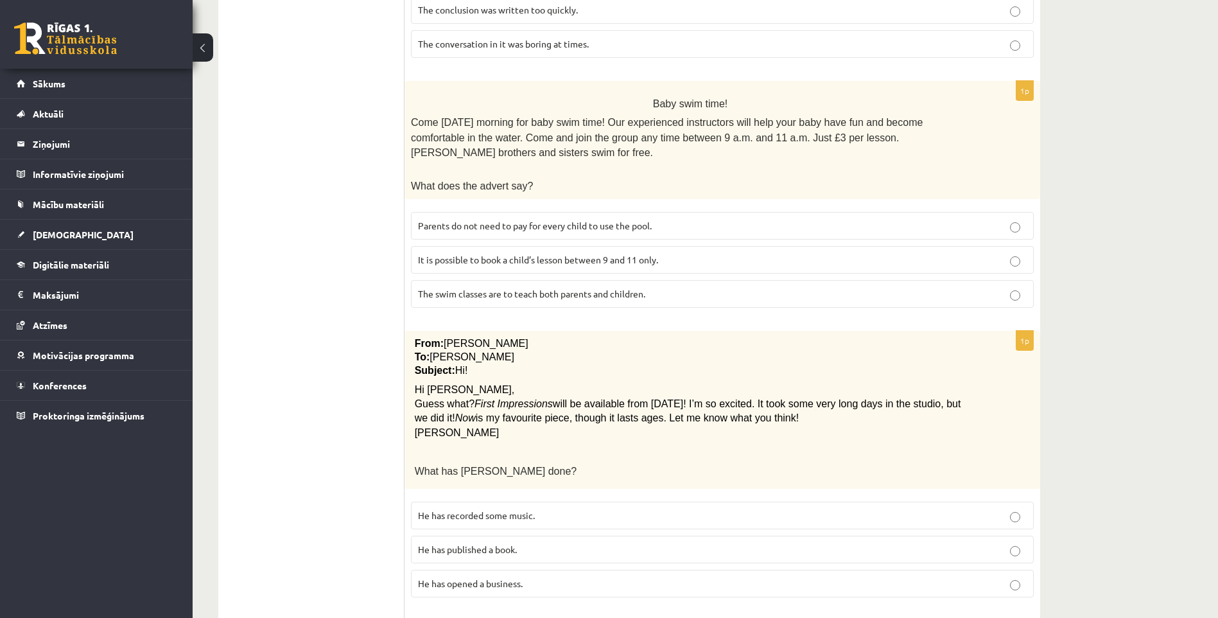
click at [464, 219] on p "Parents do not need to pay for every child to use the pool." at bounding box center [722, 225] width 609 height 13
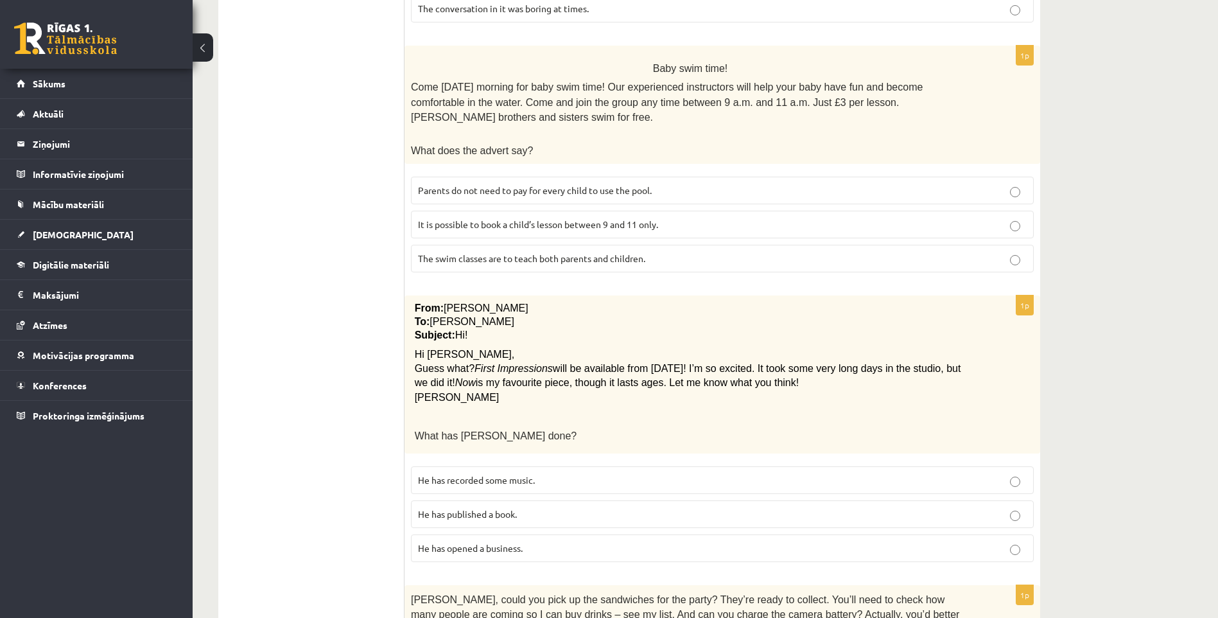
scroll to position [706, 0]
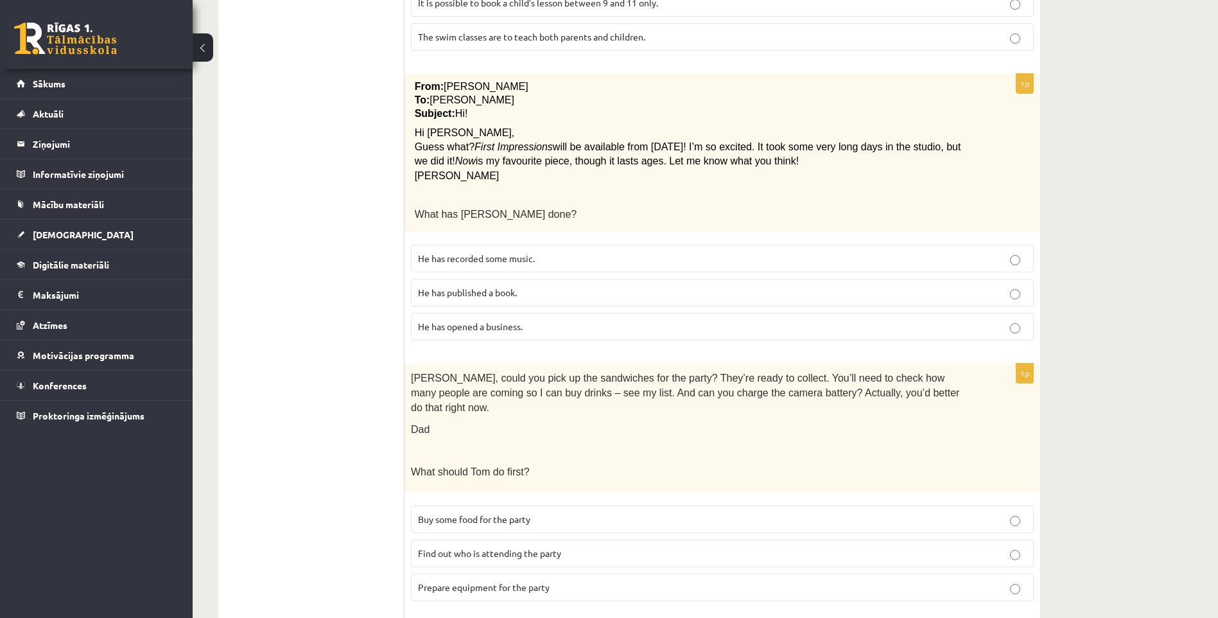
click at [471, 252] on span "He has recorded some music." at bounding box center [476, 258] width 117 height 12
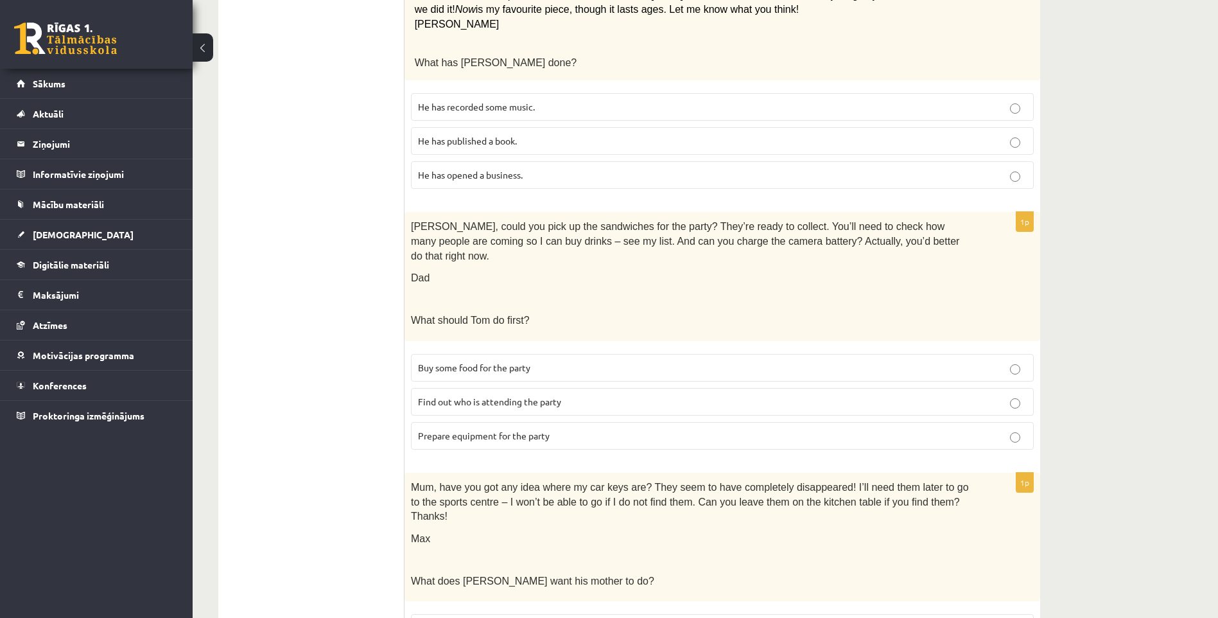
scroll to position [963, 0]
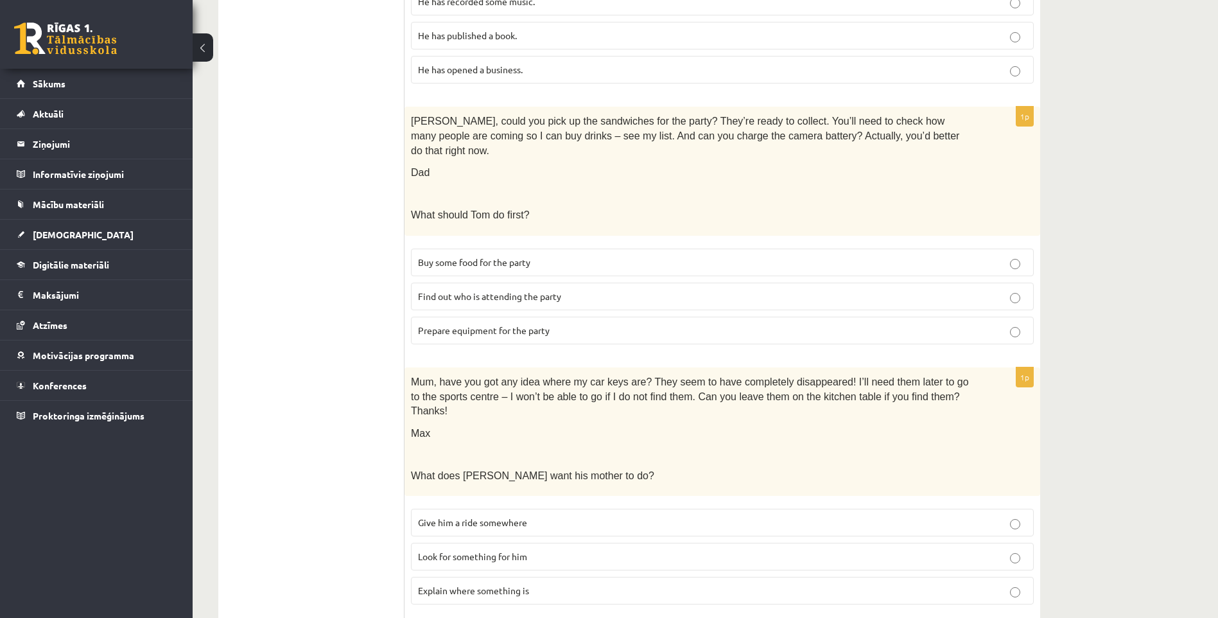
click at [495, 324] on span "Prepare equipment for the party" at bounding box center [484, 330] width 132 height 12
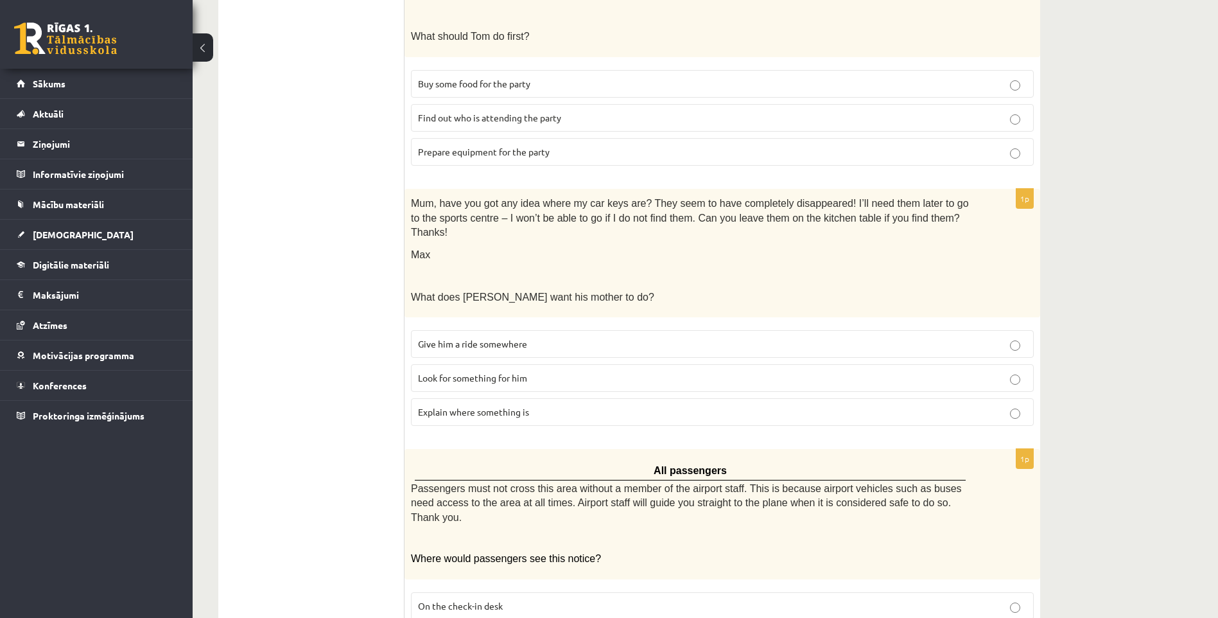
scroll to position [1155, 0]
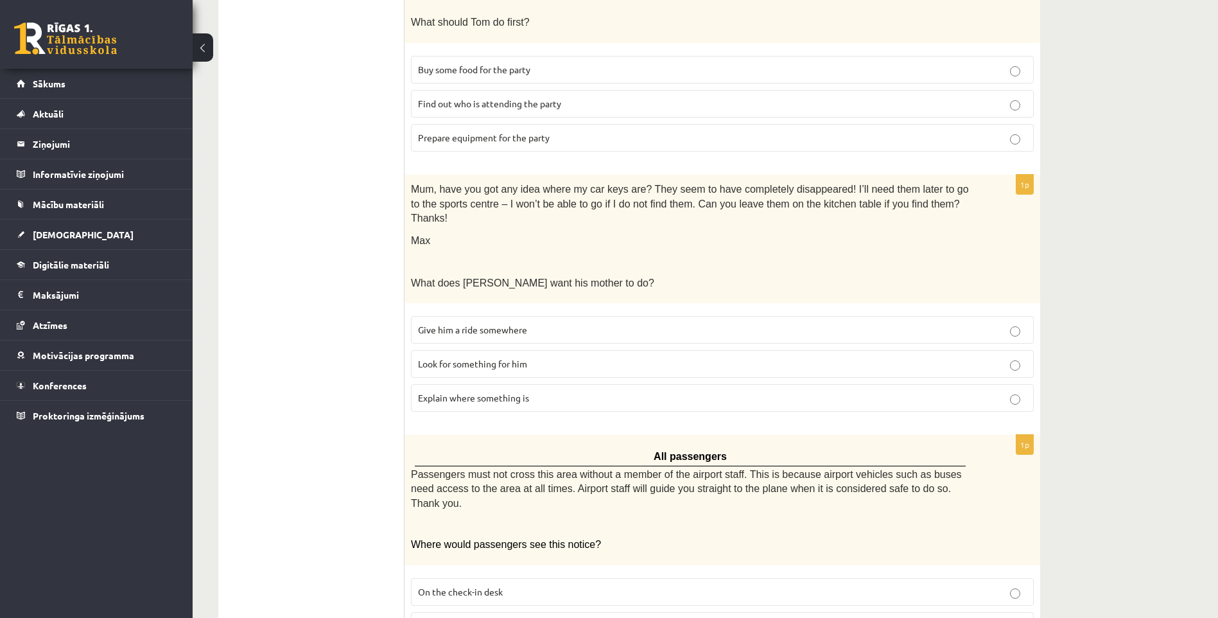
click at [467, 358] on span "Look for something for him" at bounding box center [472, 364] width 109 height 12
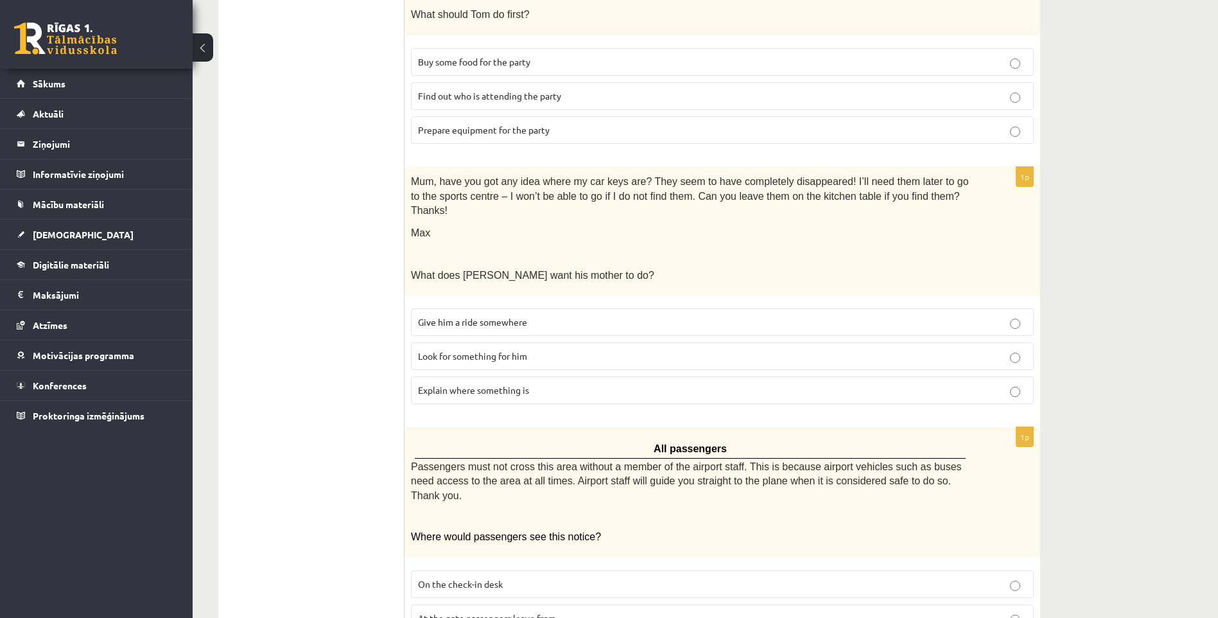
scroll to position [1183, 0]
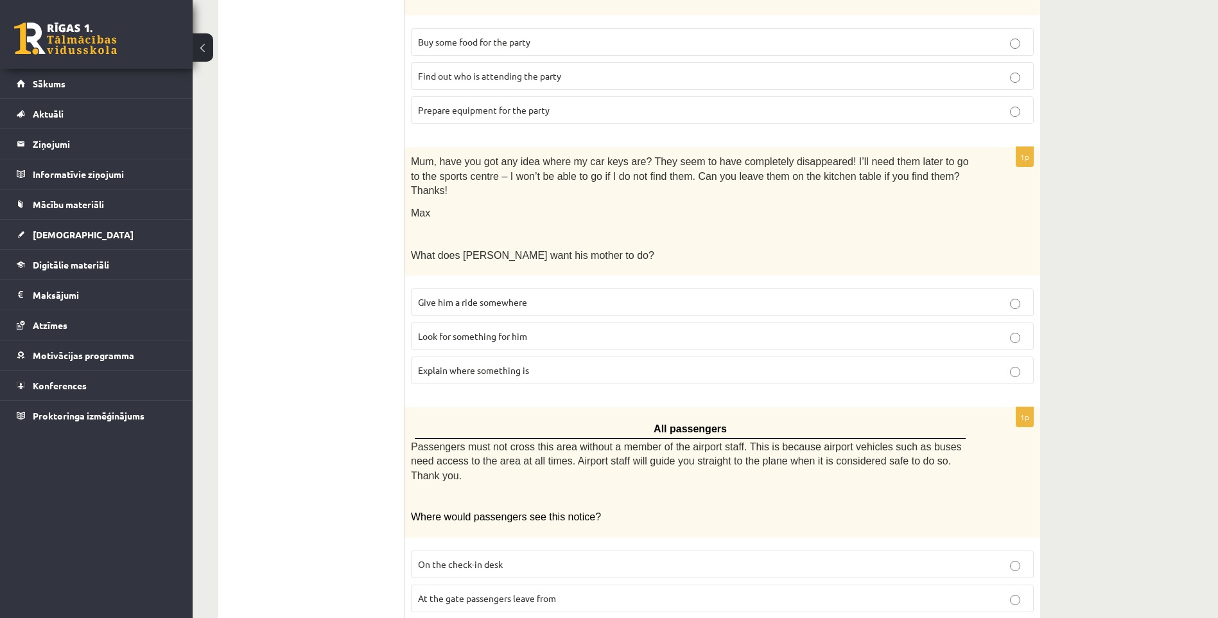
click at [468, 592] on span "At the gate passengers leave from" at bounding box center [487, 598] width 138 height 12
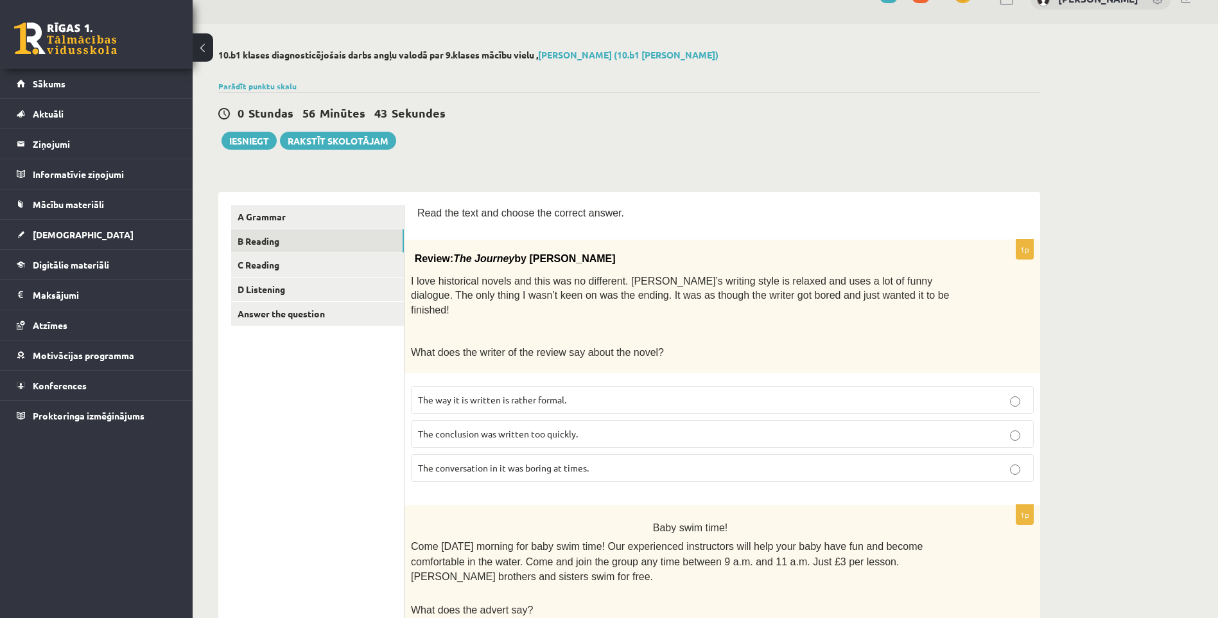
scroll to position [0, 0]
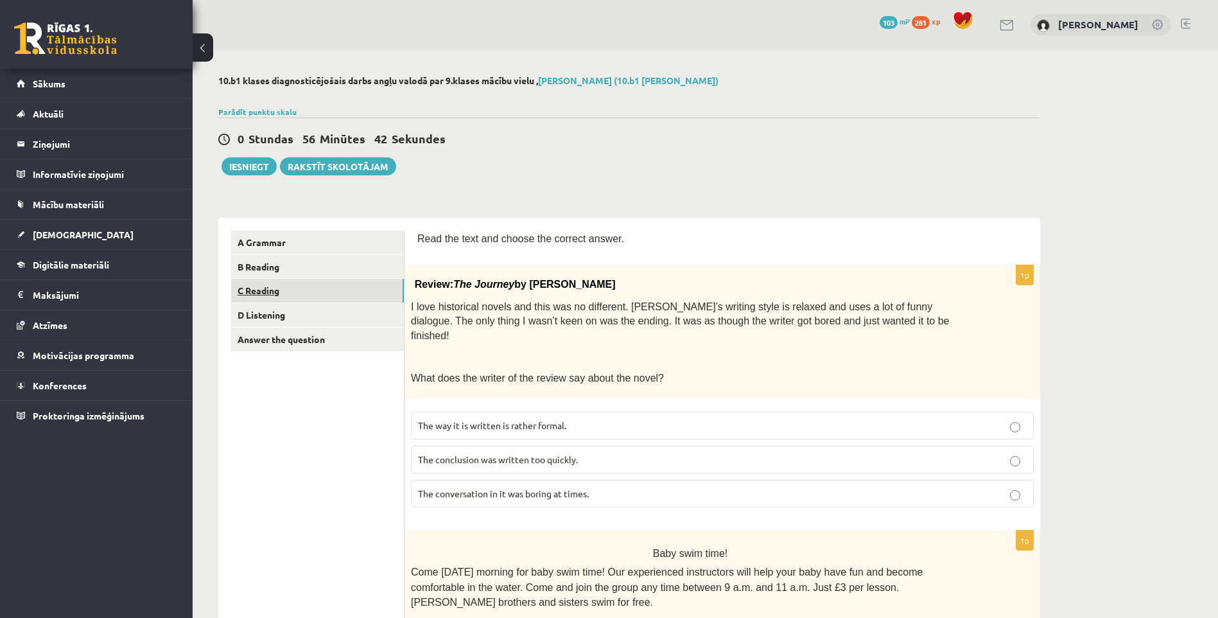
click at [270, 291] on link "C Reading" at bounding box center [317, 291] width 173 height 24
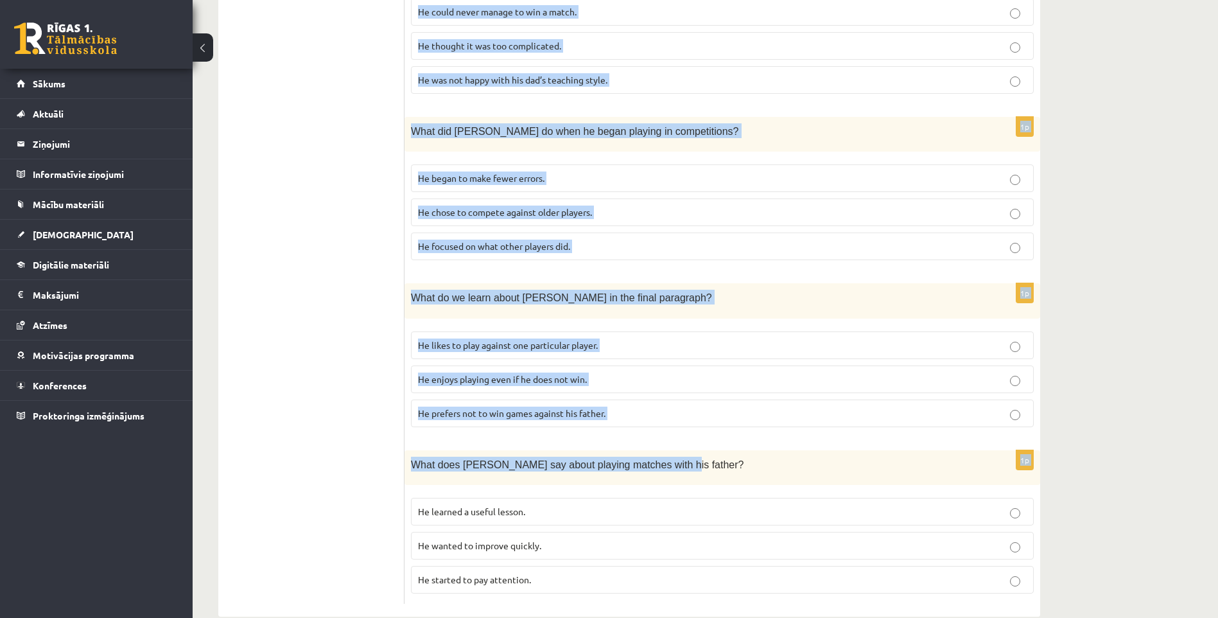
scroll to position [994, 0]
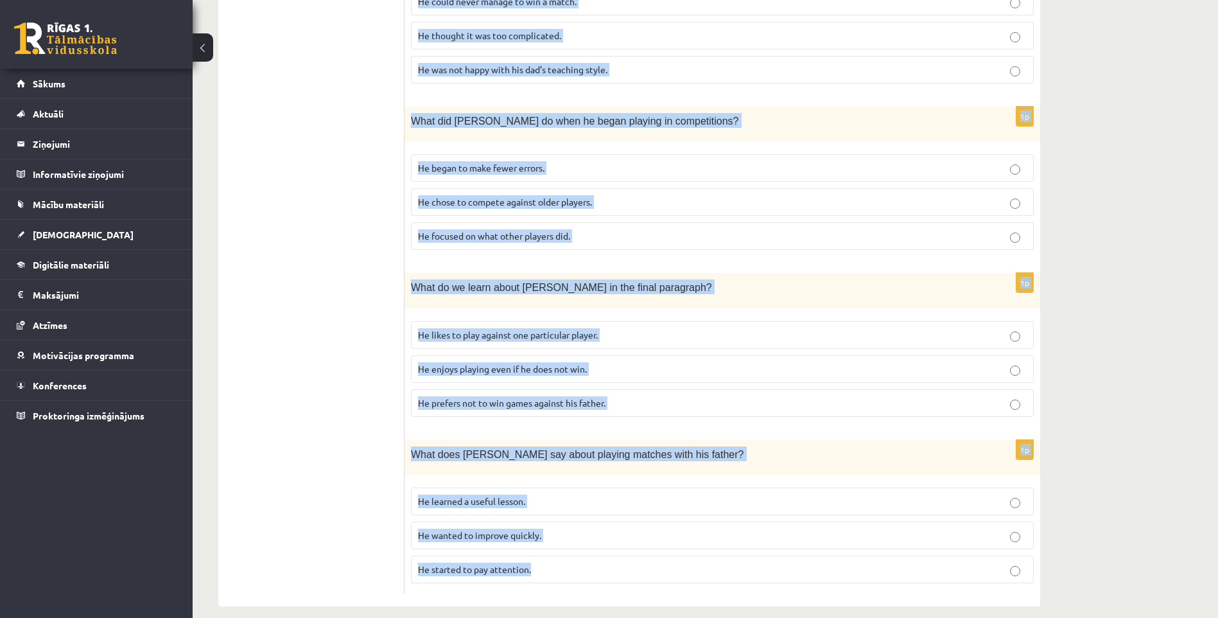
drag, startPoint x: 419, startPoint y: 49, endPoint x: 839, endPoint y: 568, distance: 668.2
copy form "Read the article about chess and choose the correct answer for each question. P…"
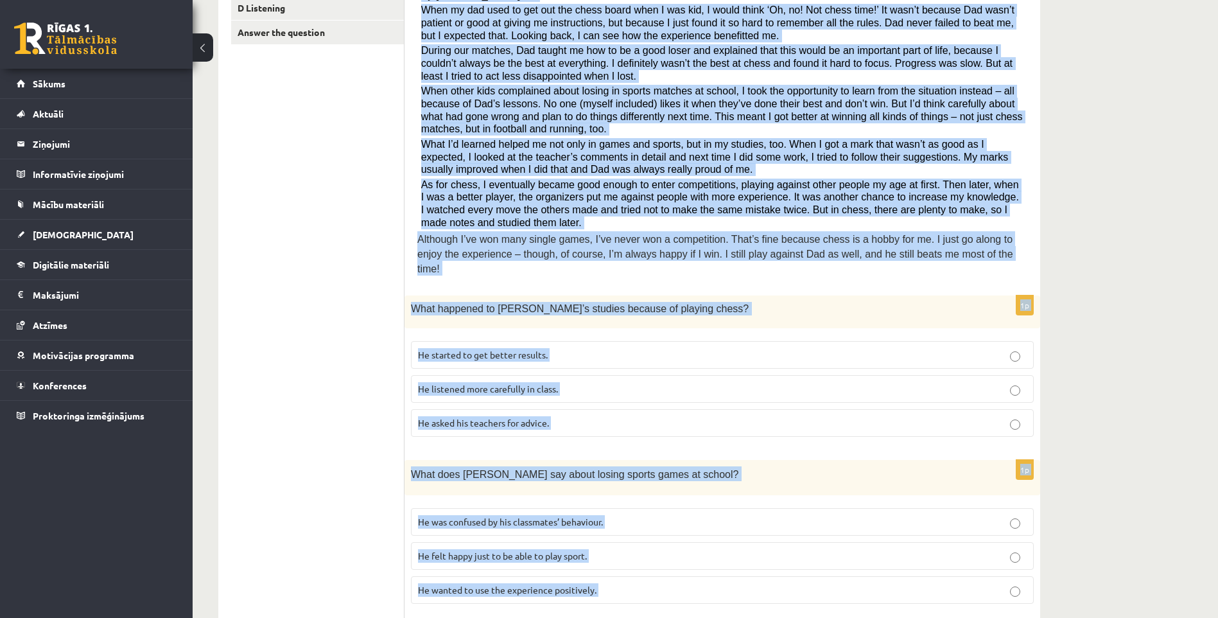
scroll to position [288, 0]
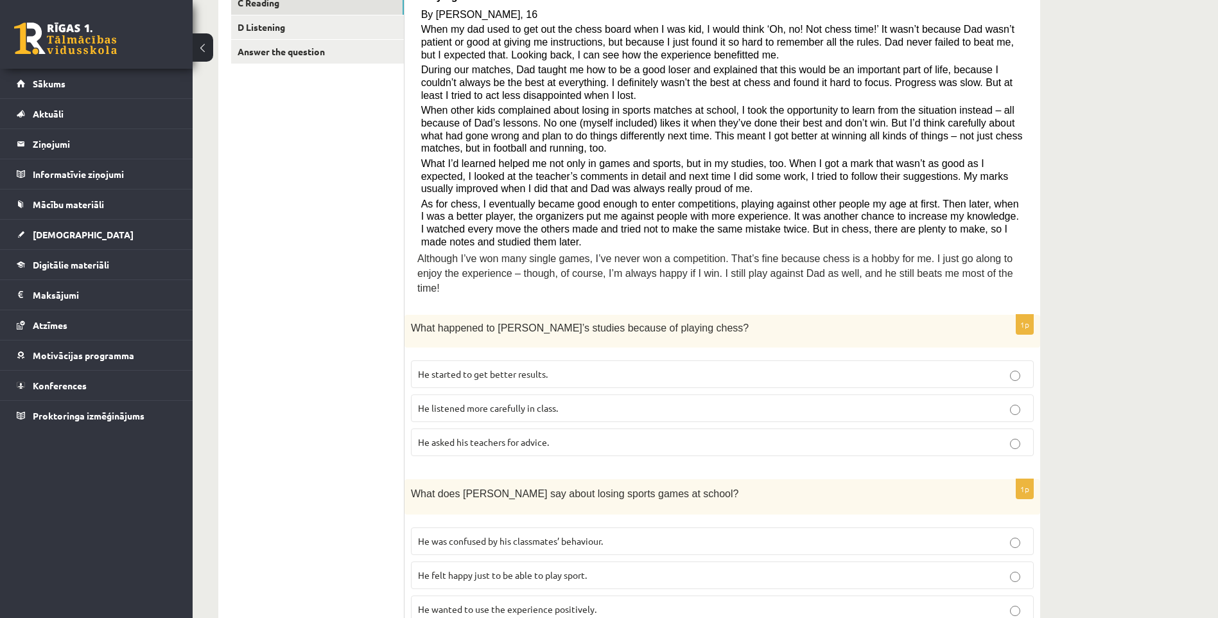
click at [343, 276] on ul "A Grammar B Reading C Reading D Listening Answer the question" at bounding box center [317, 621] width 173 height 1357
click at [457, 368] on span "He started to get better results." at bounding box center [483, 374] width 130 height 12
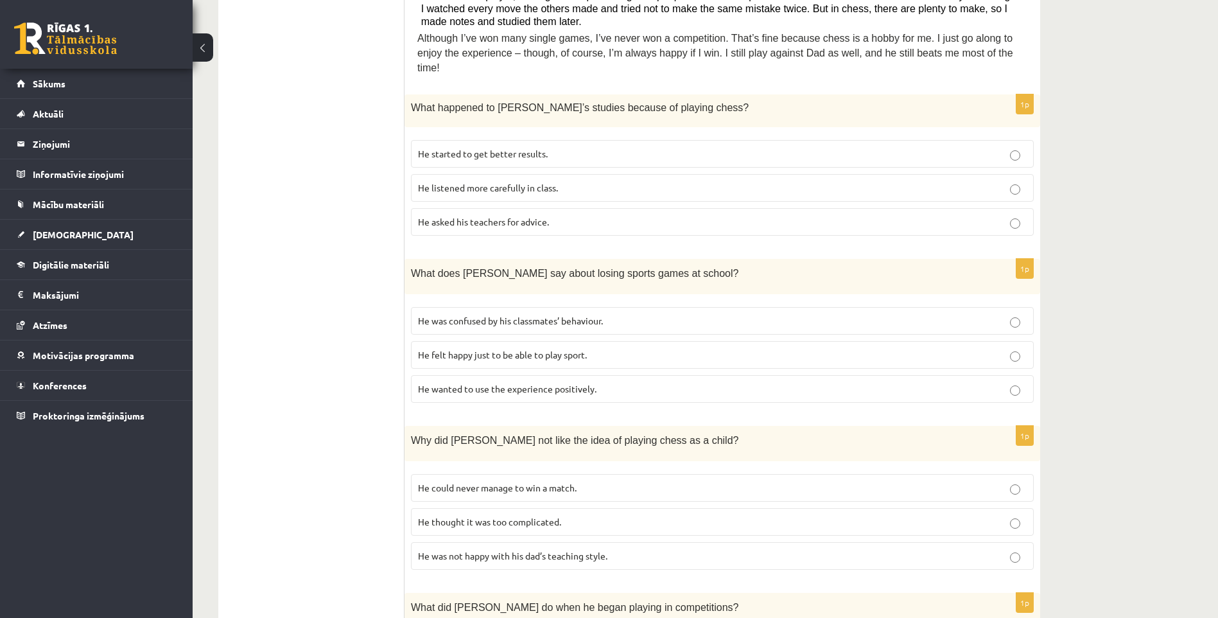
scroll to position [609, 0]
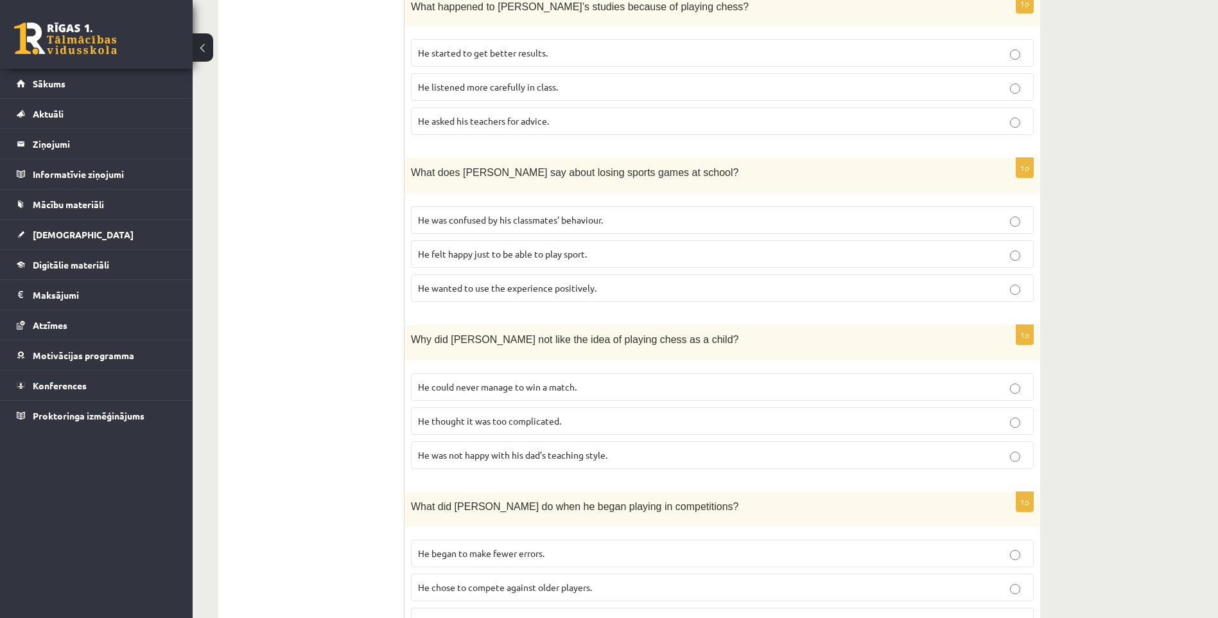
click at [485, 282] on span "He wanted to use the experience positively." at bounding box center [507, 288] width 178 height 12
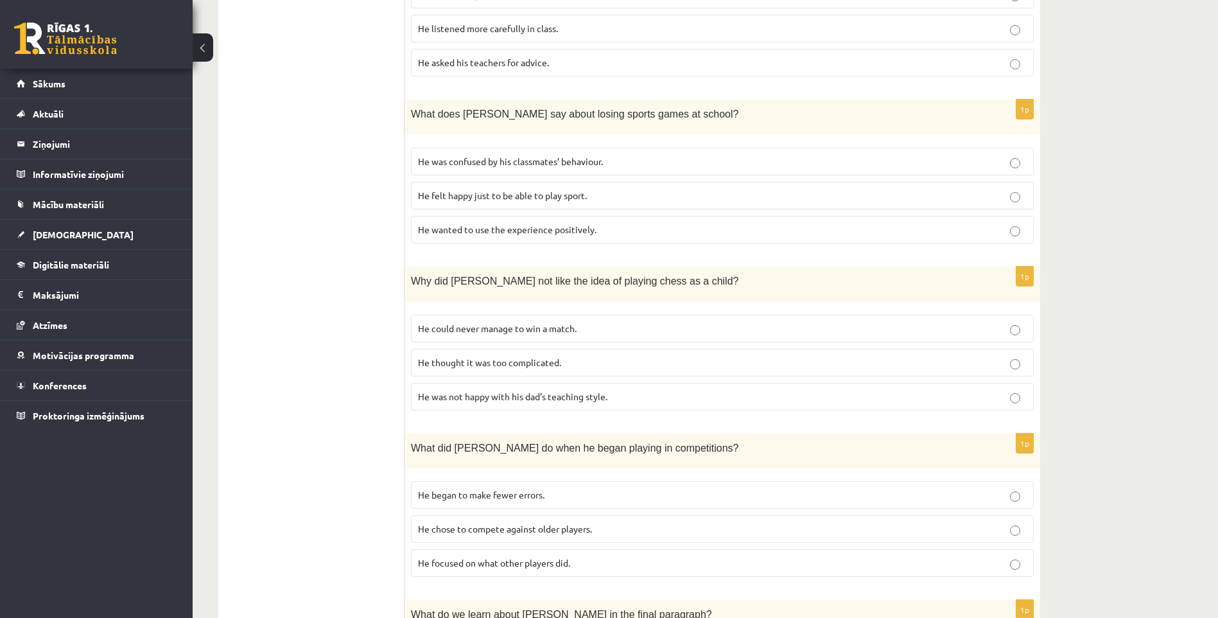
scroll to position [673, 0]
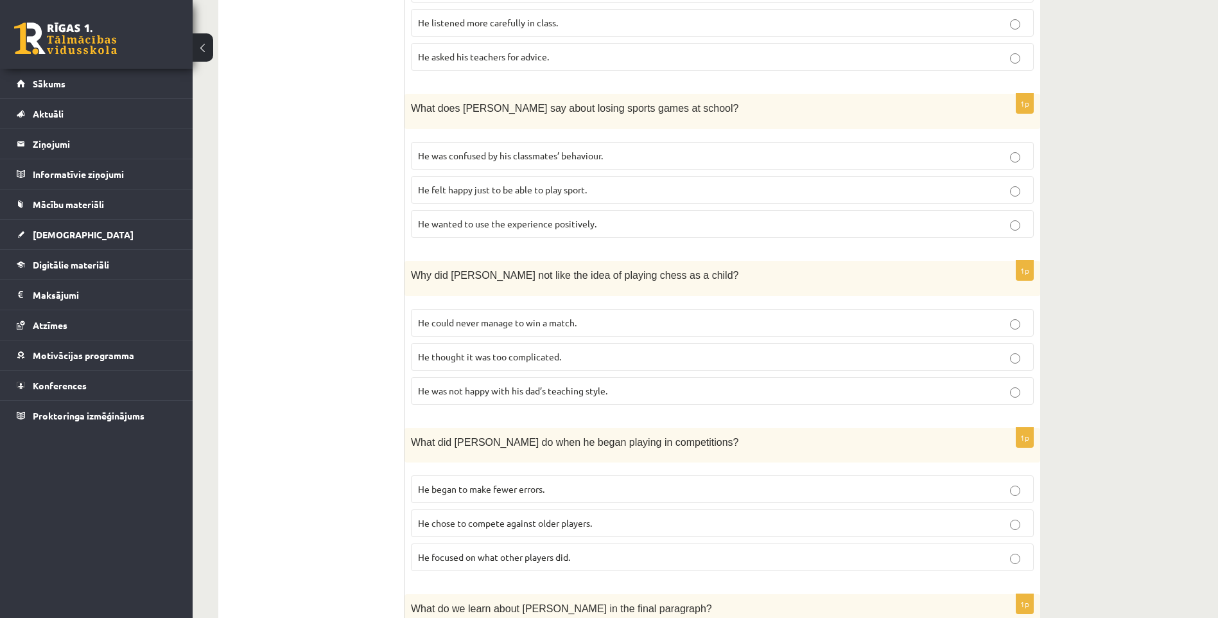
click at [478, 350] on label "He thought it was too complicated." at bounding box center [722, 357] width 623 height 28
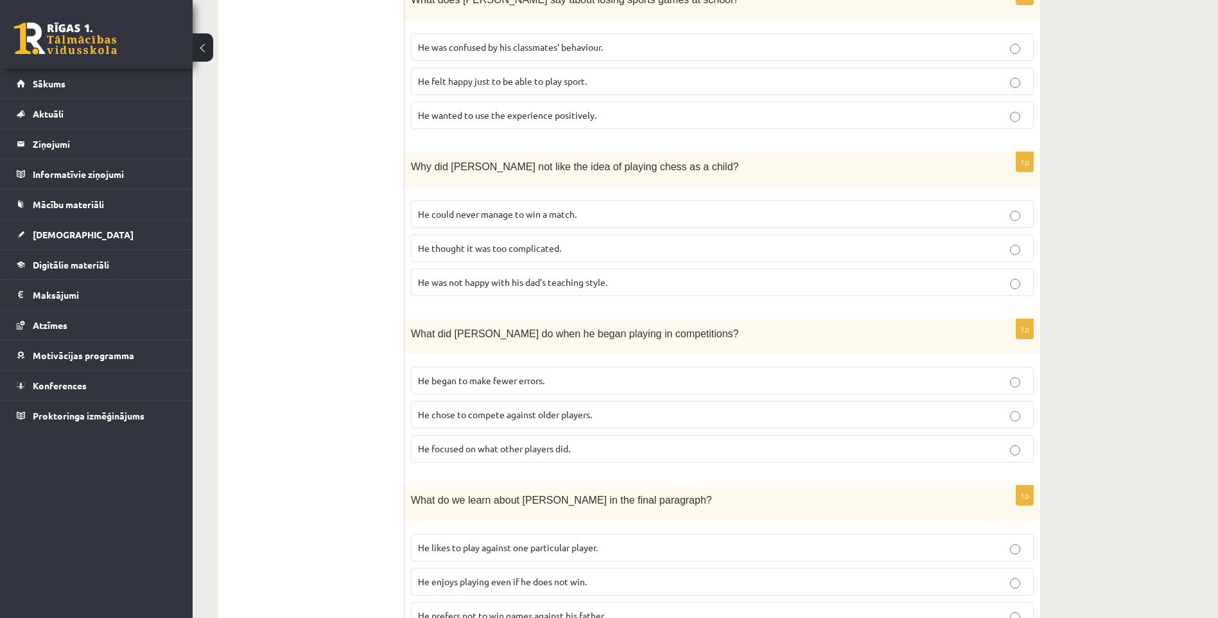
scroll to position [930, 0]
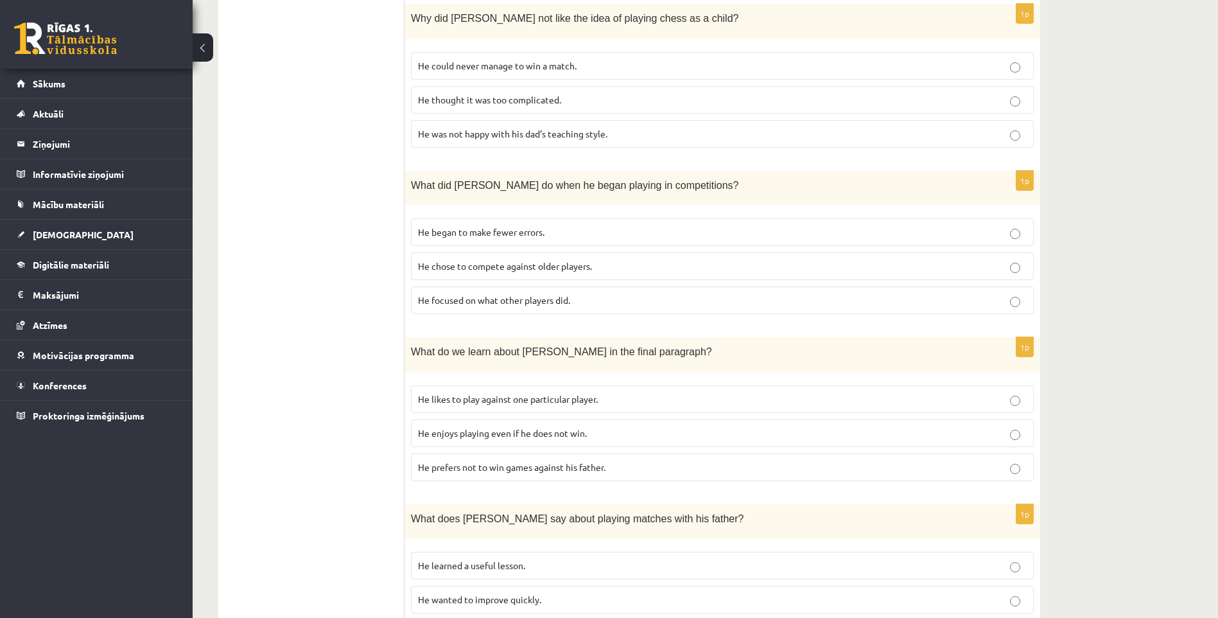
click at [491, 293] on p "He focused on what other players did." at bounding box center [722, 299] width 609 height 13
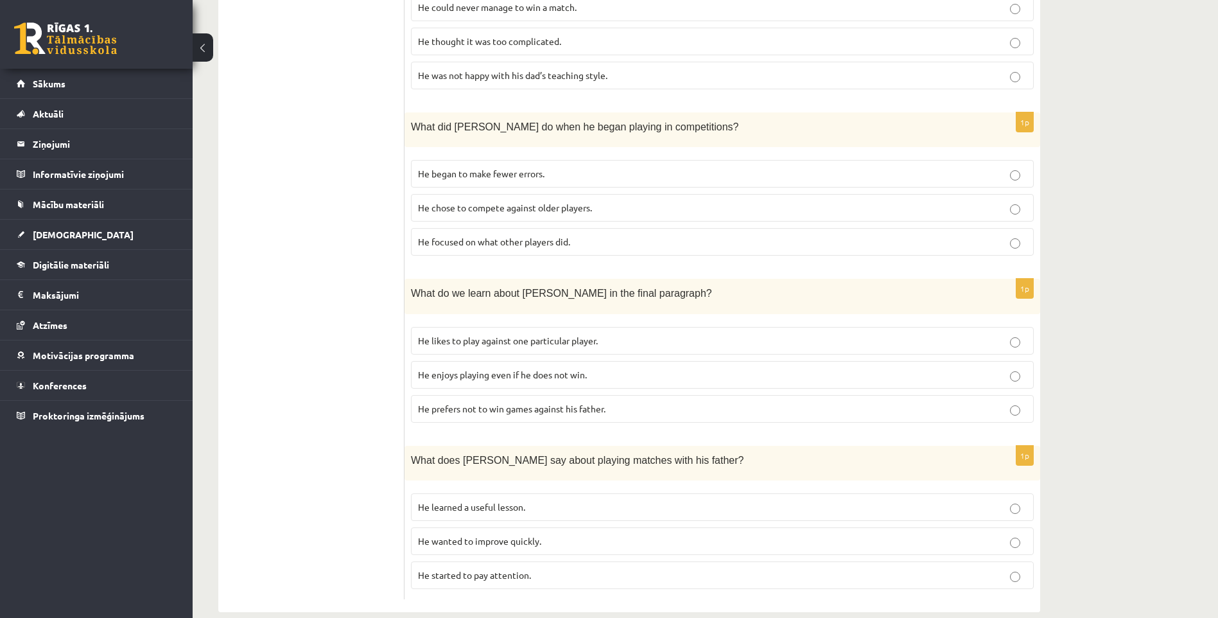
scroll to position [994, 0]
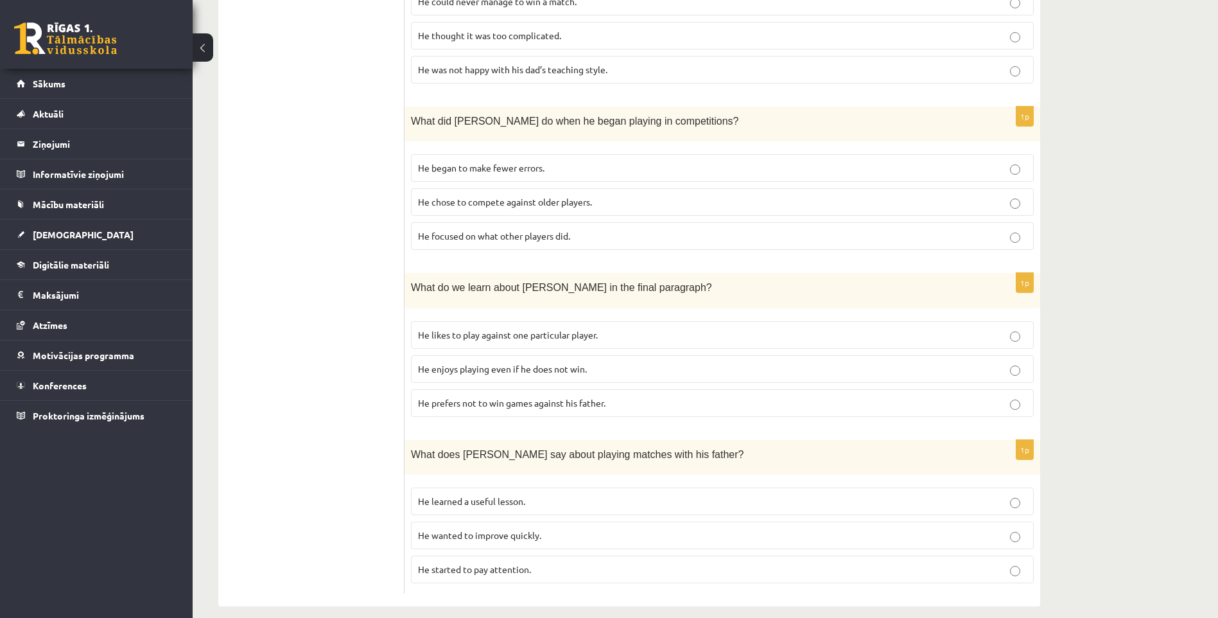
click at [472, 363] on span "He enjoys playing even if he does not win." at bounding box center [502, 369] width 169 height 12
click at [474, 494] on p "He learned a useful lesson." at bounding box center [722, 500] width 609 height 13
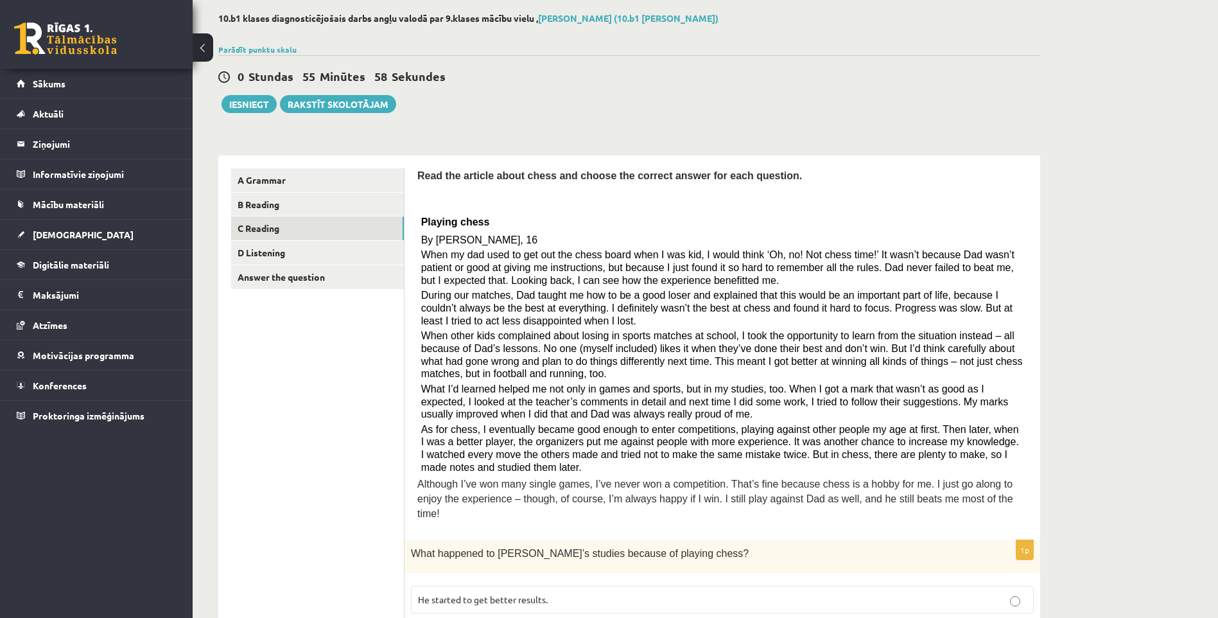
scroll to position [31, 0]
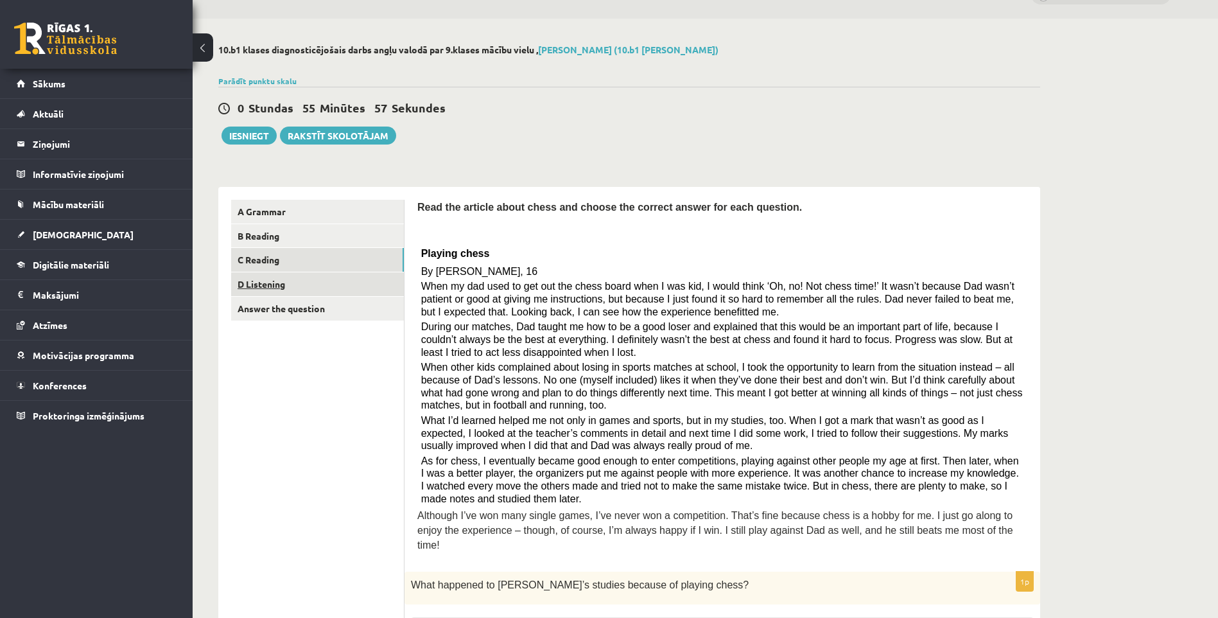
click at [275, 288] on link "D Listening" at bounding box center [317, 284] width 173 height 24
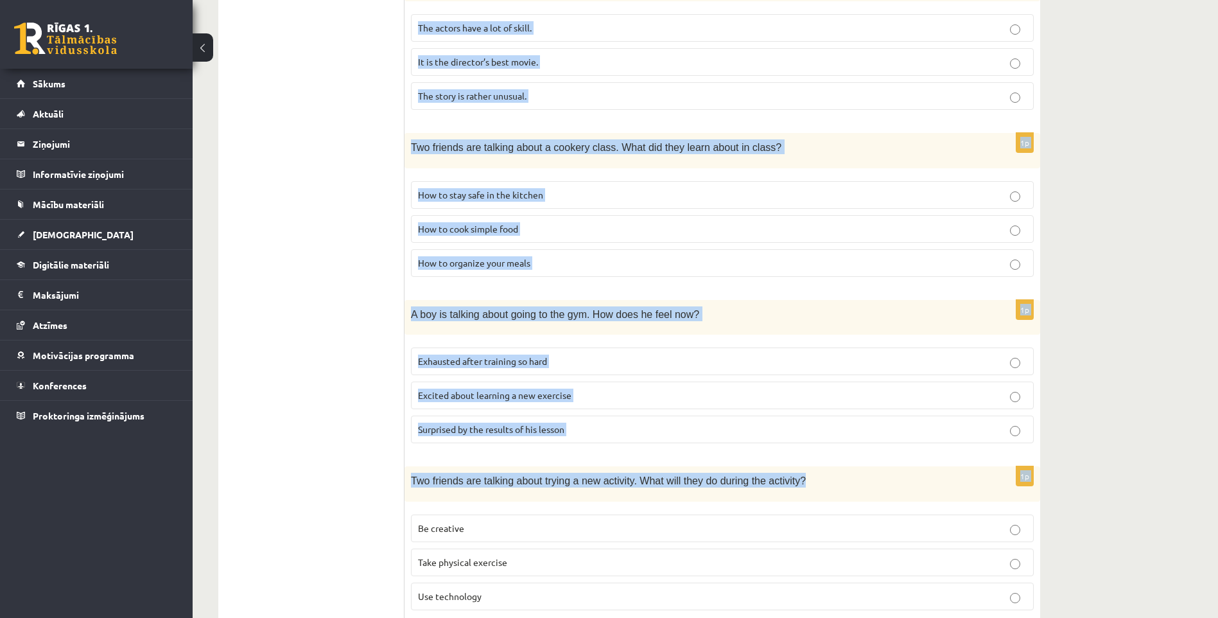
scroll to position [725, 0]
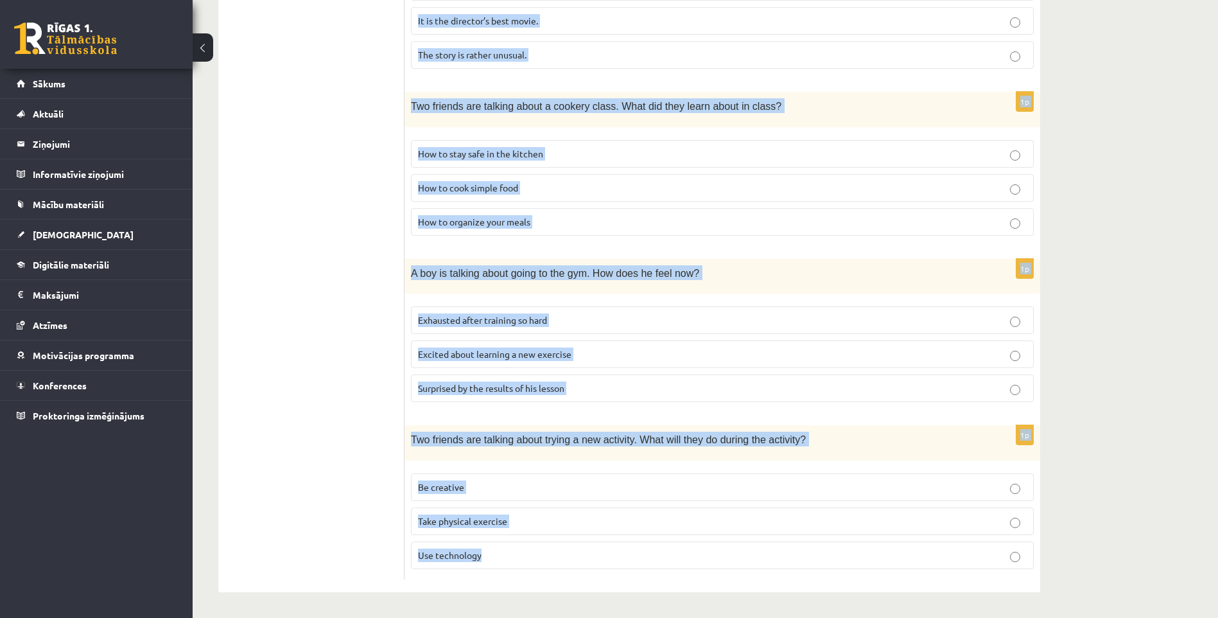
drag, startPoint x: 411, startPoint y: 75, endPoint x: 675, endPoint y: 557, distance: 549.0
click at [675, 557] on div "Listen to the conversation and answer the question. 1p A teacher is talking to …" at bounding box center [722, 43] width 636 height 1098
copy form "Listen to the conversation and answer the question. 1p A teacher is talking to …"
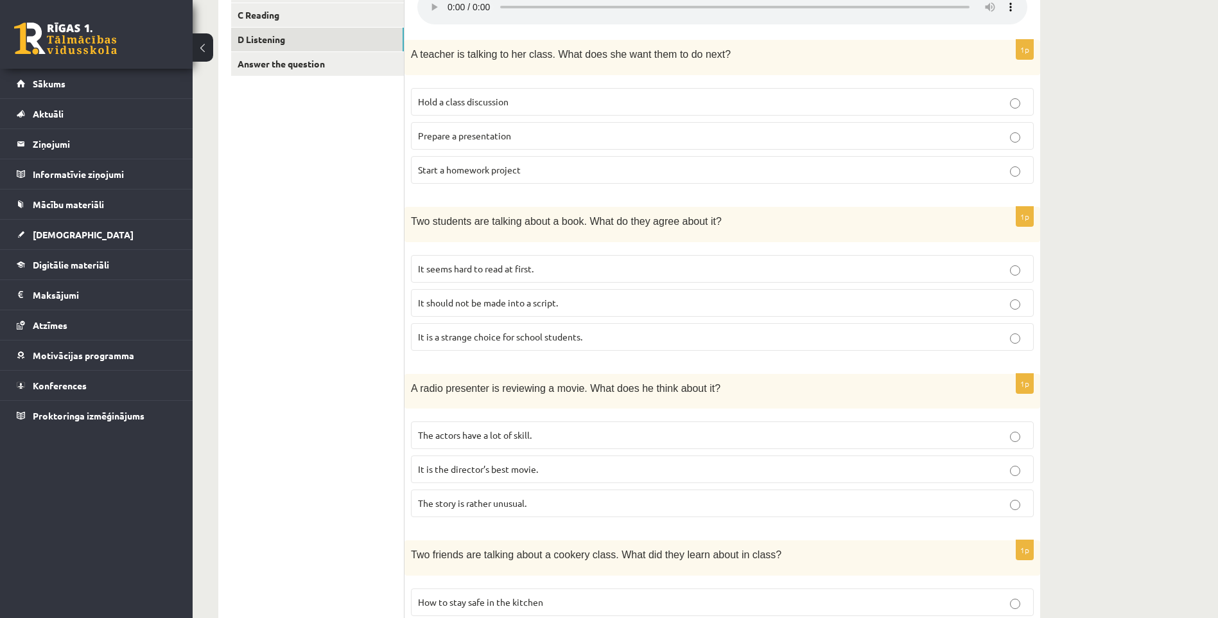
click at [325, 237] on ul "A Grammar B Reading C Reading D Listening Answer the question" at bounding box center [317, 491] width 173 height 1072
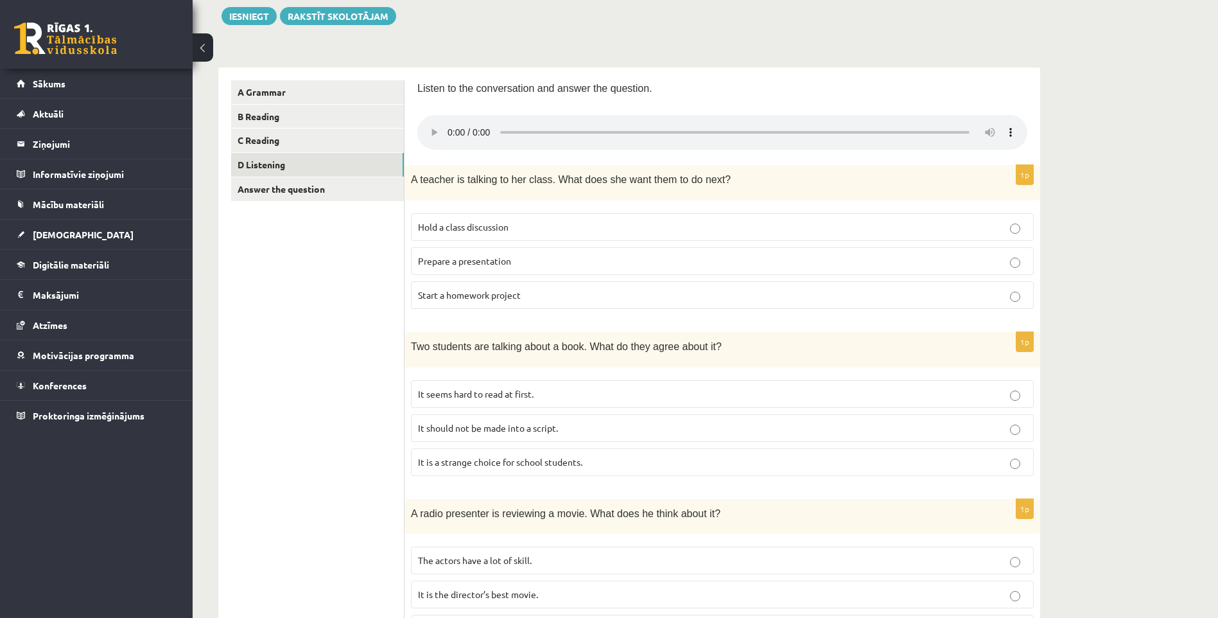
scroll to position [147, 0]
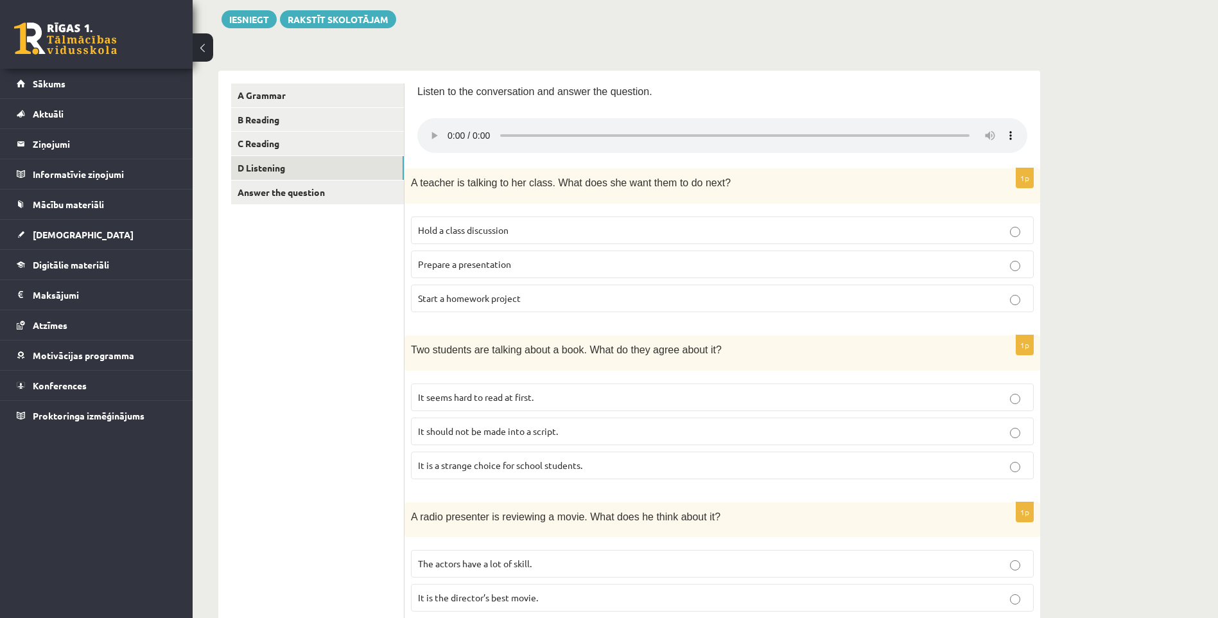
click at [489, 263] on span "Prepare a presentation" at bounding box center [464, 264] width 93 height 12
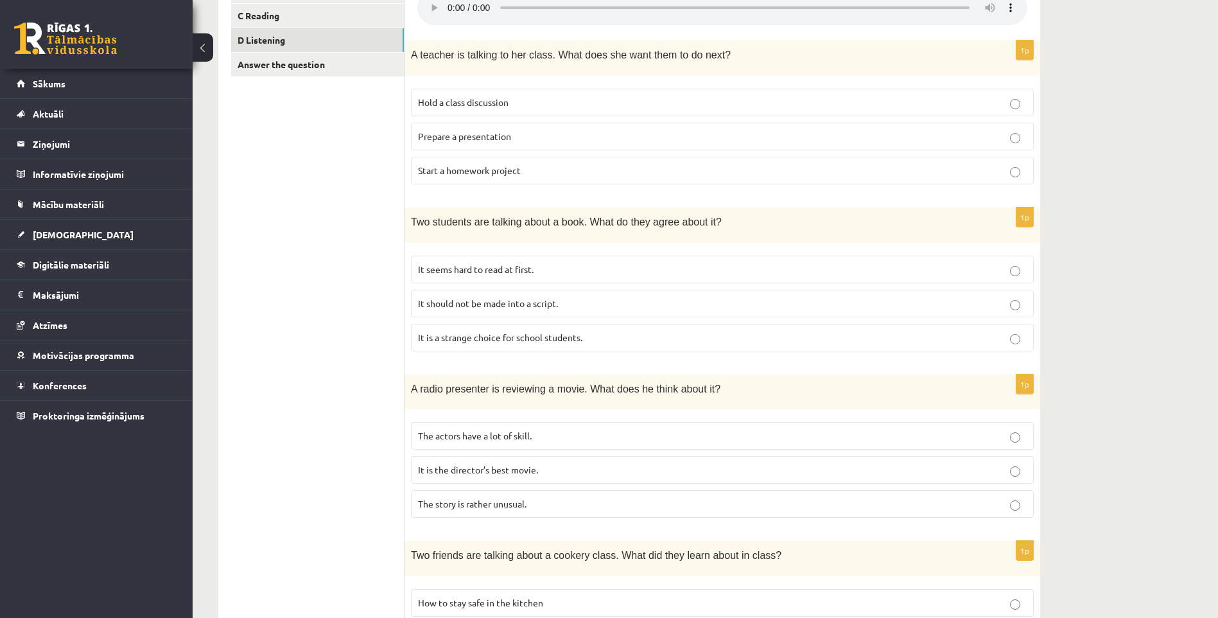
scroll to position [275, 0]
click at [467, 273] on span "It seems hard to read at first." at bounding box center [476, 269] width 116 height 12
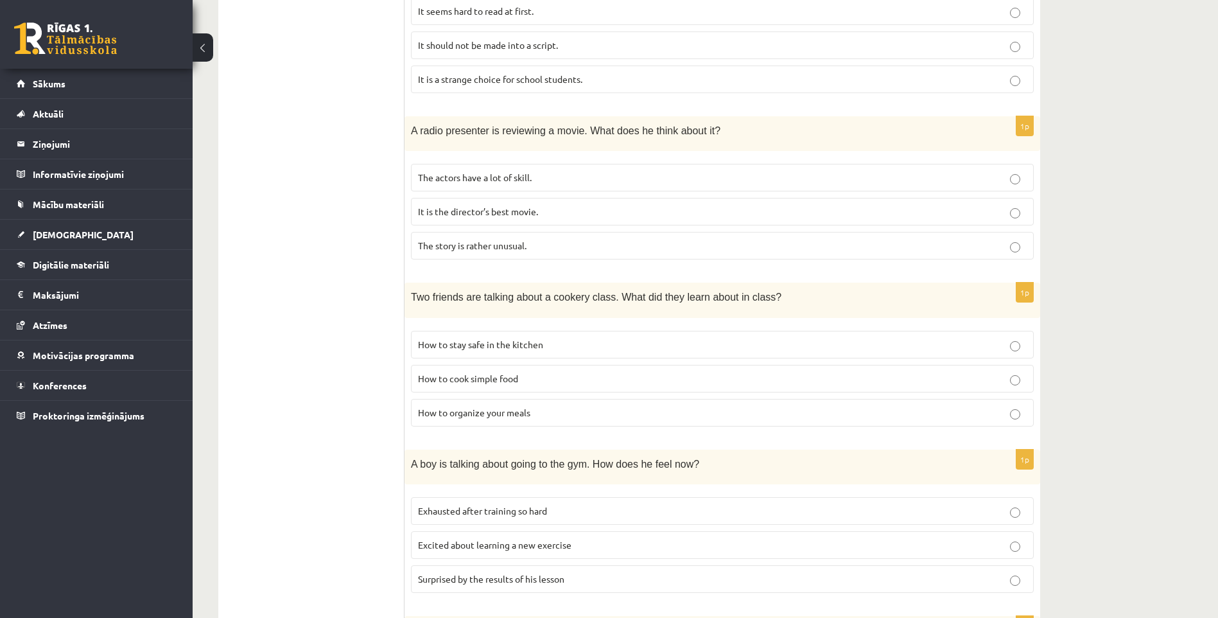
scroll to position [532, 0]
click at [478, 252] on span "The story is rather unusual." at bounding box center [472, 246] width 108 height 12
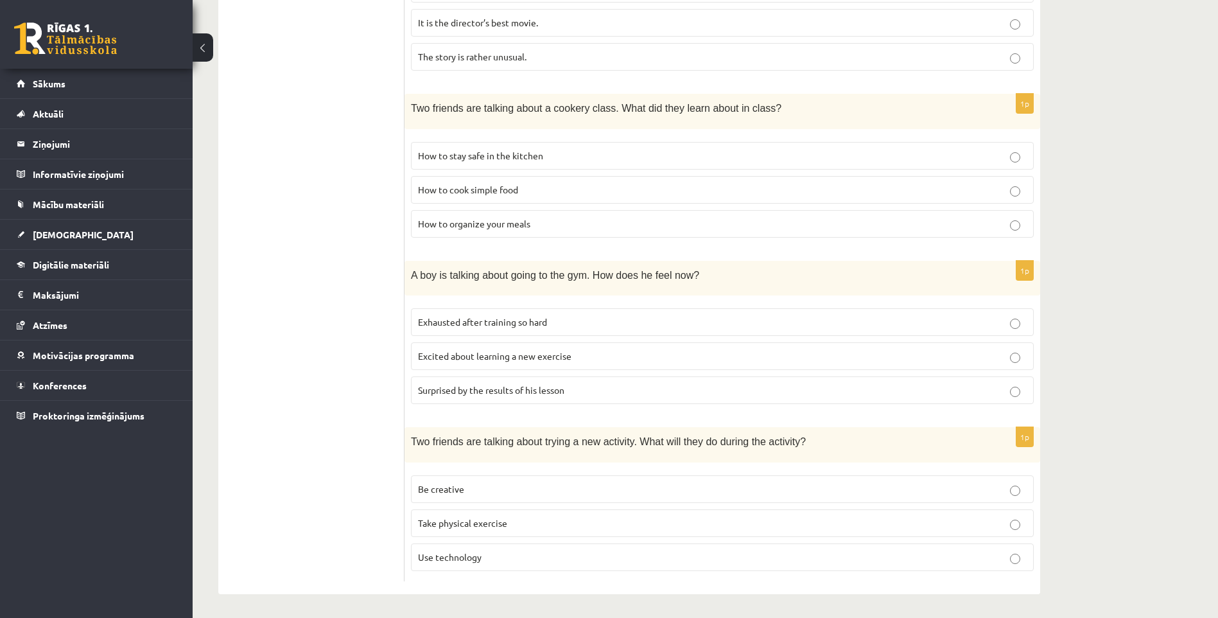
scroll to position [725, 0]
click at [456, 187] on span "How to cook simple food" at bounding box center [468, 188] width 100 height 12
click at [451, 488] on span "Be creative" at bounding box center [441, 487] width 46 height 12
click at [448, 316] on span "Exhausted after training so hard" at bounding box center [482, 320] width 129 height 12
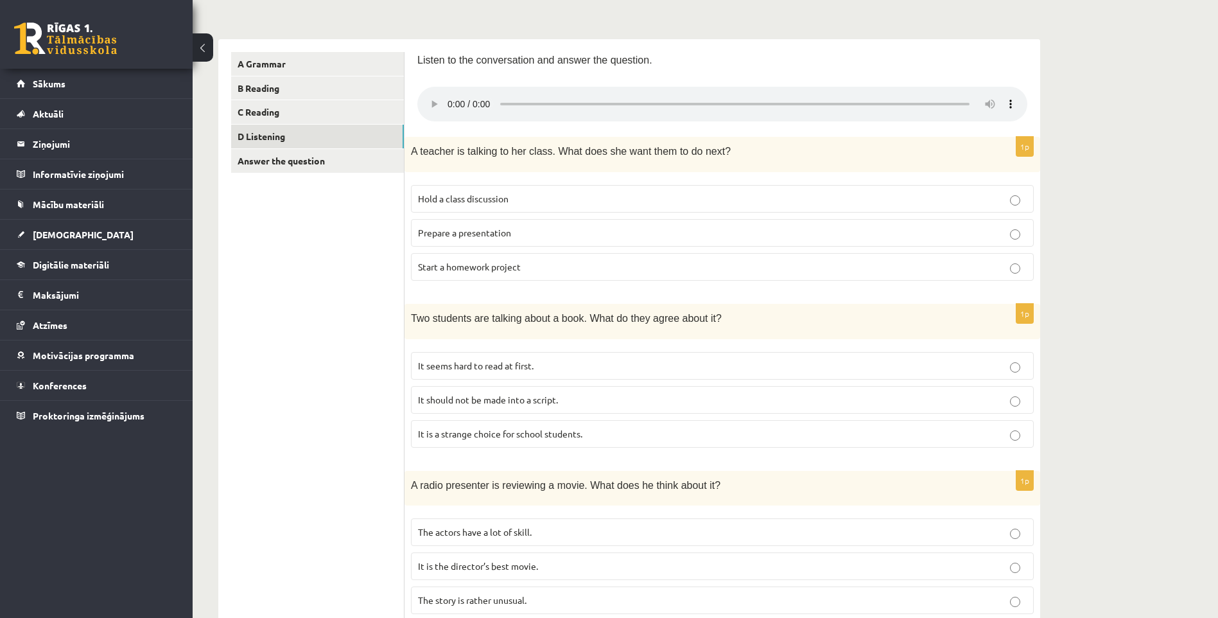
scroll to position [19, 0]
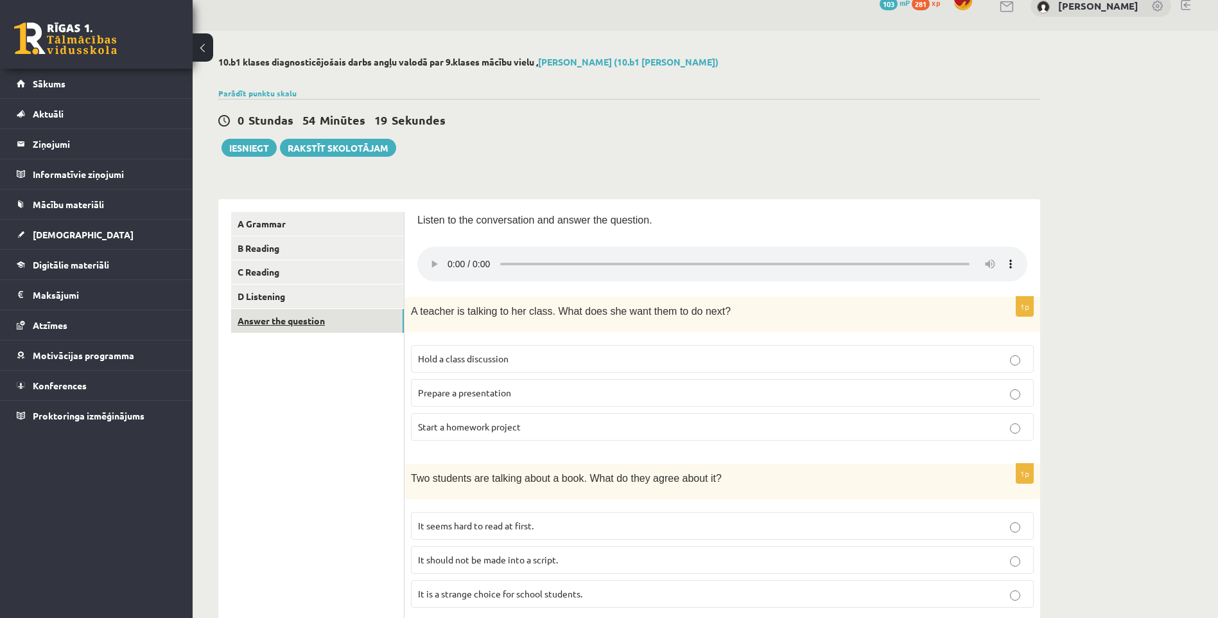
click at [282, 322] on link "Answer the question" at bounding box center [317, 321] width 173 height 24
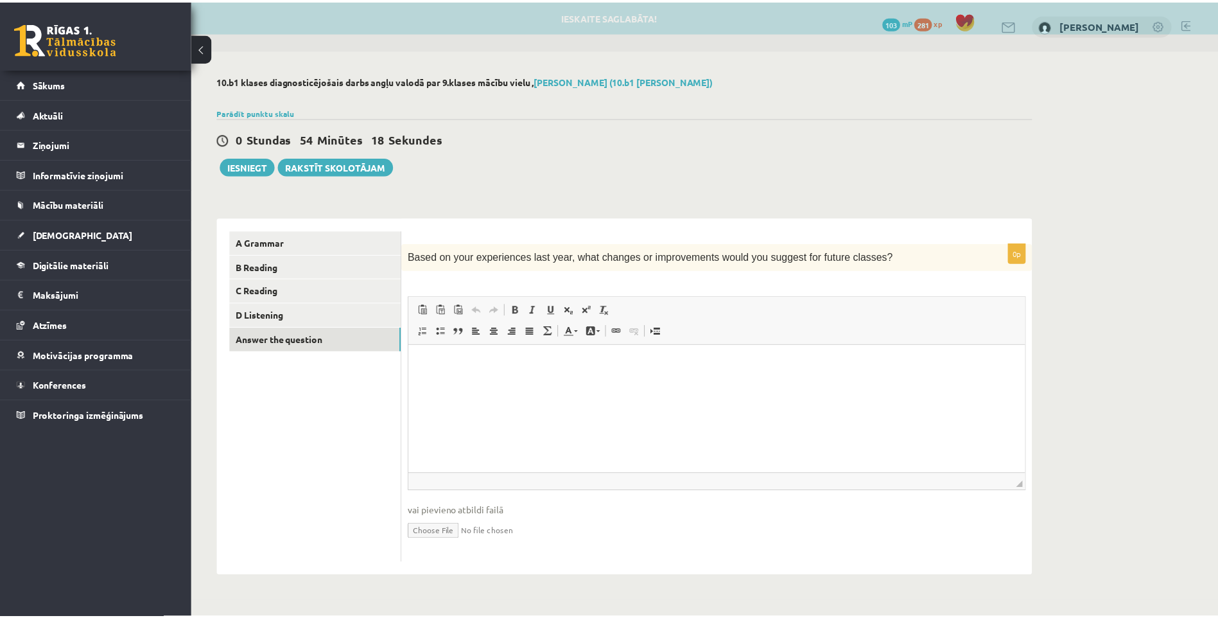
scroll to position [0, 0]
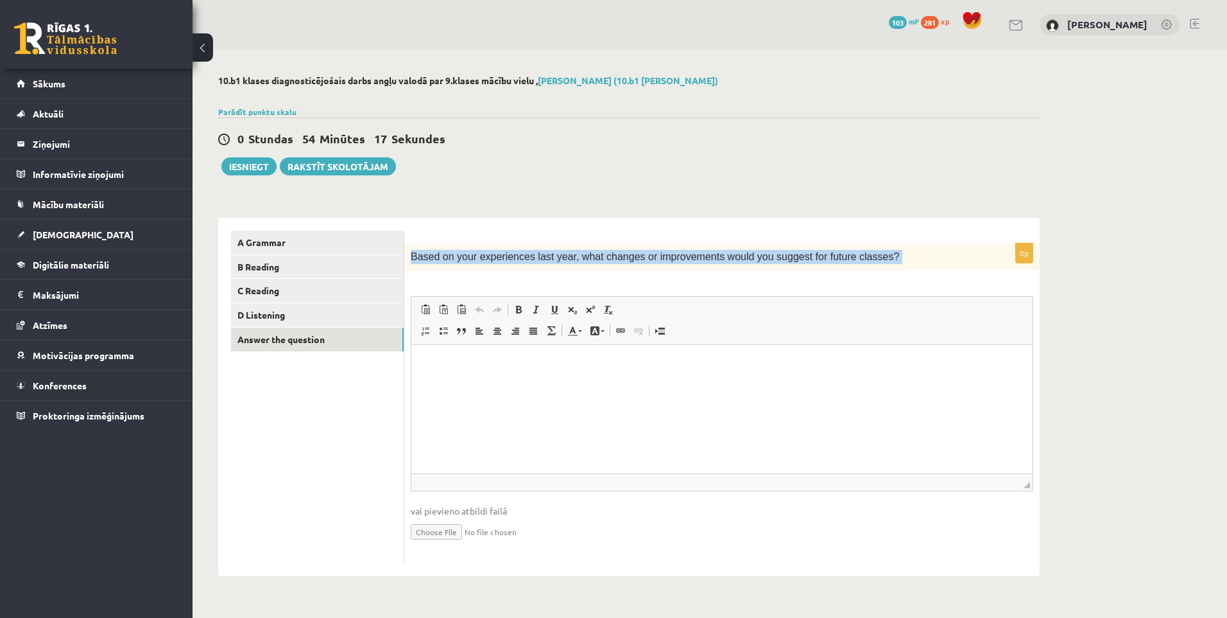
drag, startPoint x: 408, startPoint y: 257, endPoint x: 842, endPoint y: 276, distance: 433.7
click at [842, 277] on div "0p Based on your experiences last year, what changes or improvements would you …" at bounding box center [722, 403] width 636 height 320
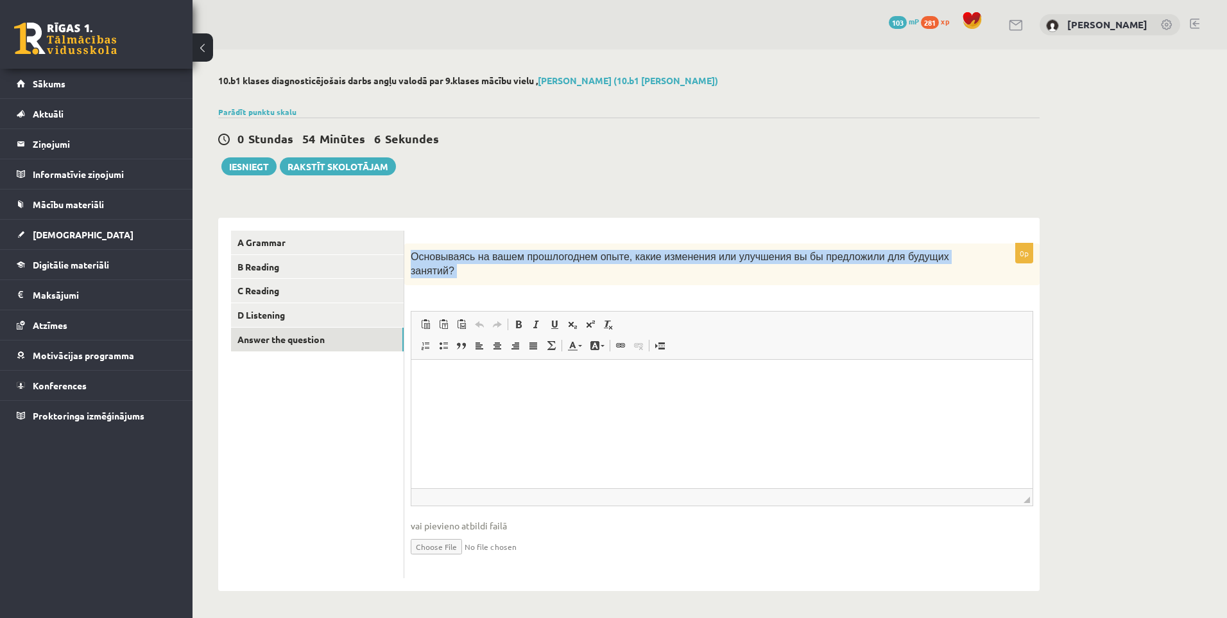
click at [775, 279] on div "0p Основываясь на вашем прошлогоднем опыте, какие изменения или улучшения вы бы…" at bounding box center [722, 410] width 636 height 334
drag, startPoint x: 409, startPoint y: 254, endPoint x: 849, endPoint y: 265, distance: 439.9
click at [881, 261] on div "Основываясь на вашем прошлогоднем опыте, какие изменения или улучшения вы бы пр…" at bounding box center [722, 264] width 636 height 42
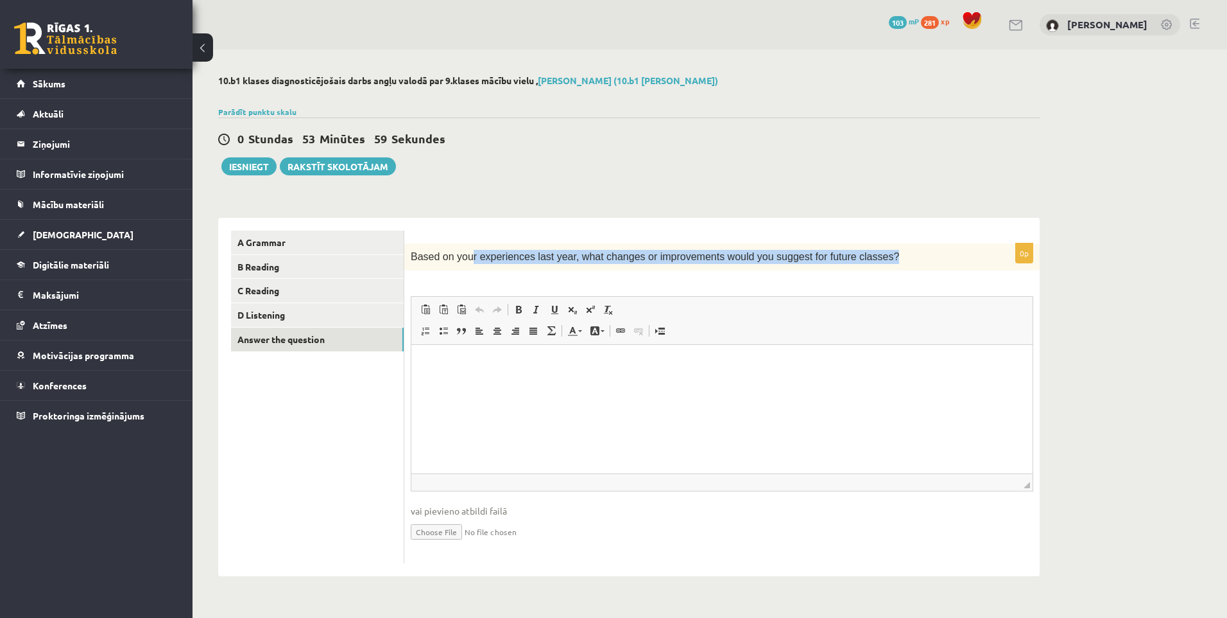
drag, startPoint x: 866, startPoint y: 258, endPoint x: 449, endPoint y: 272, distance: 416.8
click at [464, 269] on div "Based on your experiences last year, what changes or improvements would you sug…" at bounding box center [722, 256] width 636 height 27
click at [544, 261] on span "Based on your experiences last year, what changes or improvements would you sug…" at bounding box center [655, 256] width 489 height 11
click at [453, 379] on html at bounding box center [721, 364] width 621 height 39
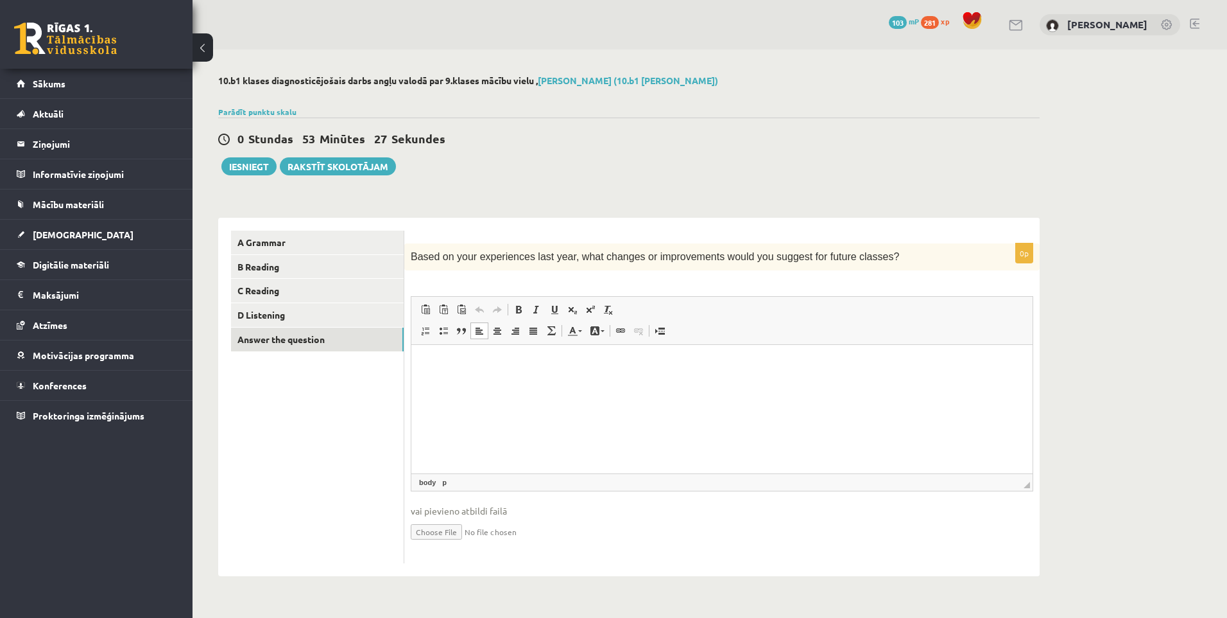
click at [508, 384] on html at bounding box center [721, 364] width 621 height 39
click at [266, 248] on link "A Grammar" at bounding box center [317, 242] width 173 height 24
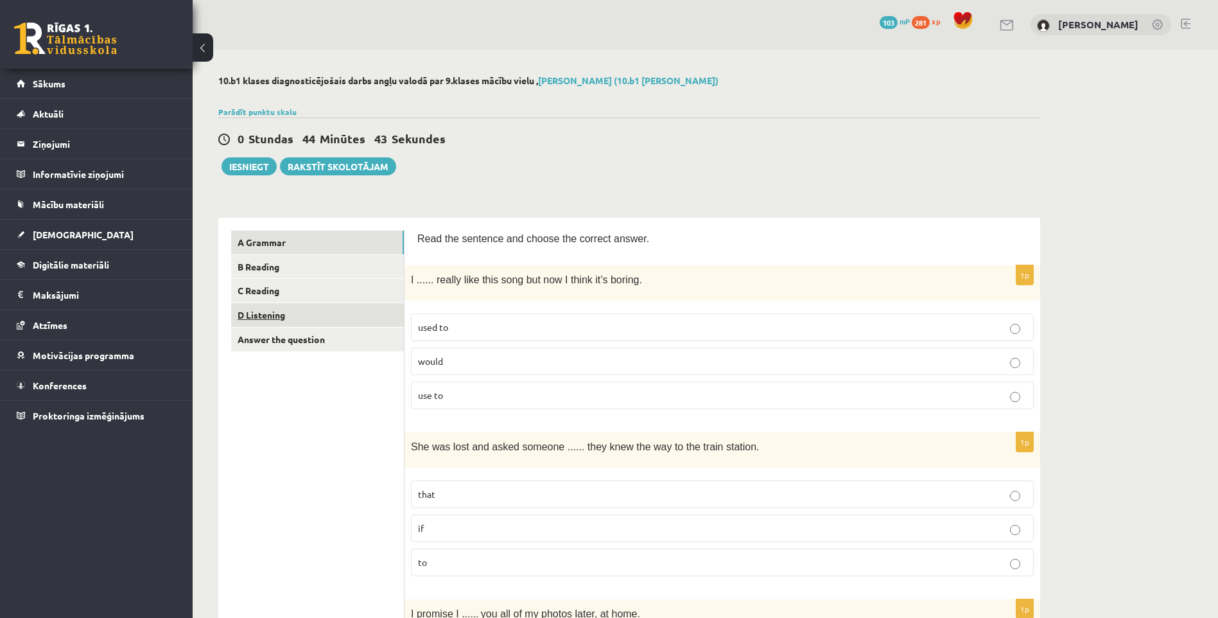
click at [277, 311] on link "D Listening" at bounding box center [317, 315] width 173 height 24
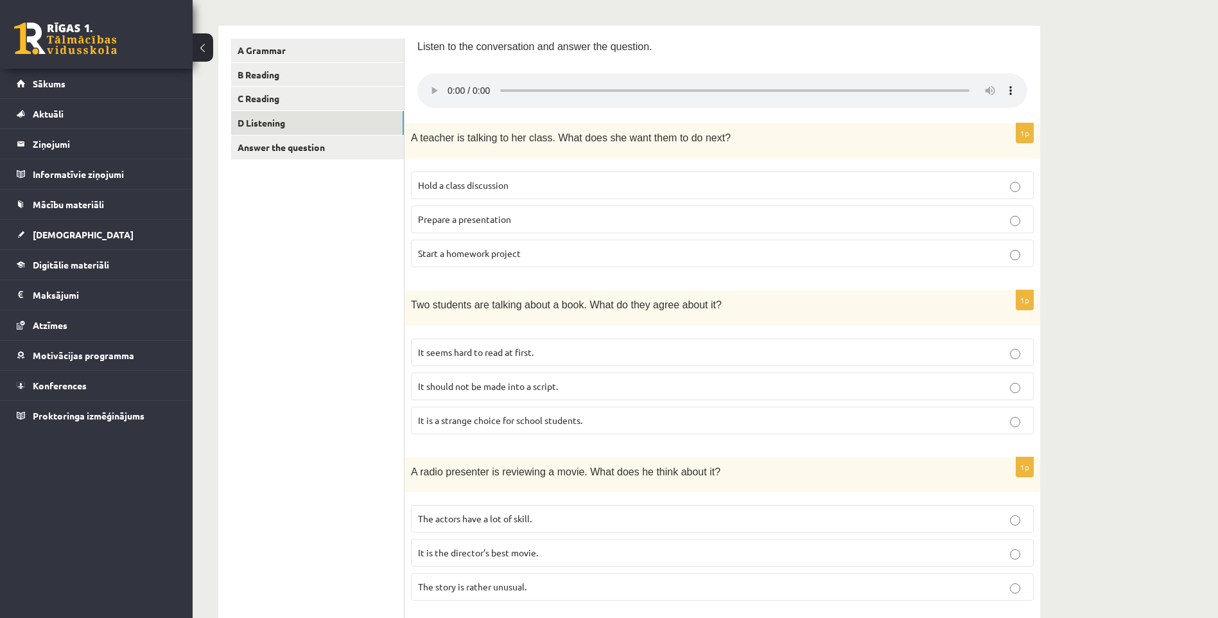
scroll to position [193, 0]
click at [1035, 109] on div "Listen to the conversation and answer the question. 1p A teacher is talking to …" at bounding box center [722, 574] width 636 height 1098
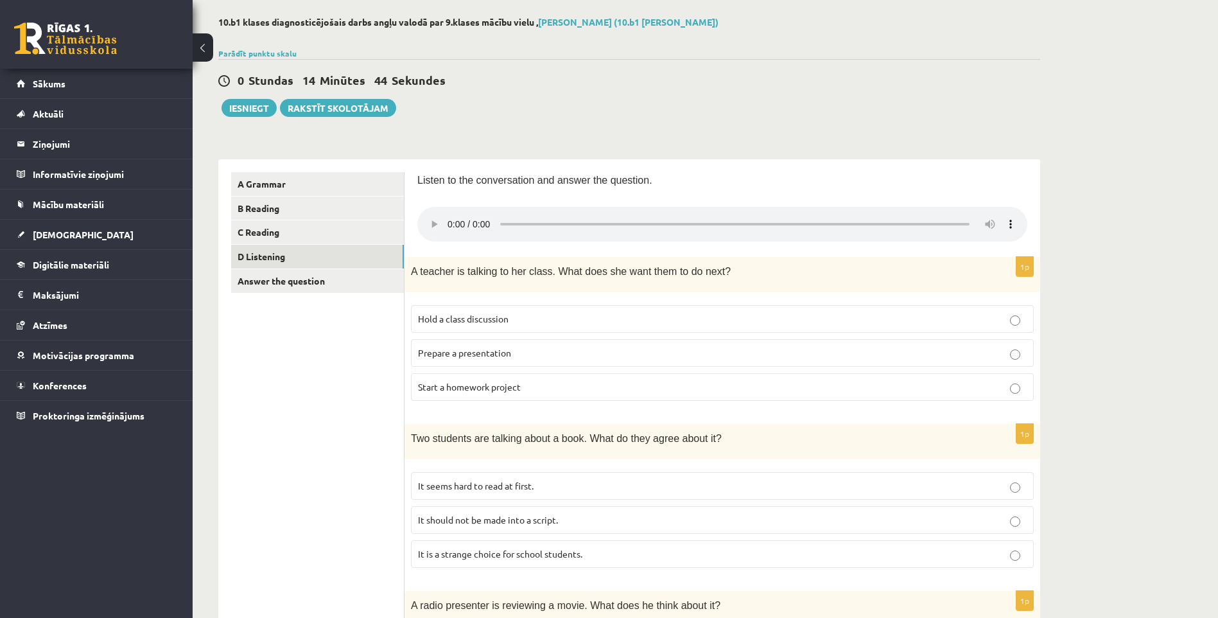
scroll to position [64, 0]
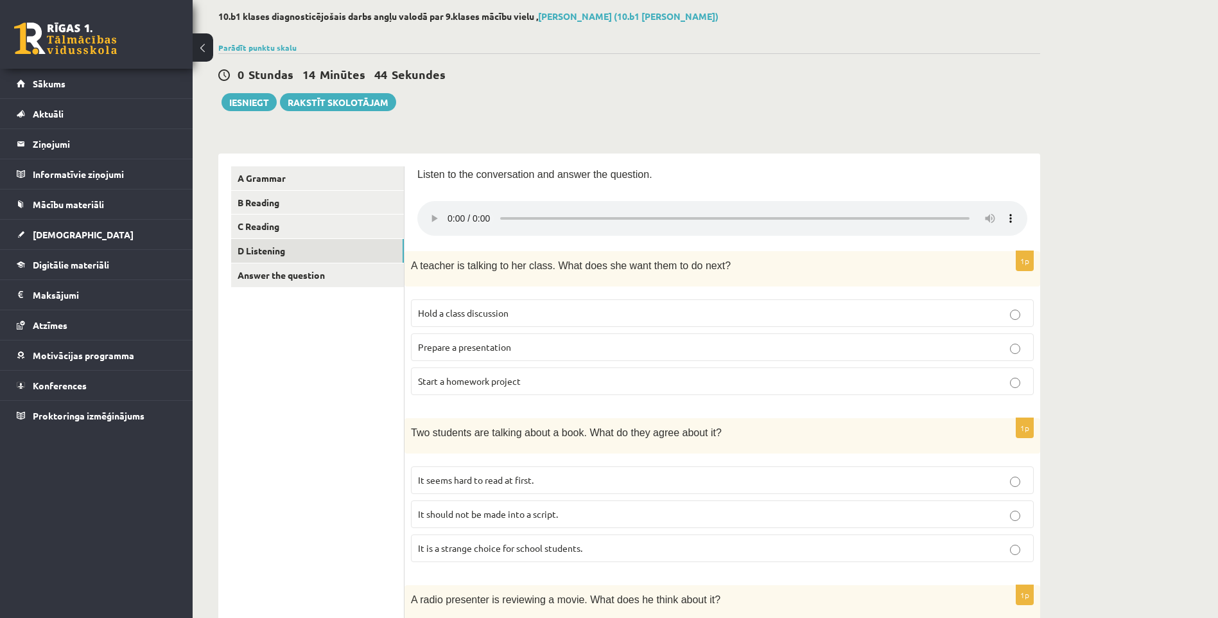
click at [264, 103] on button "Iesniegt" at bounding box center [248, 102] width 55 height 18
drag, startPoint x: 222, startPoint y: 103, endPoint x: 250, endPoint y: 109, distance: 28.3
click at [250, 109] on button "Iesniegt" at bounding box center [248, 102] width 55 height 18
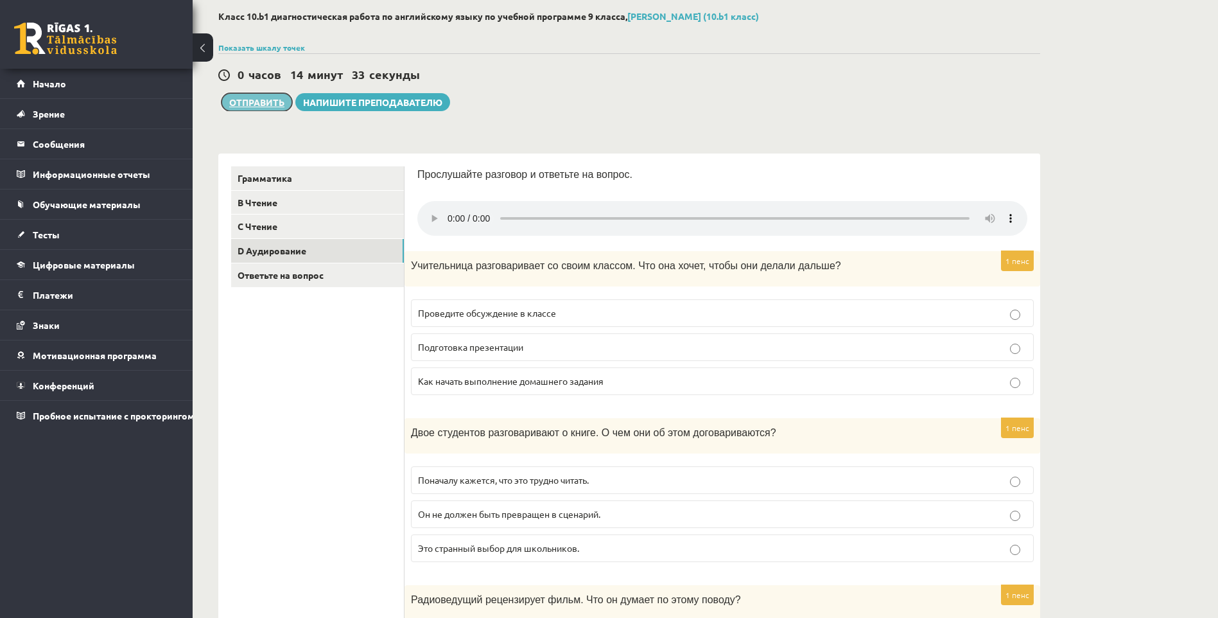
click at [264, 99] on button "Отправить" at bounding box center [256, 102] width 71 height 18
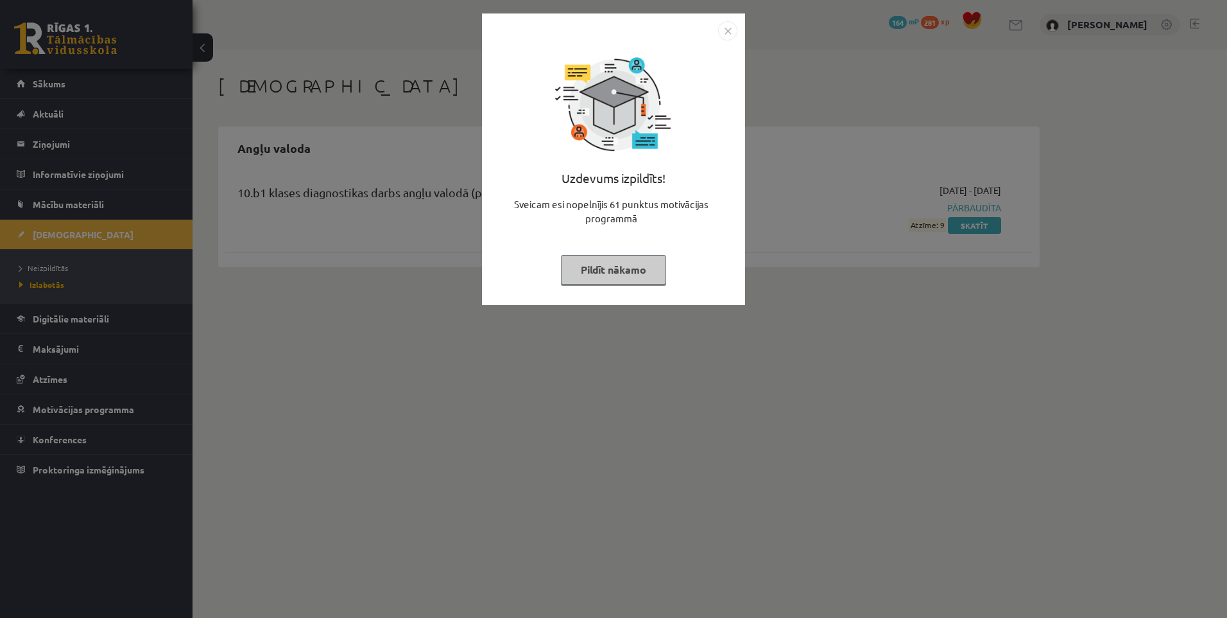
click at [619, 268] on button "Pildīt nākamo" at bounding box center [613, 270] width 105 height 30
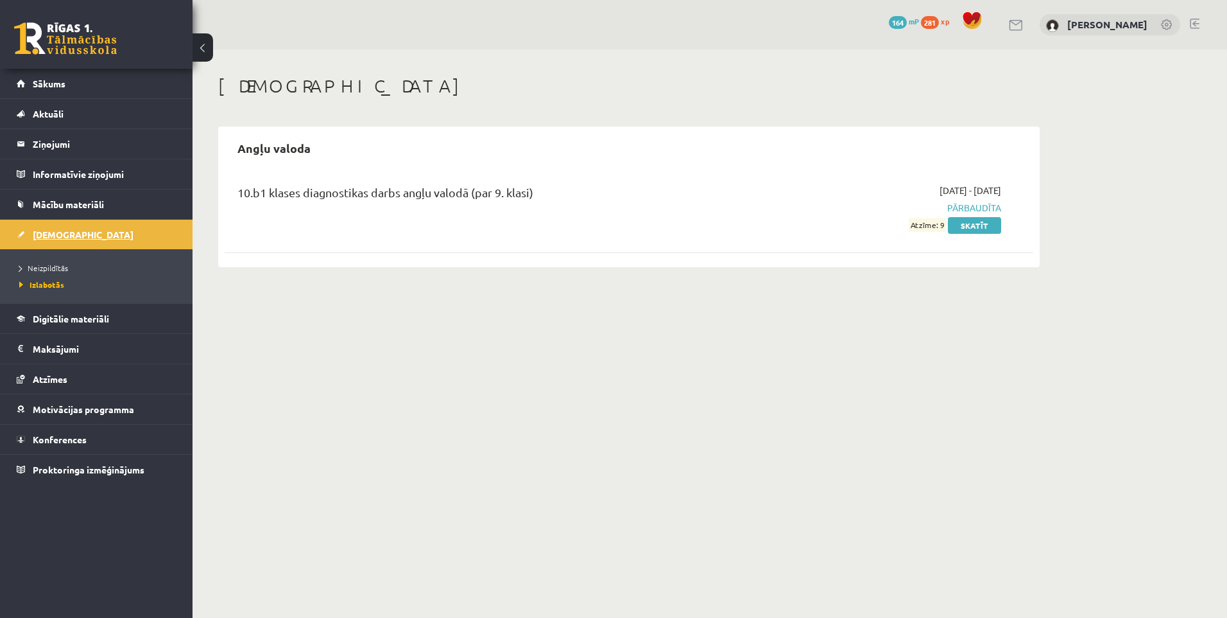
click at [69, 237] on span "[DEMOGRAPHIC_DATA]" at bounding box center [83, 235] width 101 height 12
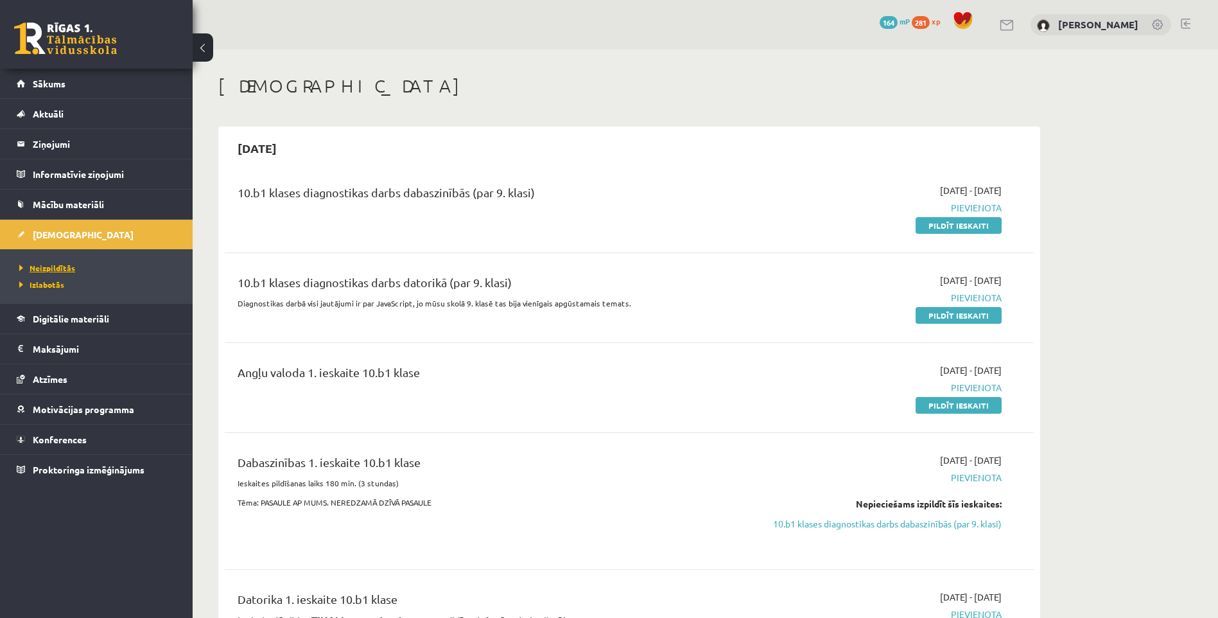
click at [50, 265] on span "Neizpildītās" at bounding box center [47, 268] width 56 height 10
click at [39, 283] on span "Izlabotās" at bounding box center [38, 284] width 39 height 10
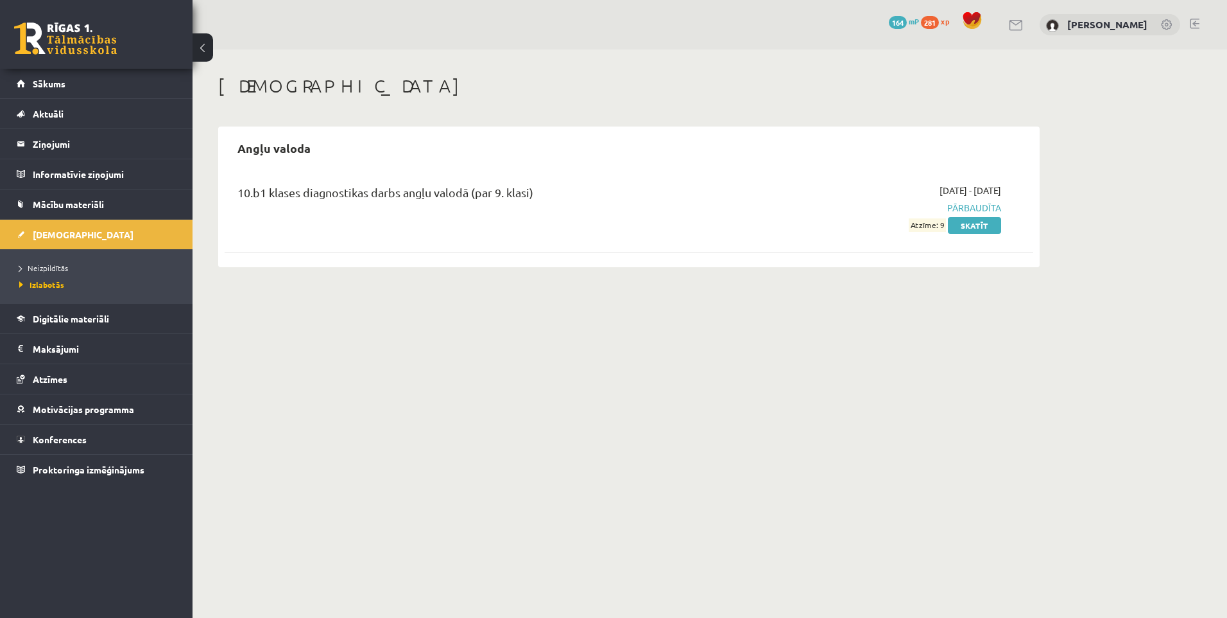
click at [937, 220] on span "Atzīme: 9" at bounding box center [927, 224] width 37 height 13
click at [971, 210] on span "Pārbaudīta" at bounding box center [880, 207] width 242 height 13
click at [977, 205] on span "Pārbaudīta" at bounding box center [880, 207] width 242 height 13
click at [963, 225] on link "Skatīt" at bounding box center [974, 225] width 53 height 17
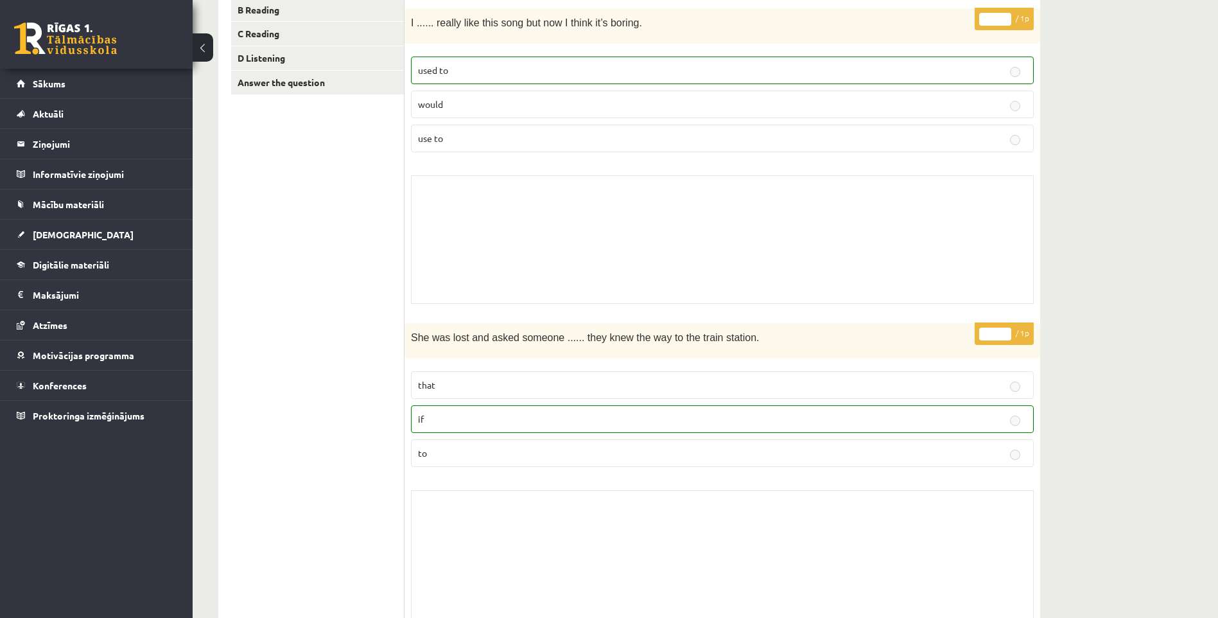
scroll to position [64, 0]
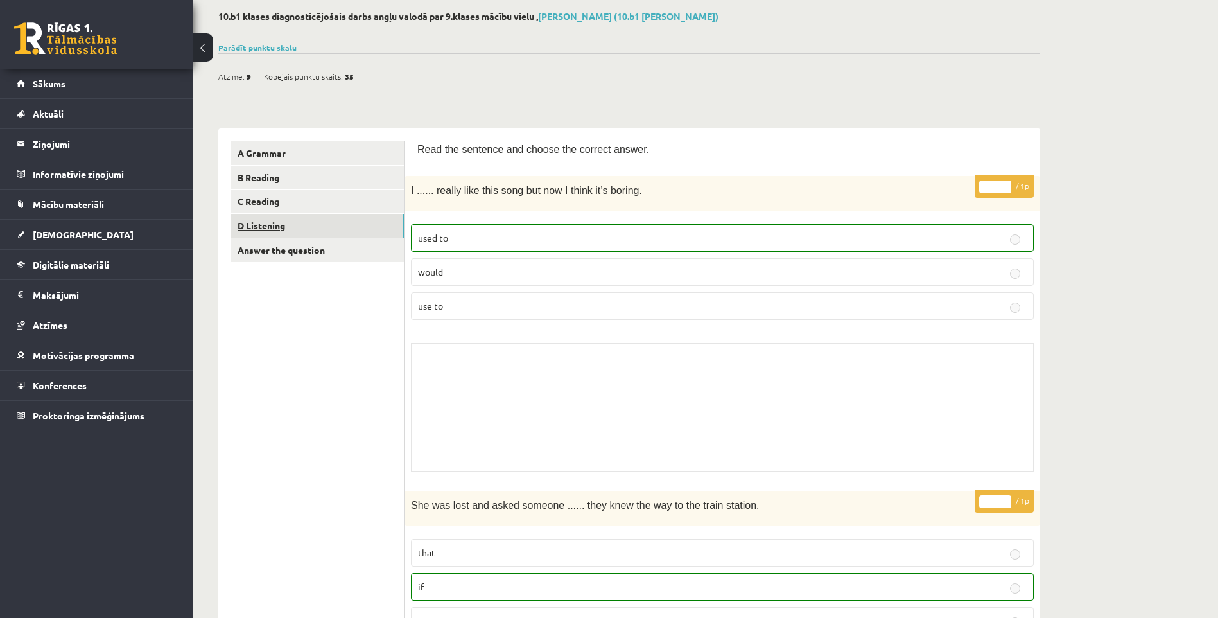
click at [268, 221] on link "D Listening" at bounding box center [317, 226] width 173 height 24
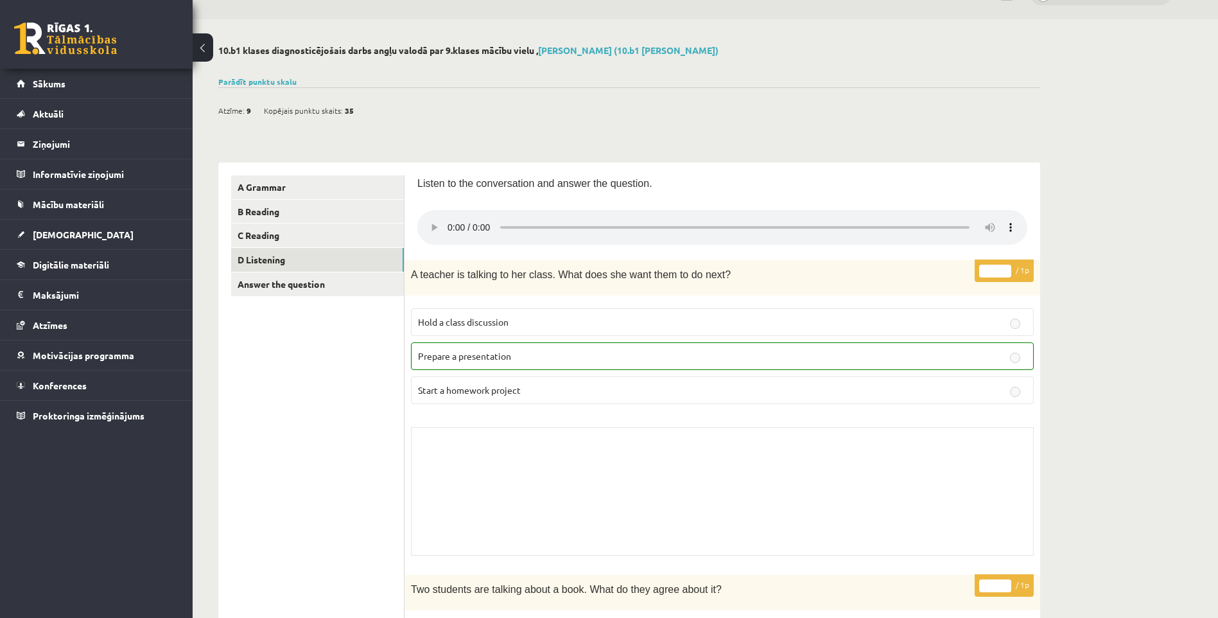
scroll to position [0, 0]
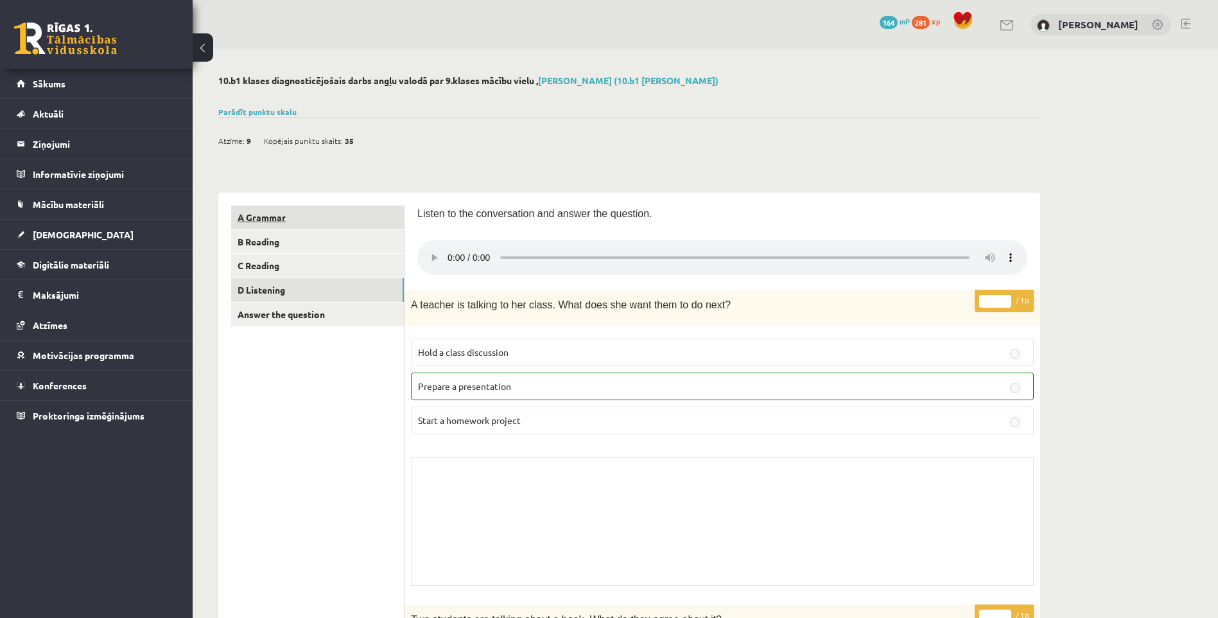
click at [300, 209] on link "A Grammar" at bounding box center [317, 217] width 173 height 24
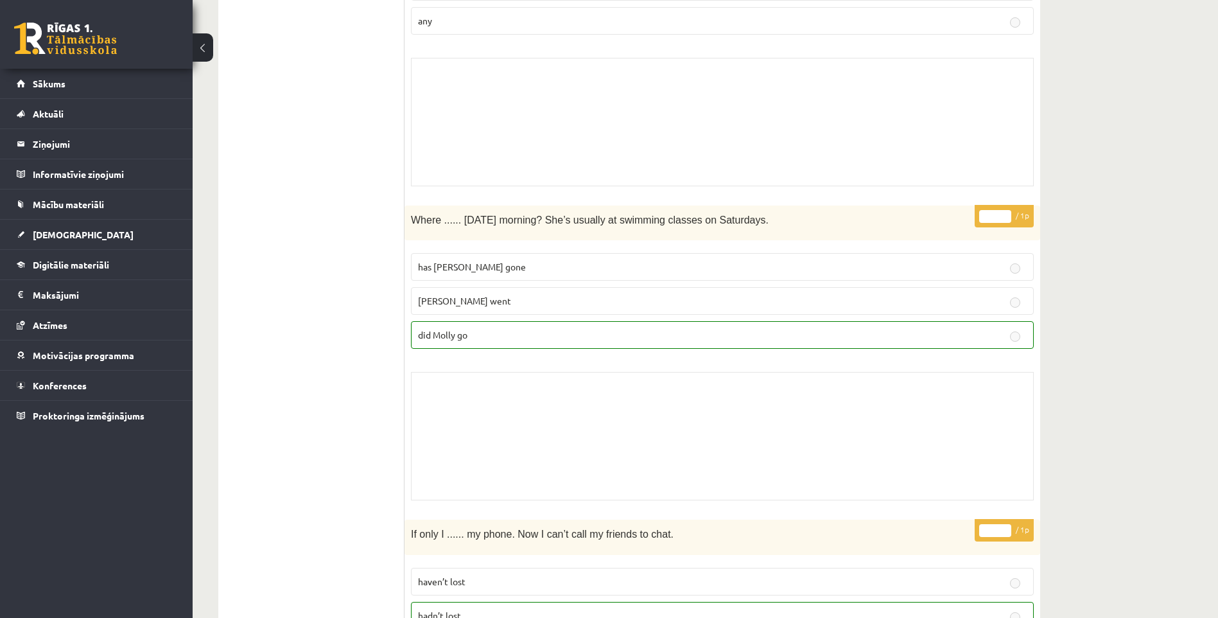
scroll to position [2247, 0]
